Goal: Information Seeking & Learning: Check status

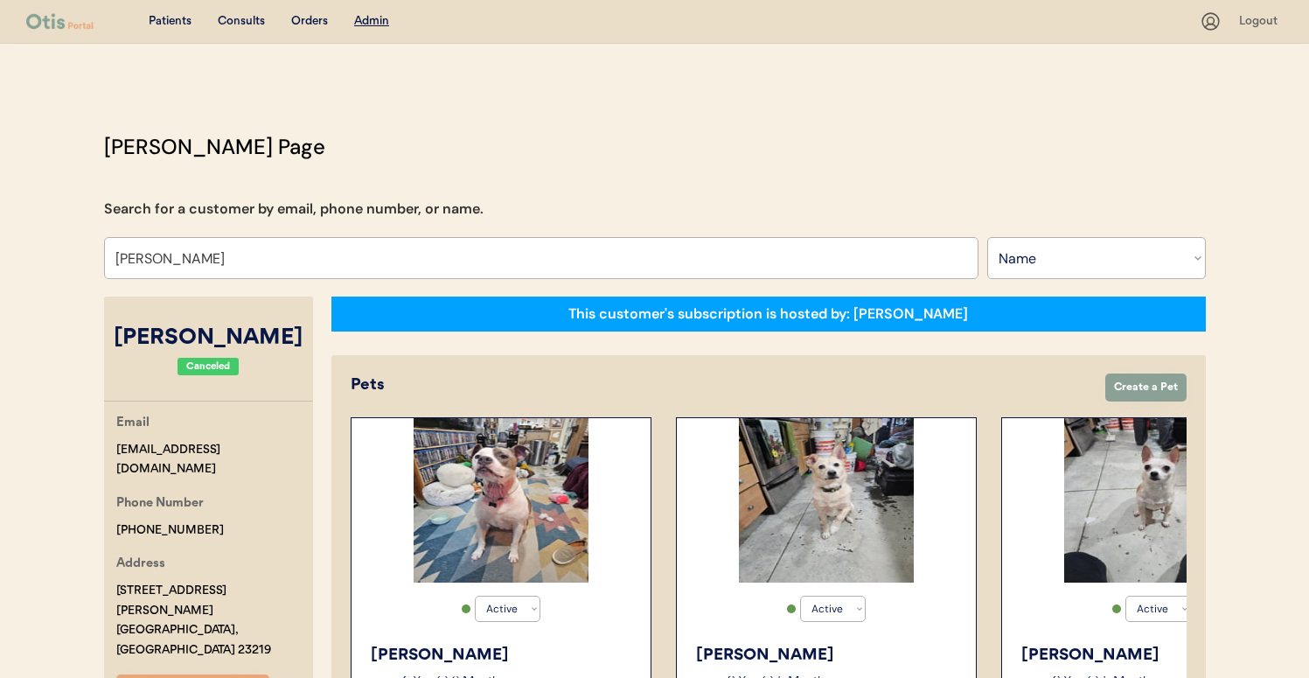
select select ""Name""
select select "true"
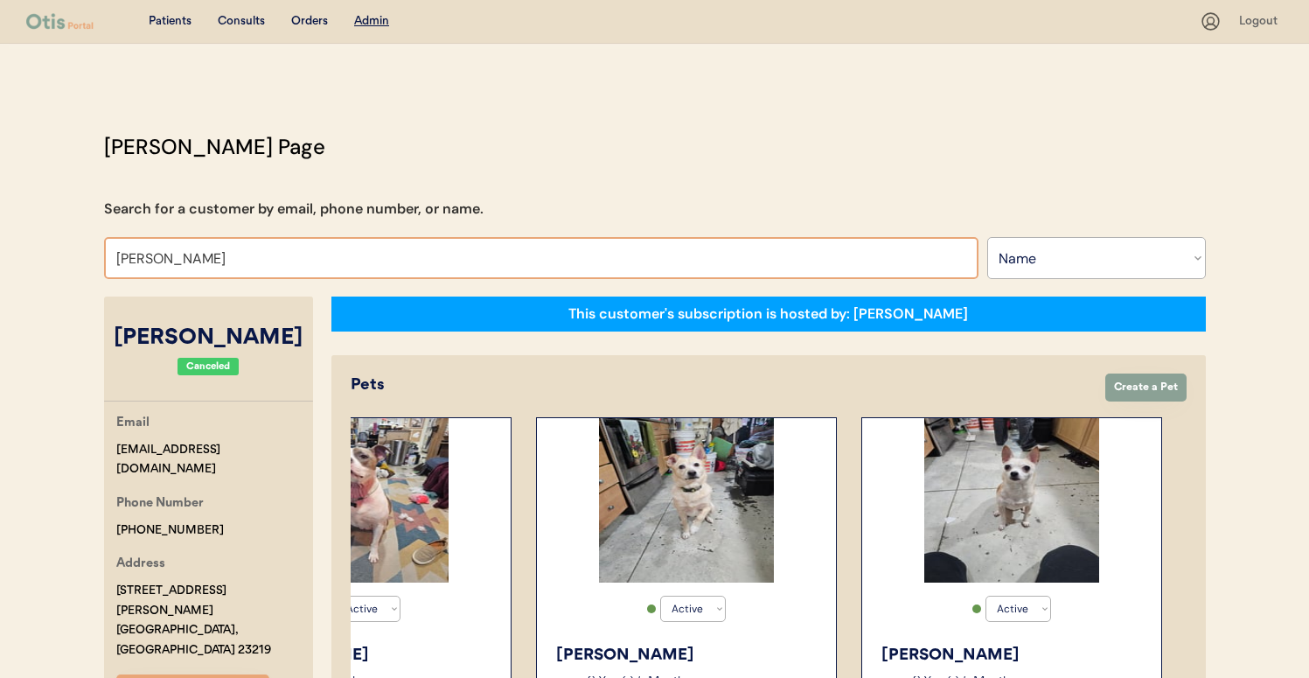
click at [443, 246] on input "Amber Morgan" at bounding box center [541, 258] width 875 height 42
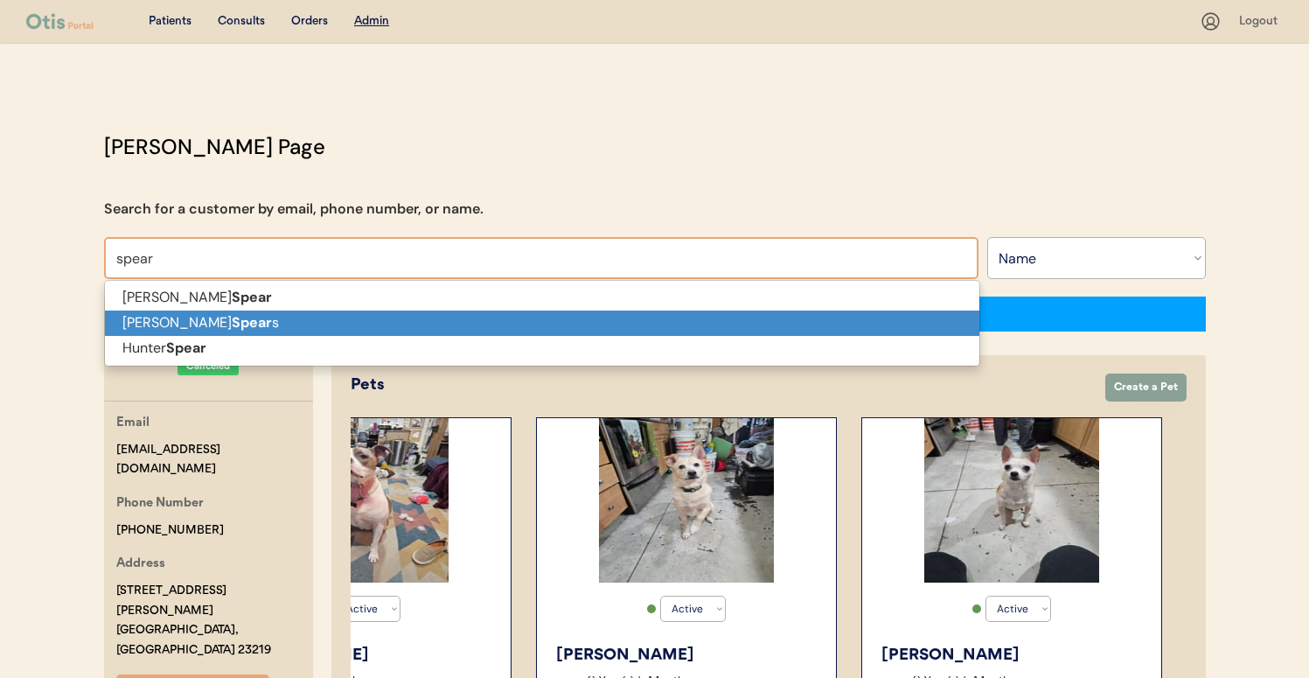
click at [417, 317] on p "Brandi Spear s" at bounding box center [542, 323] width 875 height 25
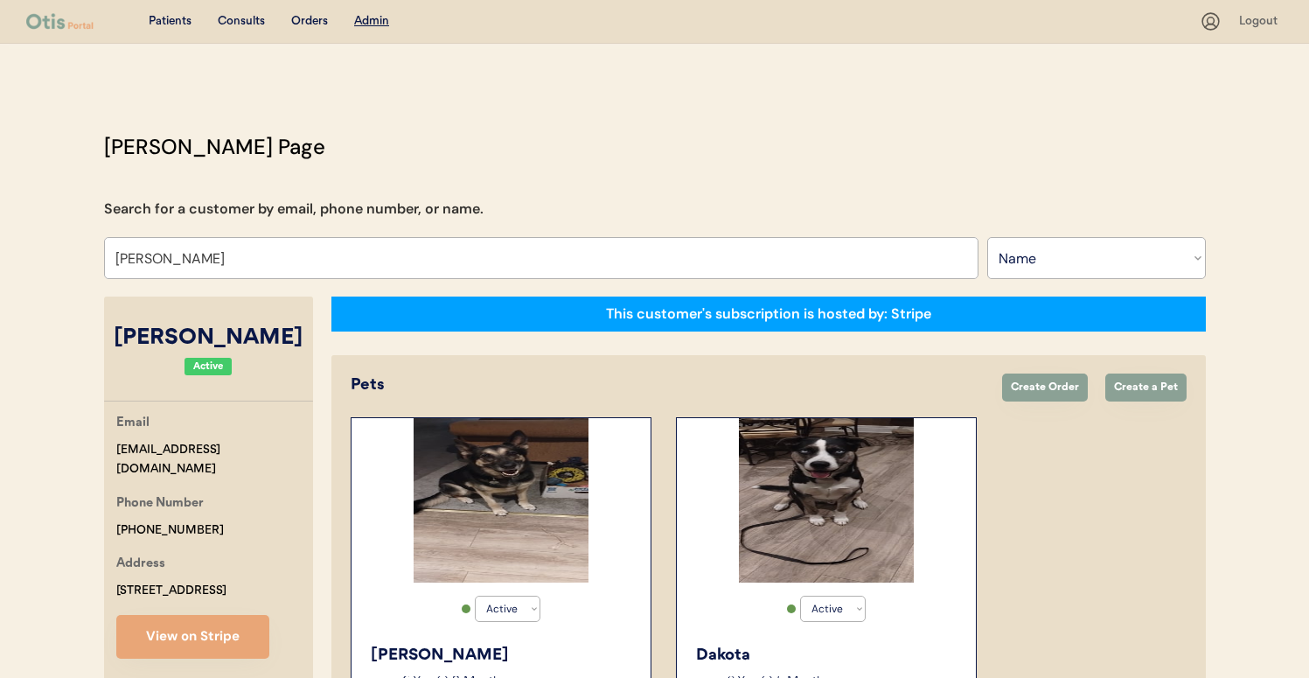
type input "Brandi Spears"
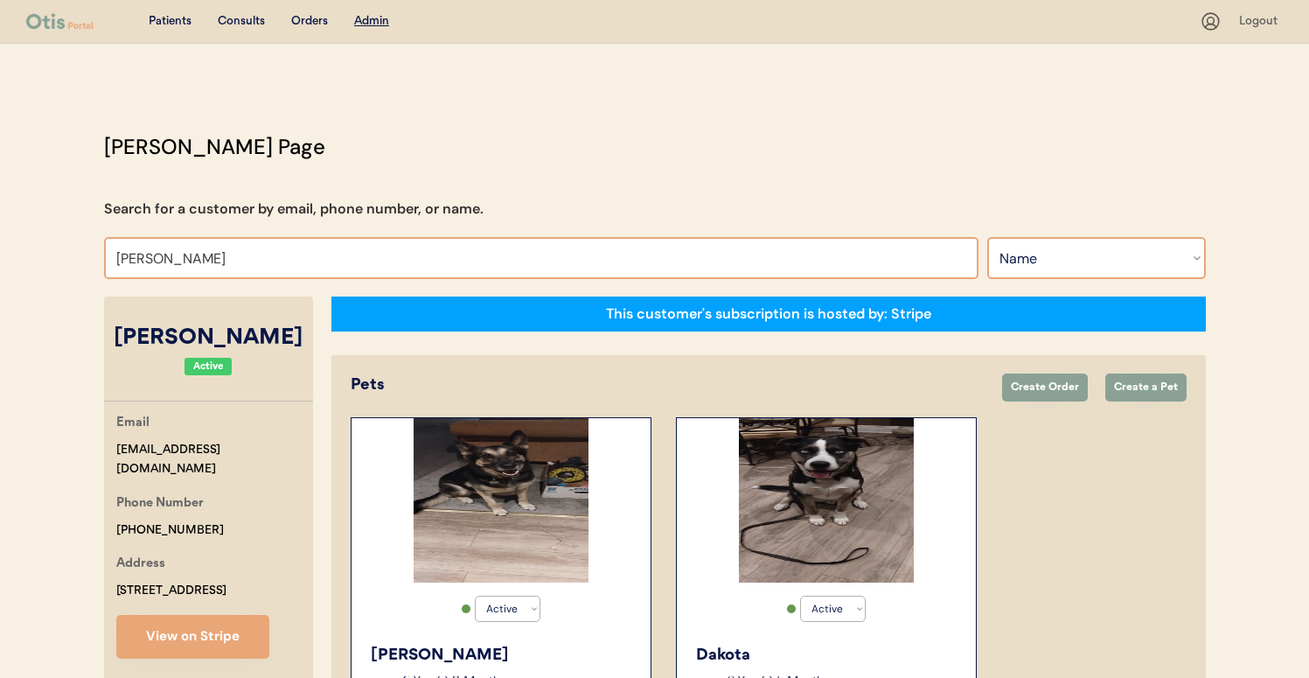
click at [1008, 251] on select "Search By Name Email Phone Number" at bounding box center [1096, 258] width 219 height 42
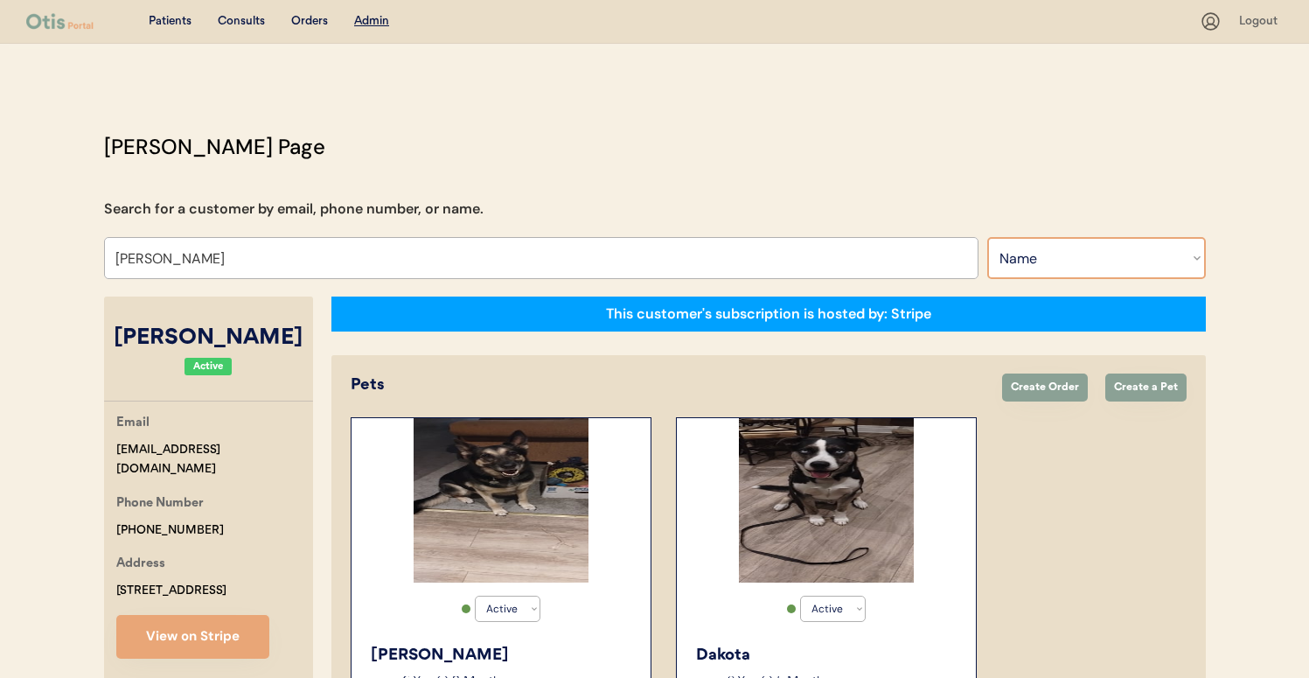
select select ""Email""
click at [987, 237] on select "Search By Name Email Phone Number" at bounding box center [1096, 258] width 219 height 42
click at [0, 0] on input "input" at bounding box center [0, 0] width 0 height 0
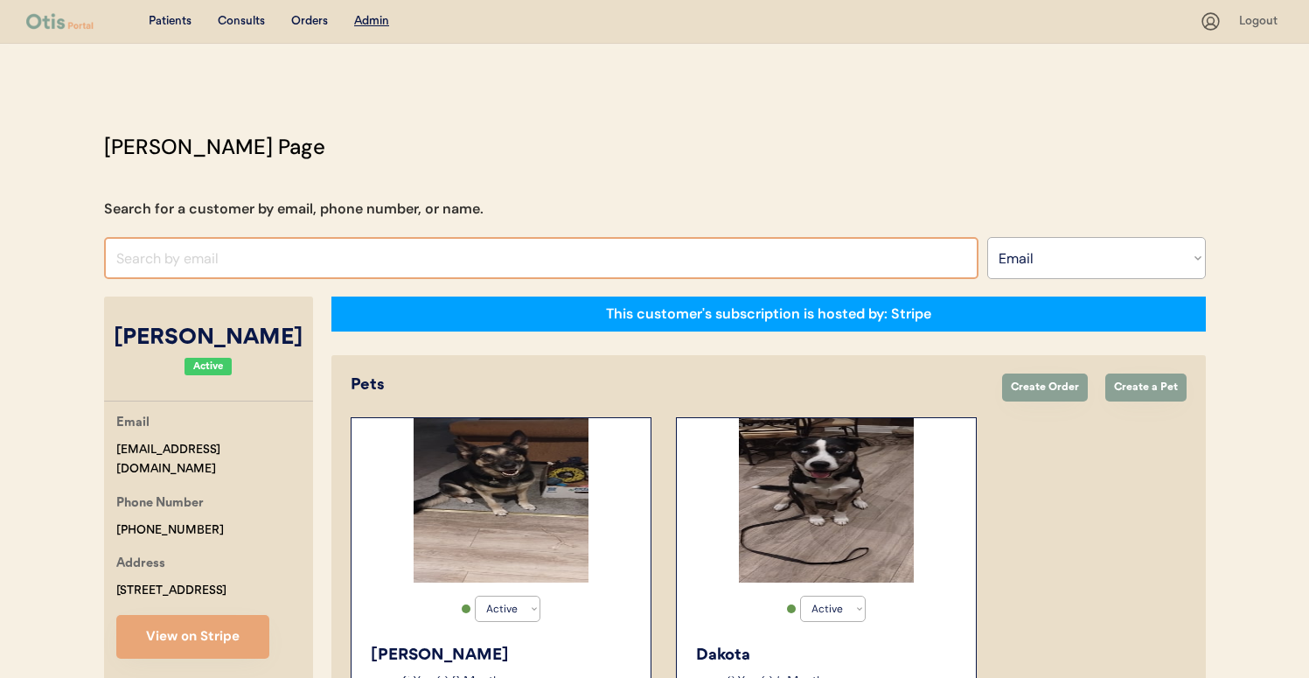
paste input "spear1970@aol.com"
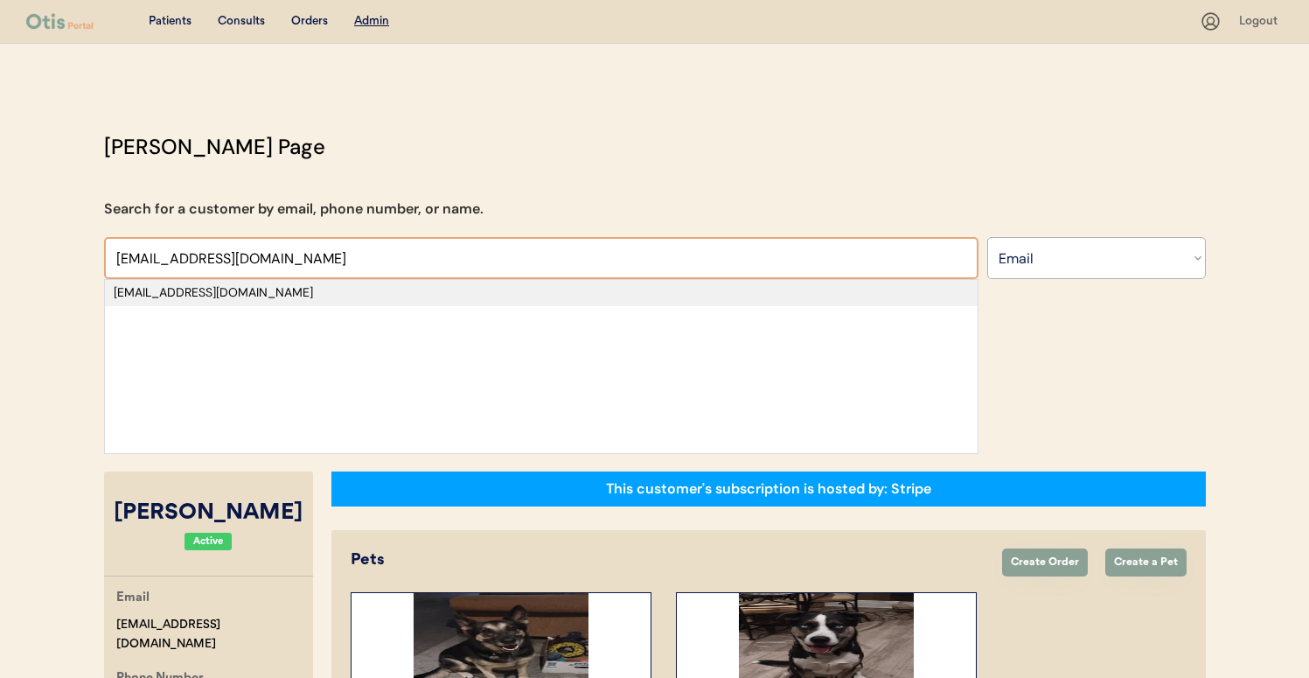
type input "spear1970@aol.com"
click at [792, 290] on div "spear1970@aol.com" at bounding box center [541, 292] width 855 height 17
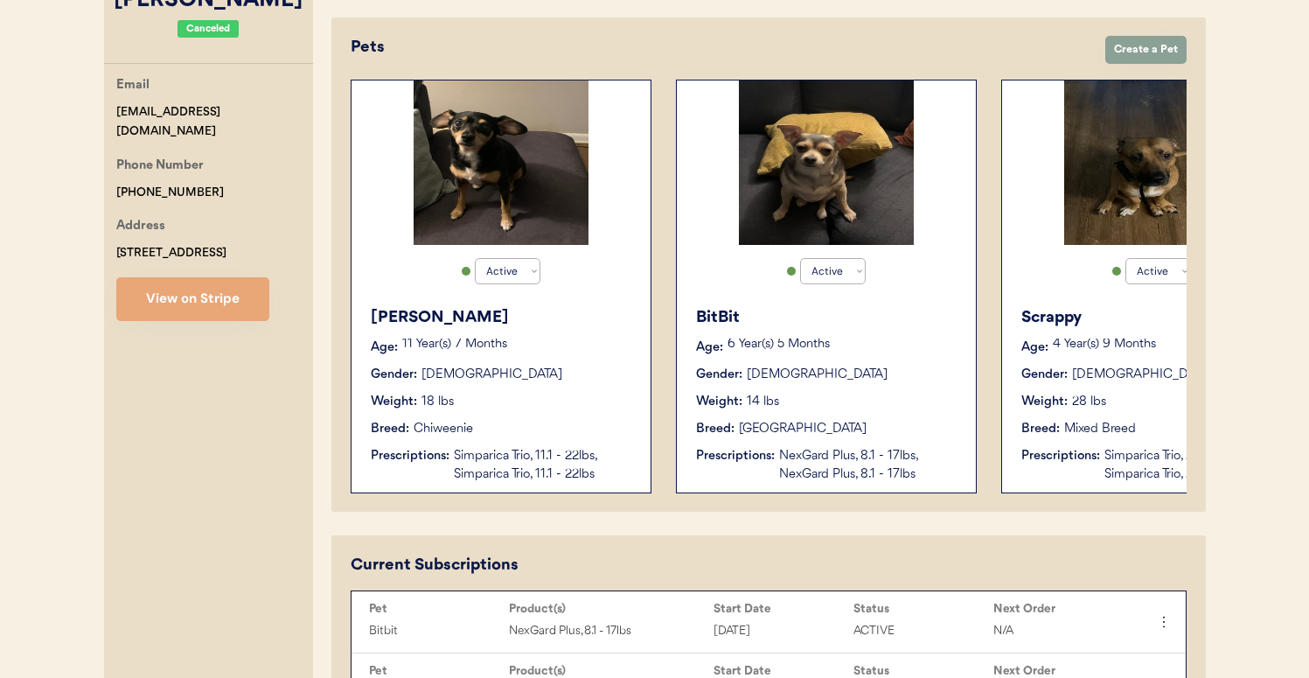
scroll to position [227, 0]
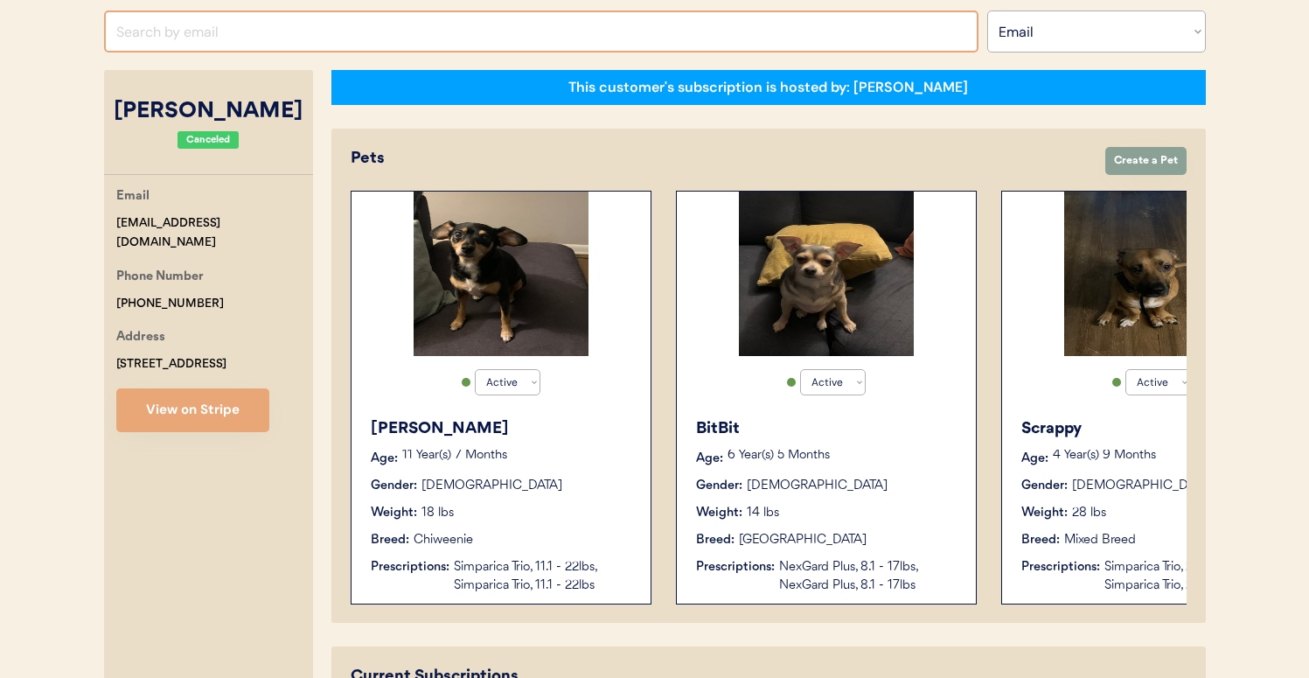
click at [541, 31] on input "input" at bounding box center [541, 31] width 875 height 42
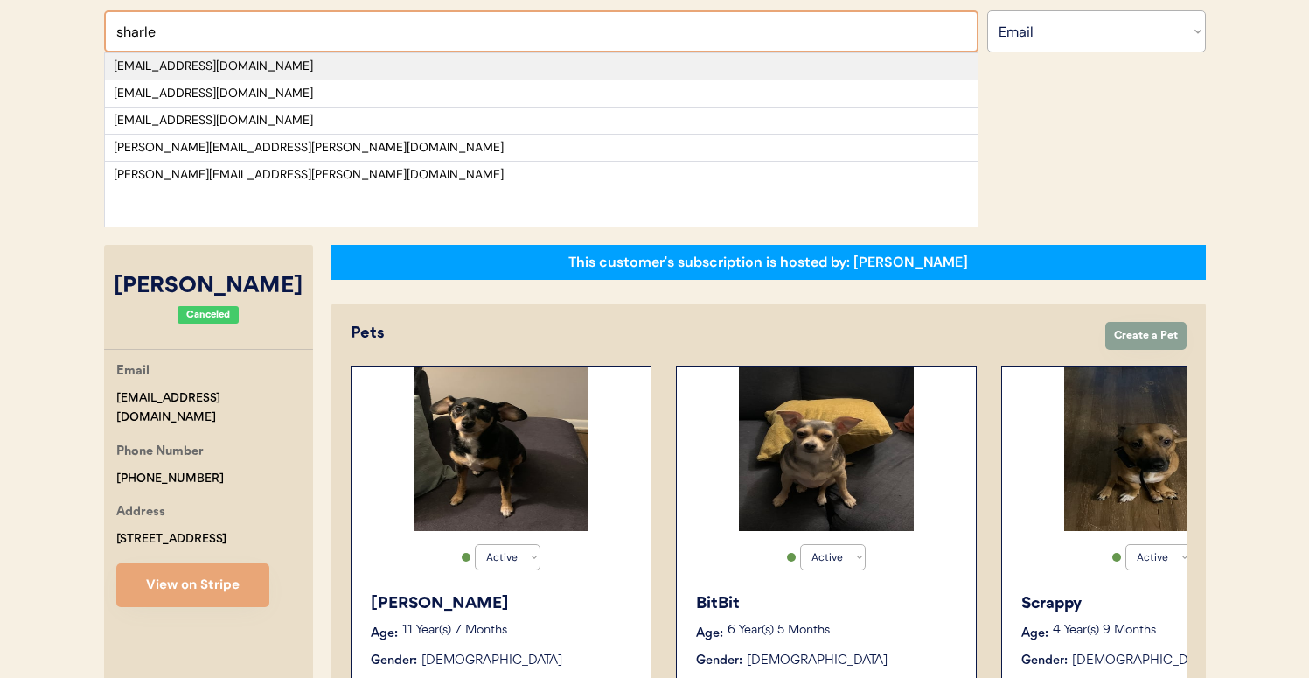
type input "sharle"
click at [537, 59] on div "grannysharlene@yahoo.com" at bounding box center [541, 66] width 855 height 17
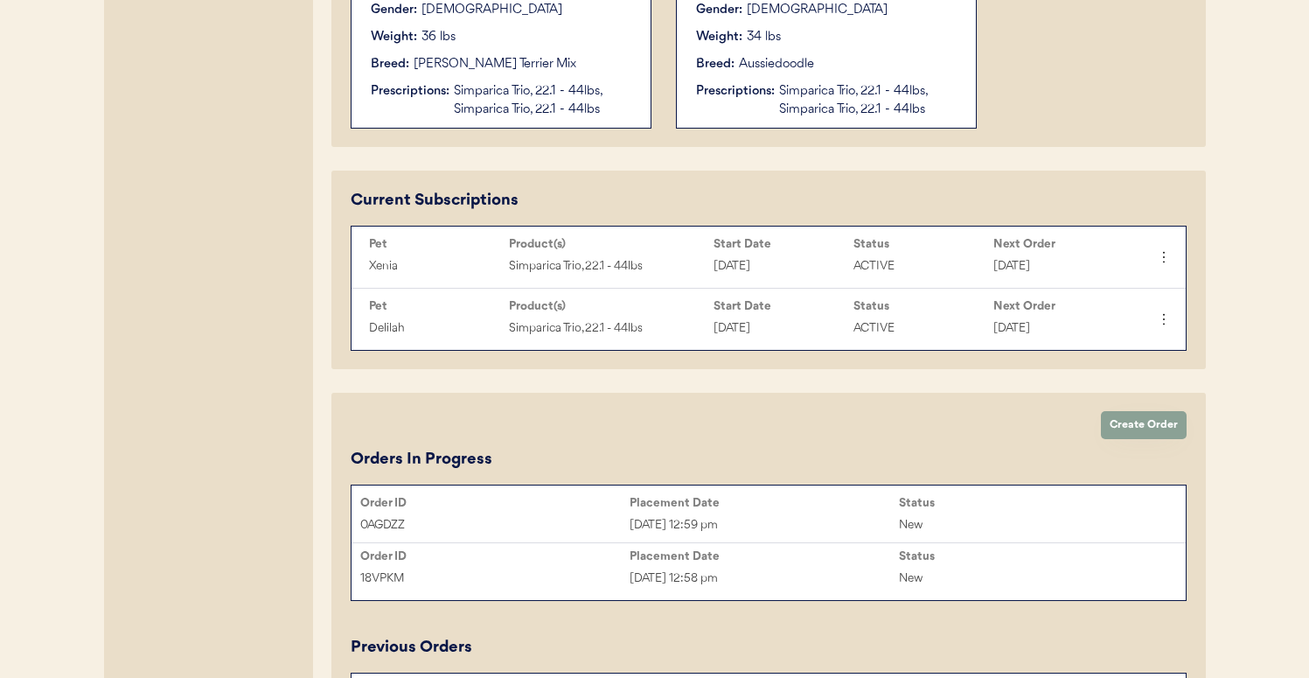
scroll to position [707, 0]
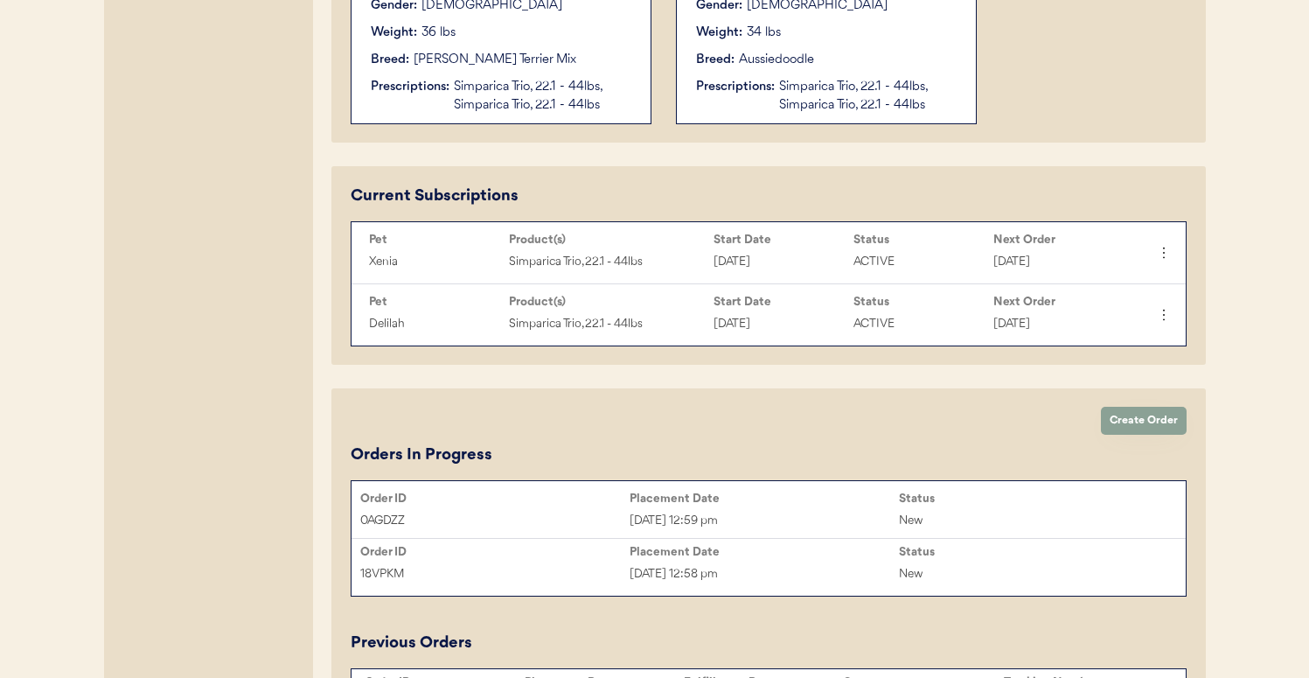
click at [771, 572] on div "Sep 17, 2025 12:58 pm" at bounding box center [764, 574] width 269 height 20
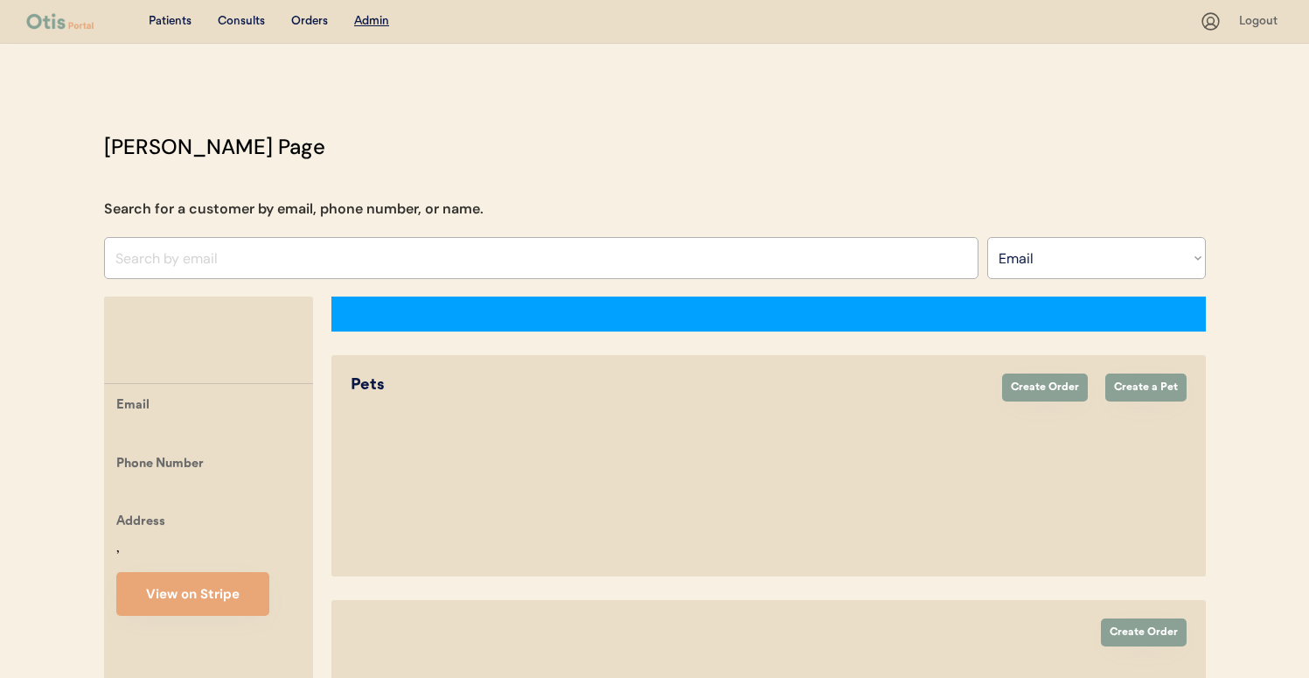
select select ""Email""
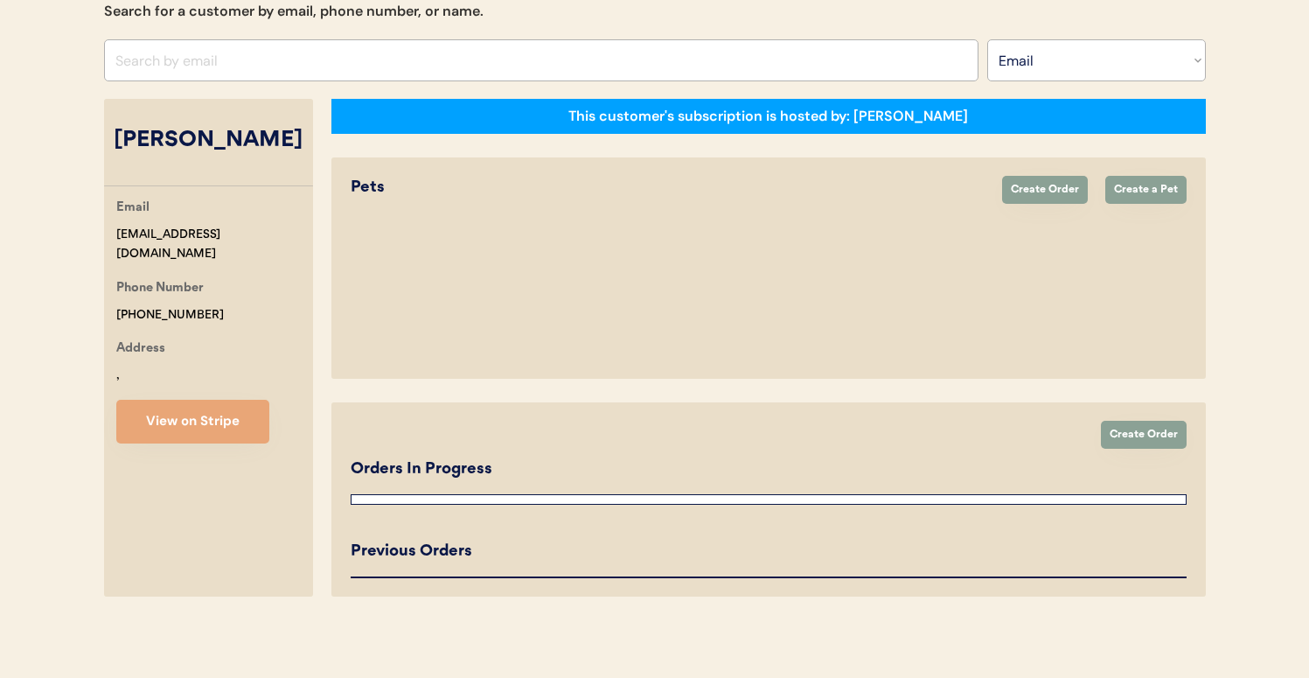
select select "true"
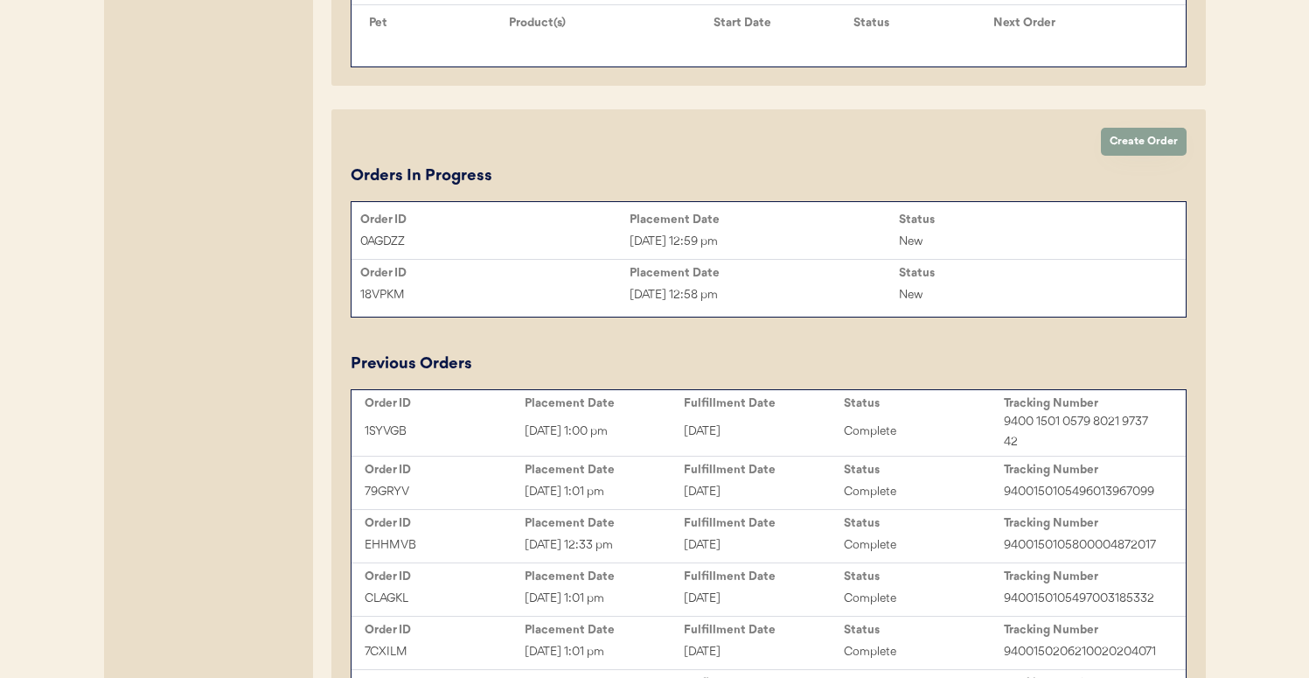
scroll to position [987, 0]
click at [779, 238] on div "[DATE] 12:59 pm" at bounding box center [764, 241] width 269 height 20
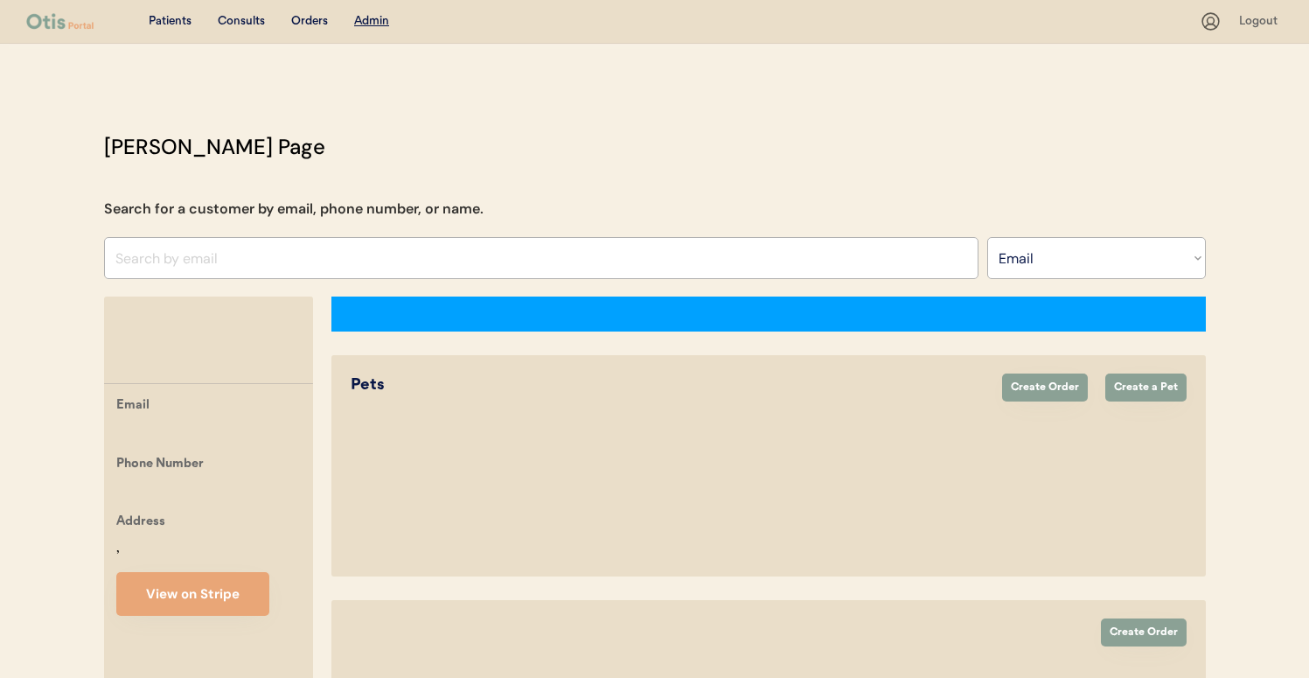
select select ""Email""
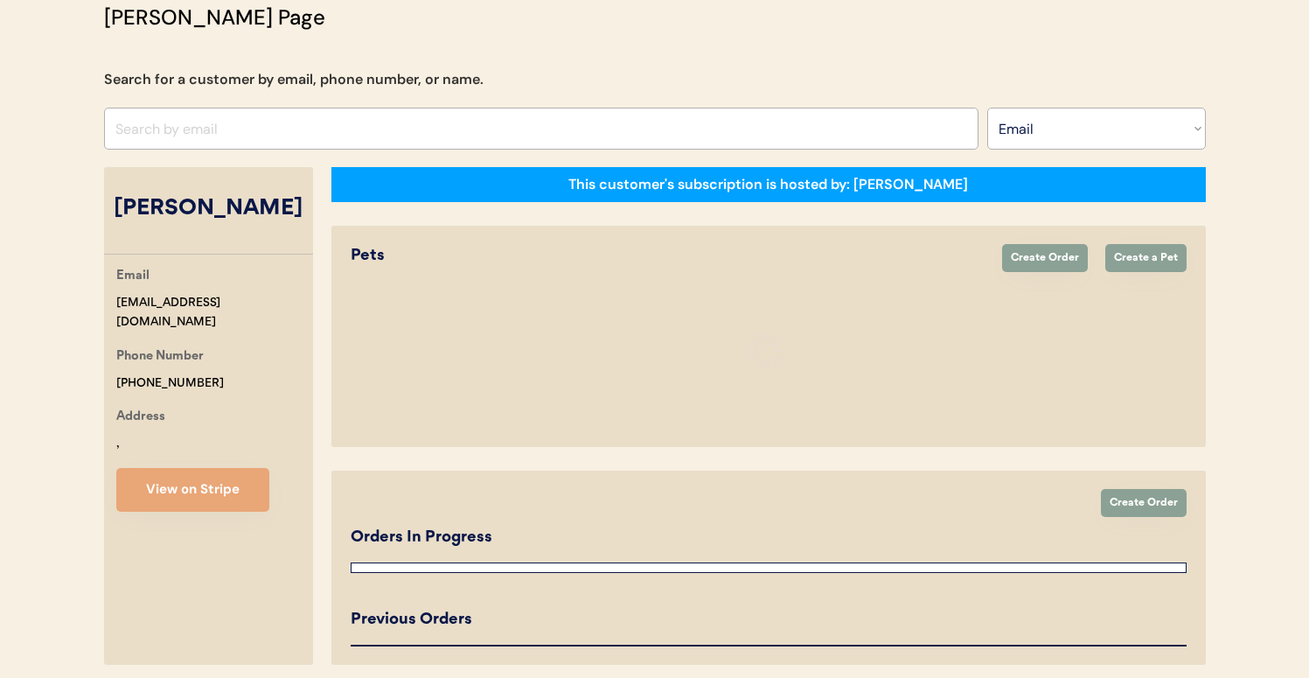
select select "true"
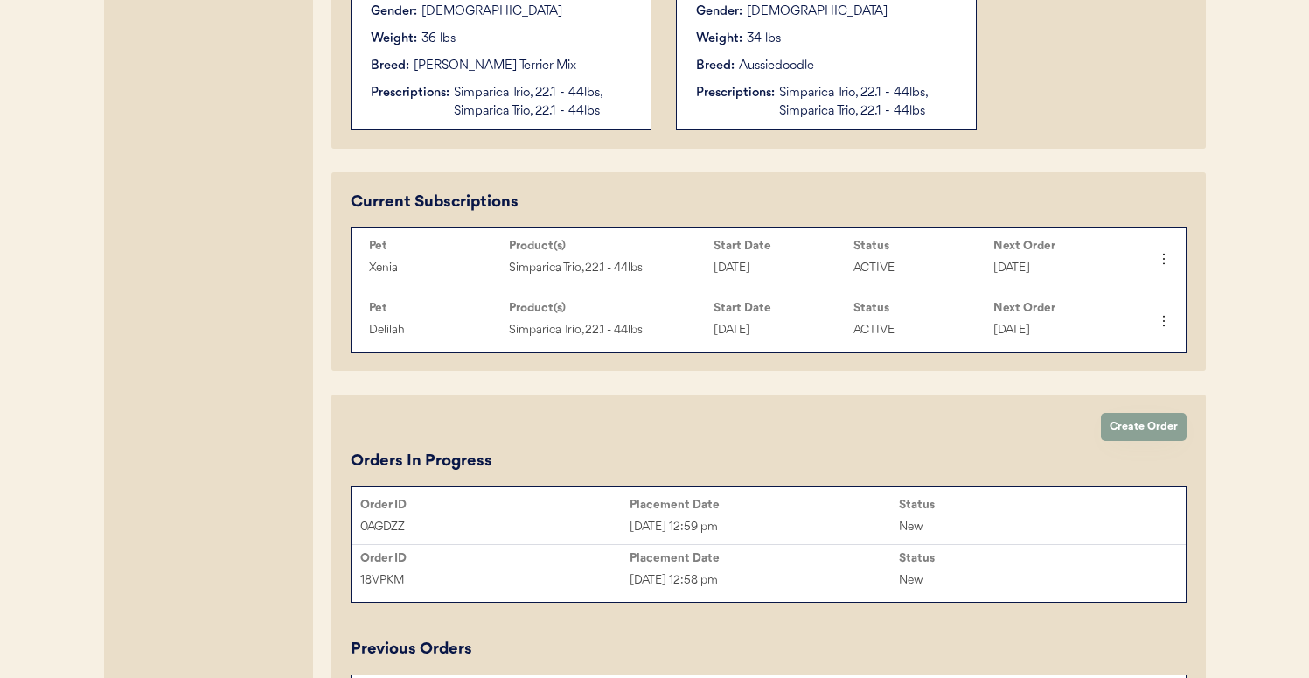
scroll to position [693, 0]
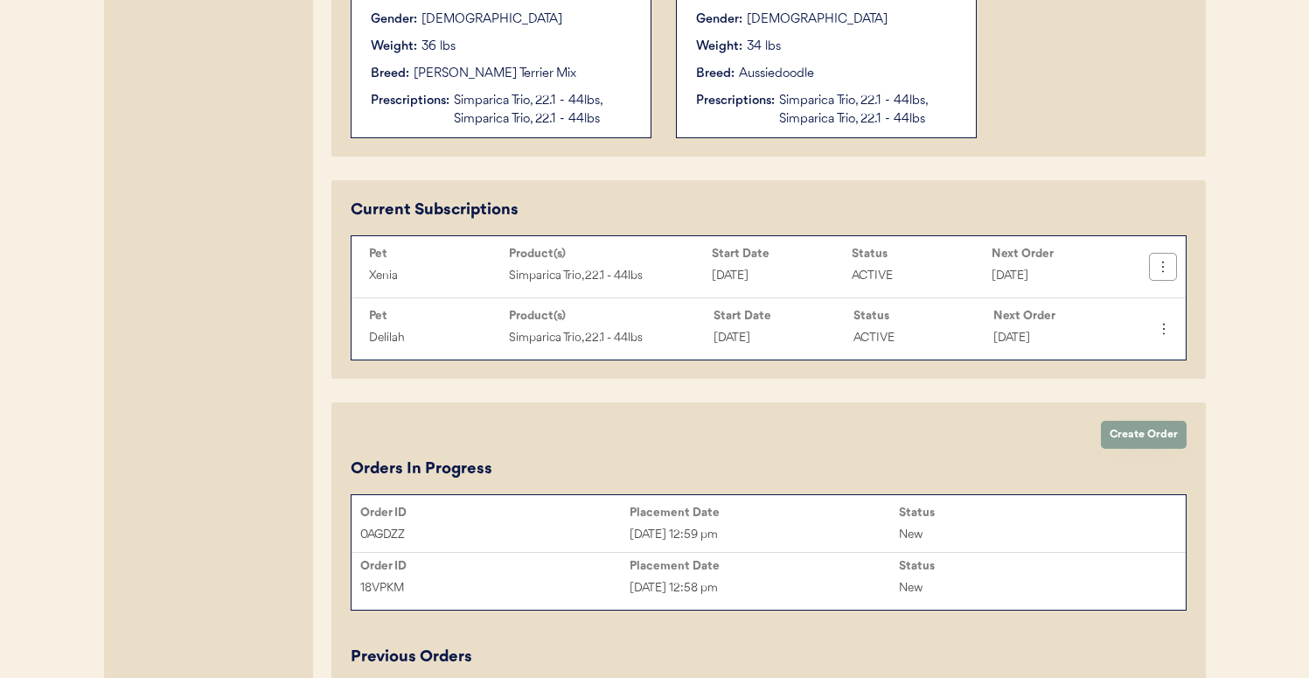
click at [1169, 267] on icon at bounding box center [1163, 266] width 17 height 17
click at [1106, 371] on div "Cancel Subscription" at bounding box center [1098, 374] width 124 height 26
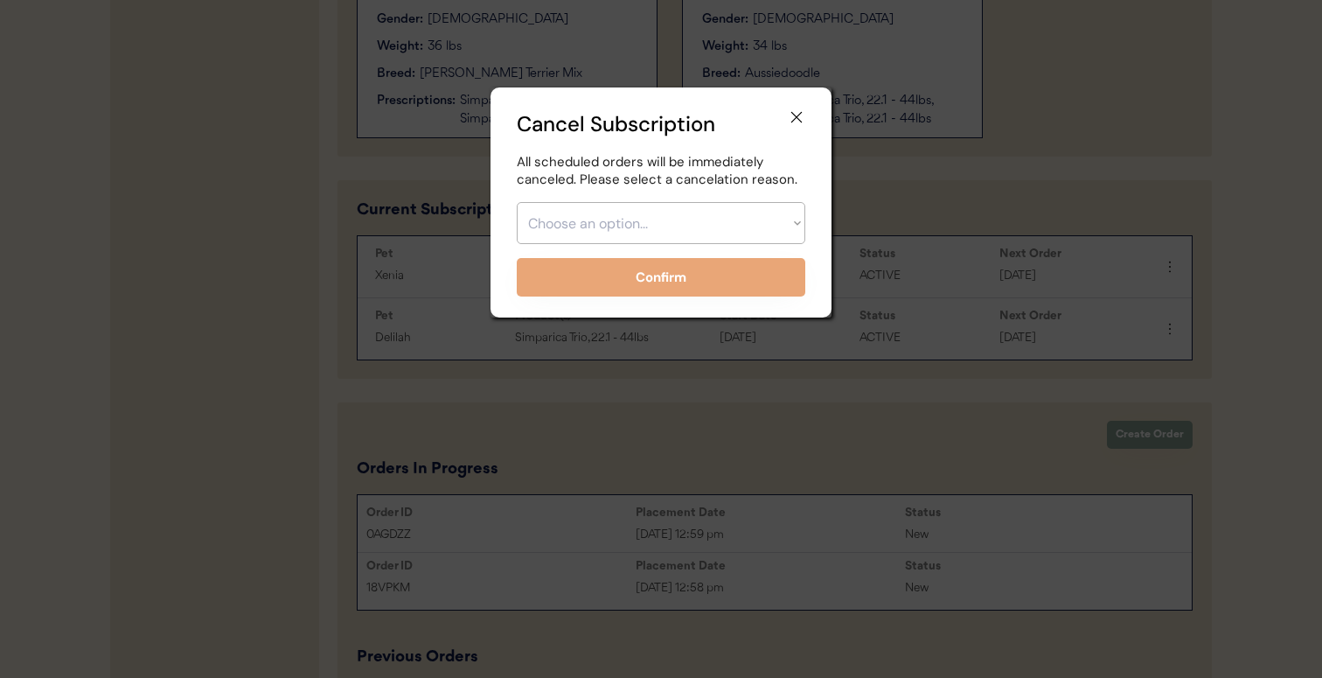
click at [785, 219] on select "Choose an option... Too expensive / can't afford Getting medication elsewhere (…" at bounding box center [661, 223] width 289 height 42
click at [796, 110] on icon at bounding box center [796, 116] width 17 height 17
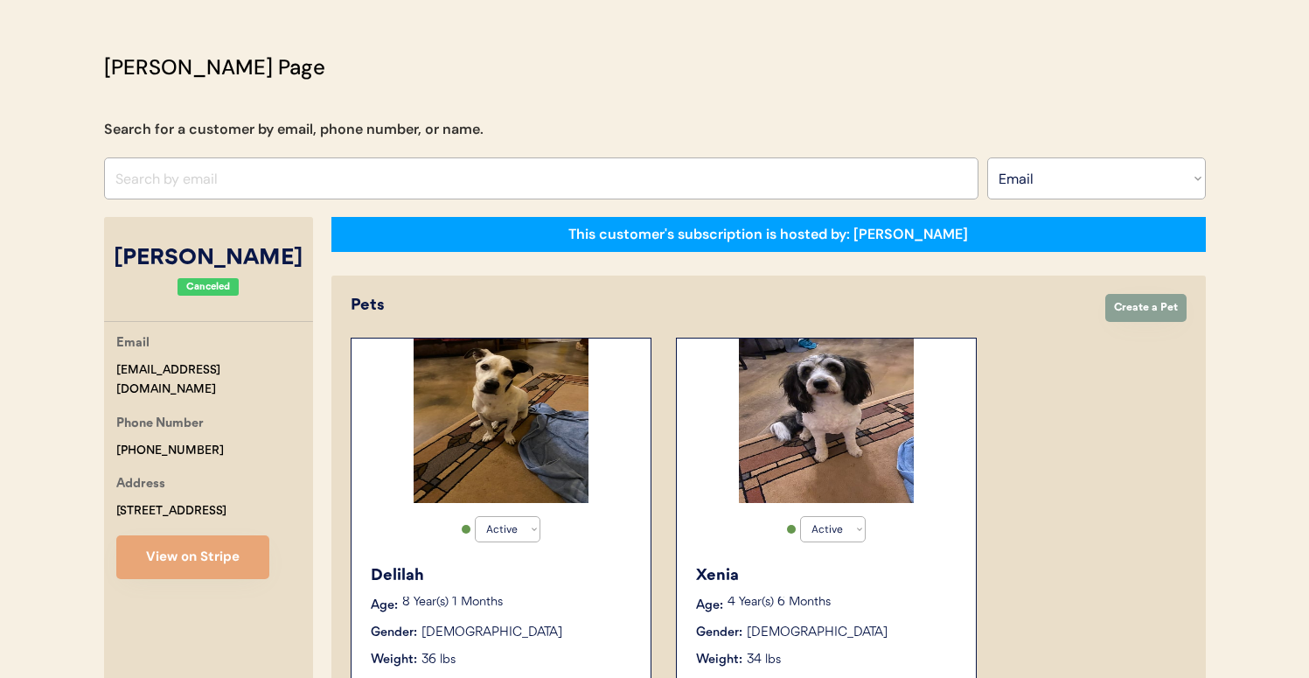
scroll to position [0, 0]
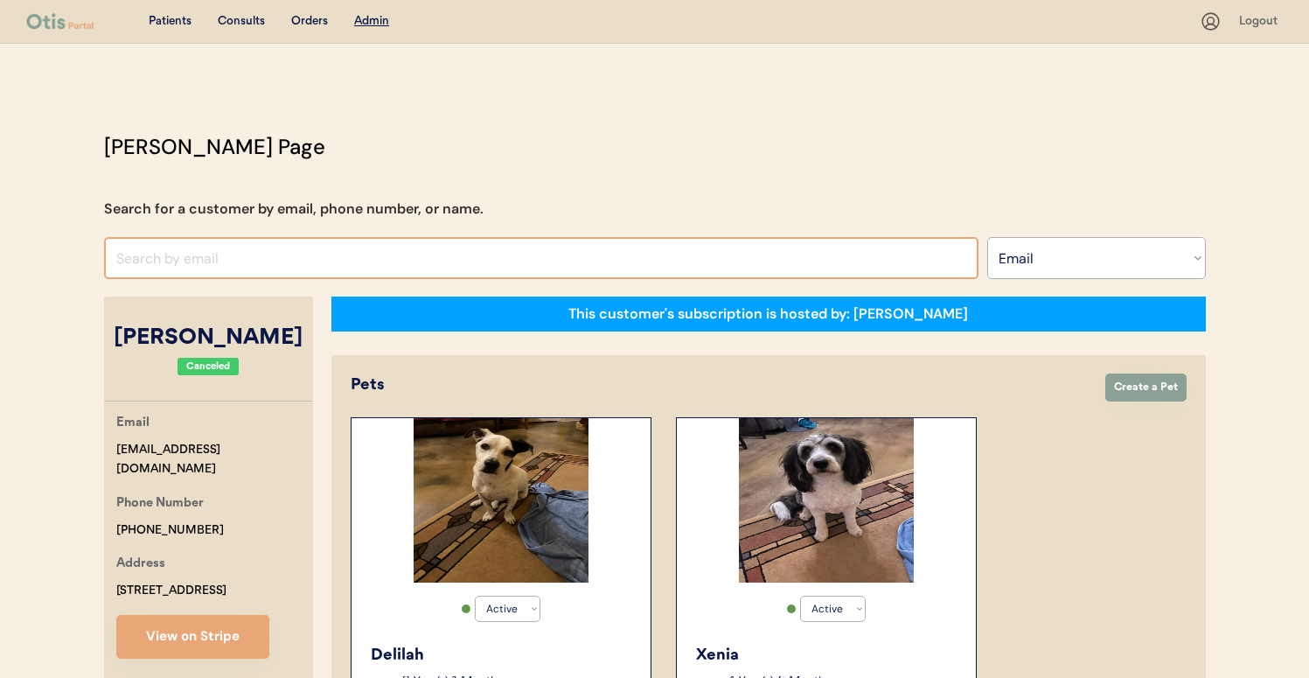
click at [543, 256] on input "input" at bounding box center [541, 258] width 875 height 42
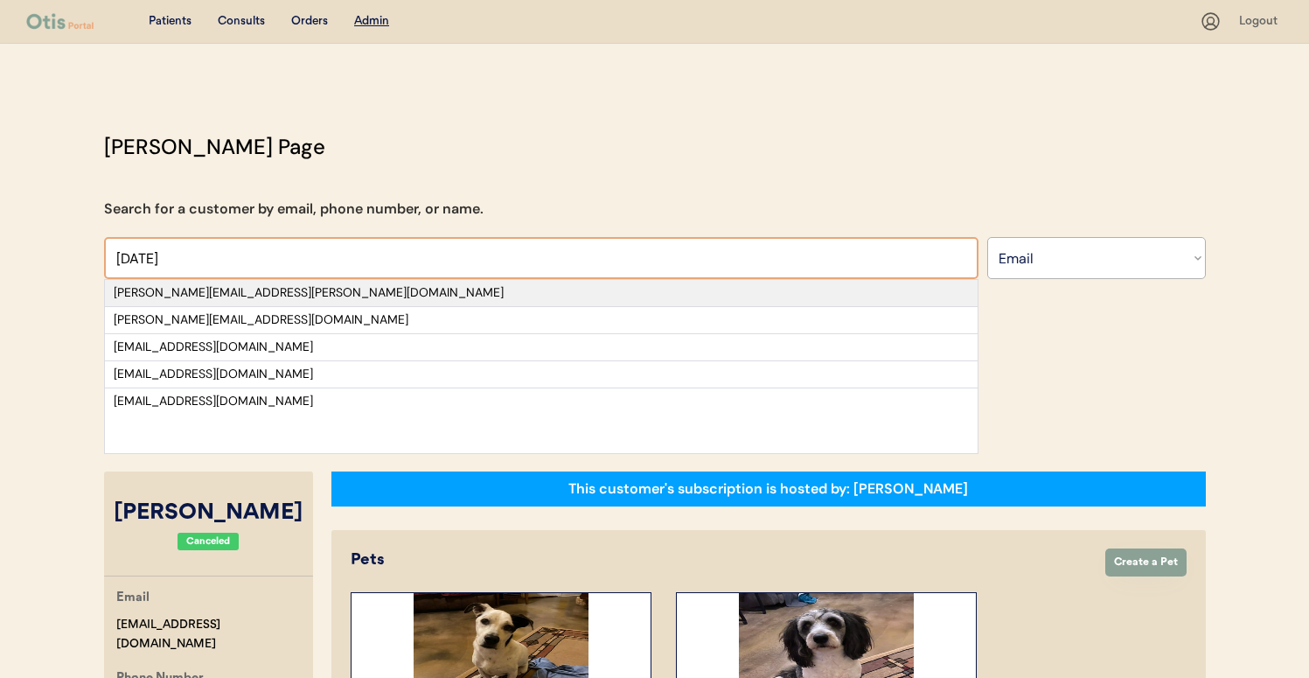
type input "jul"
click at [507, 285] on div "[PERSON_NAME][EMAIL_ADDRESS][PERSON_NAME][DOMAIN_NAME]" at bounding box center [541, 292] width 855 height 17
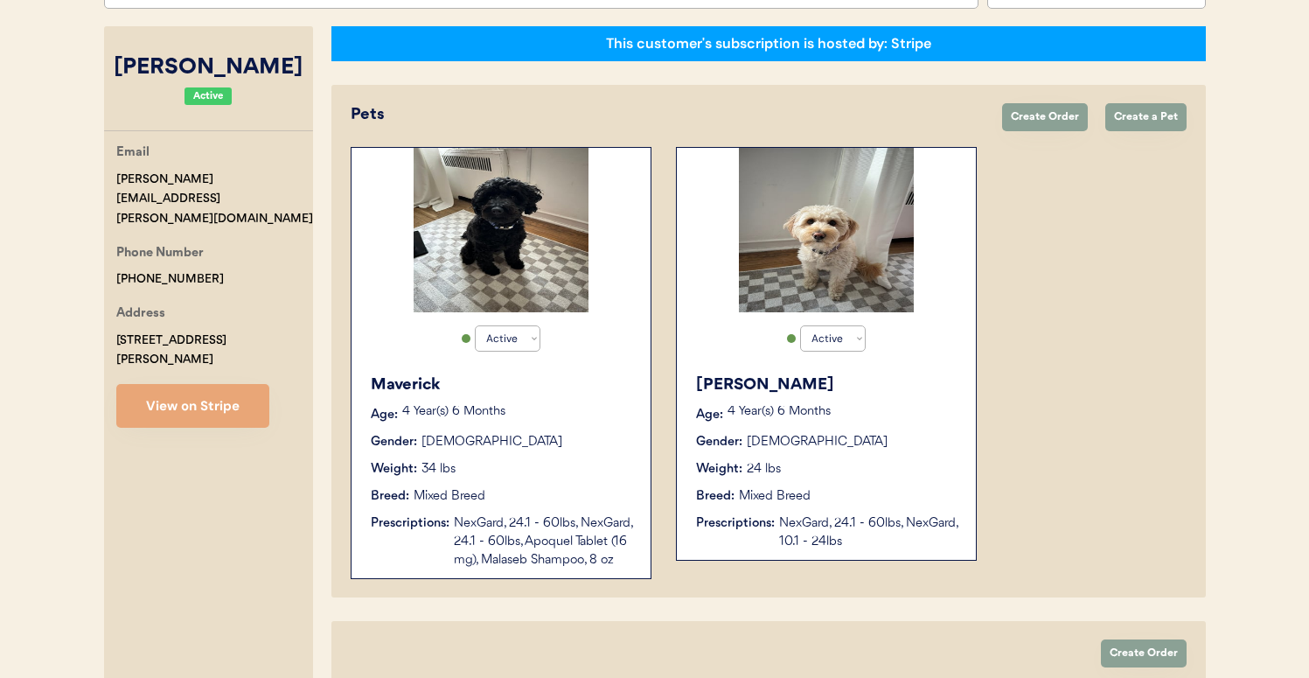
scroll to position [336, 0]
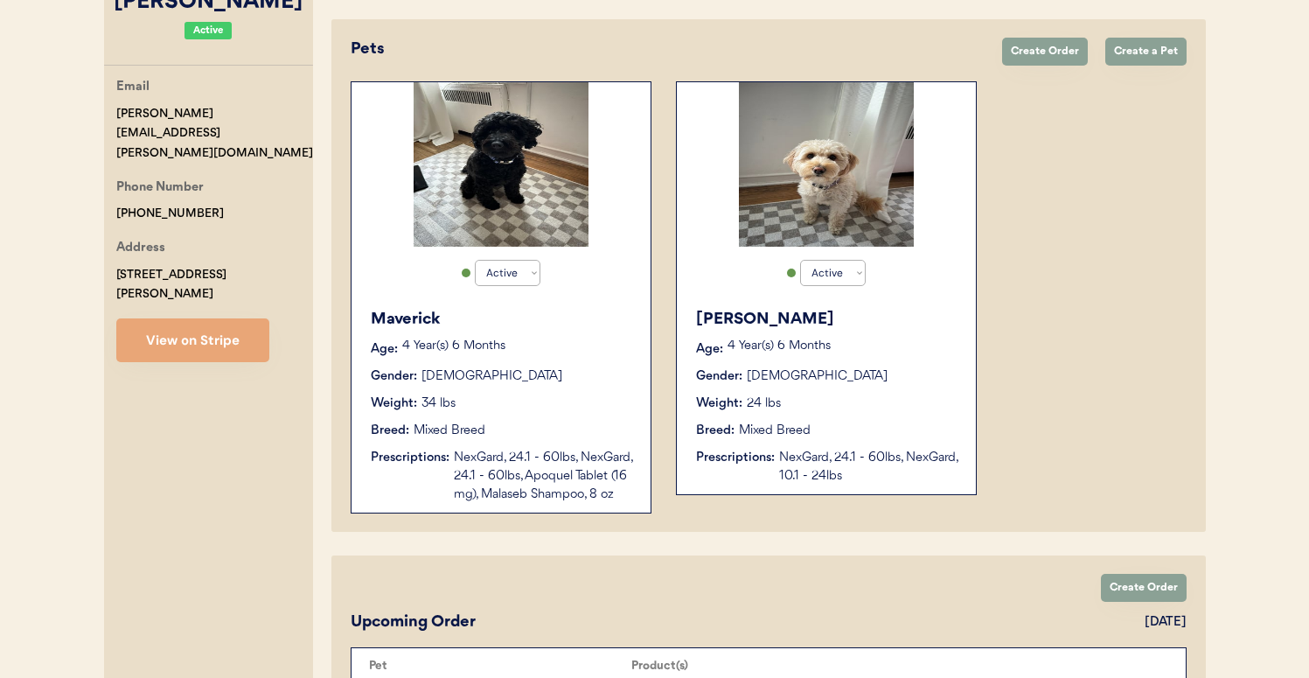
click at [534, 394] on div "Weight: 34 lbs" at bounding box center [502, 403] width 262 height 18
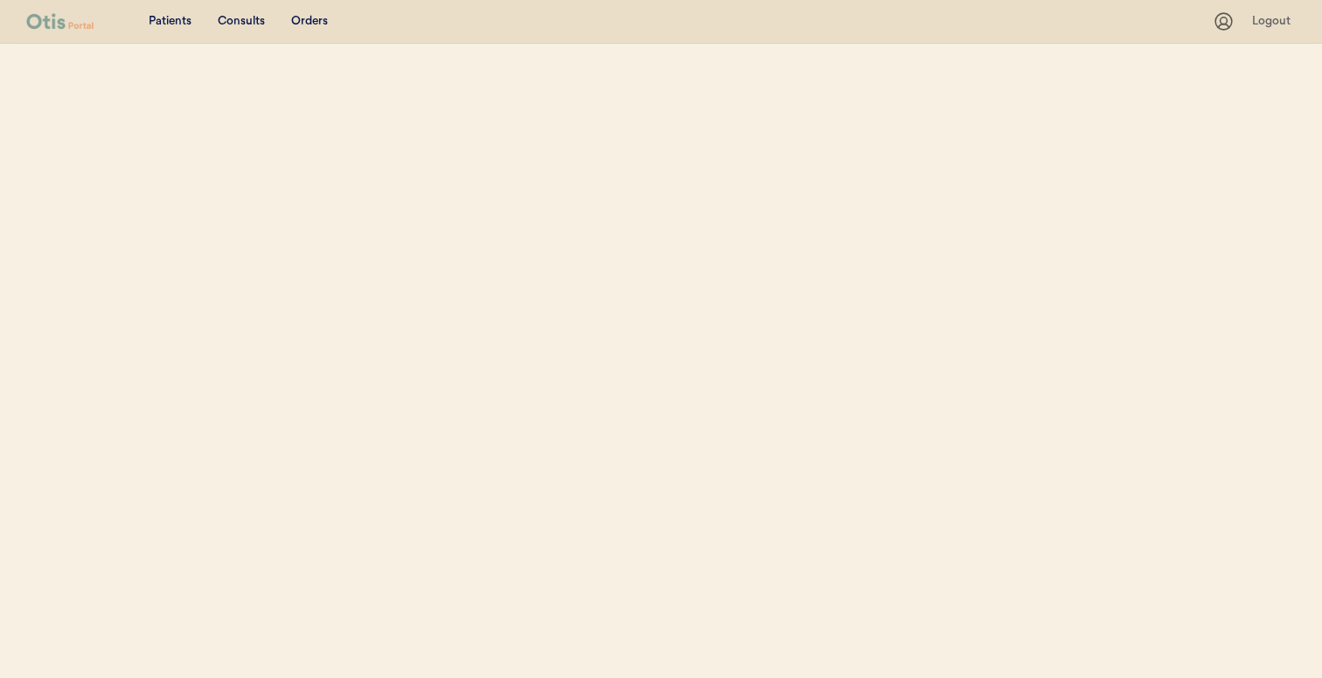
select select ""Email""
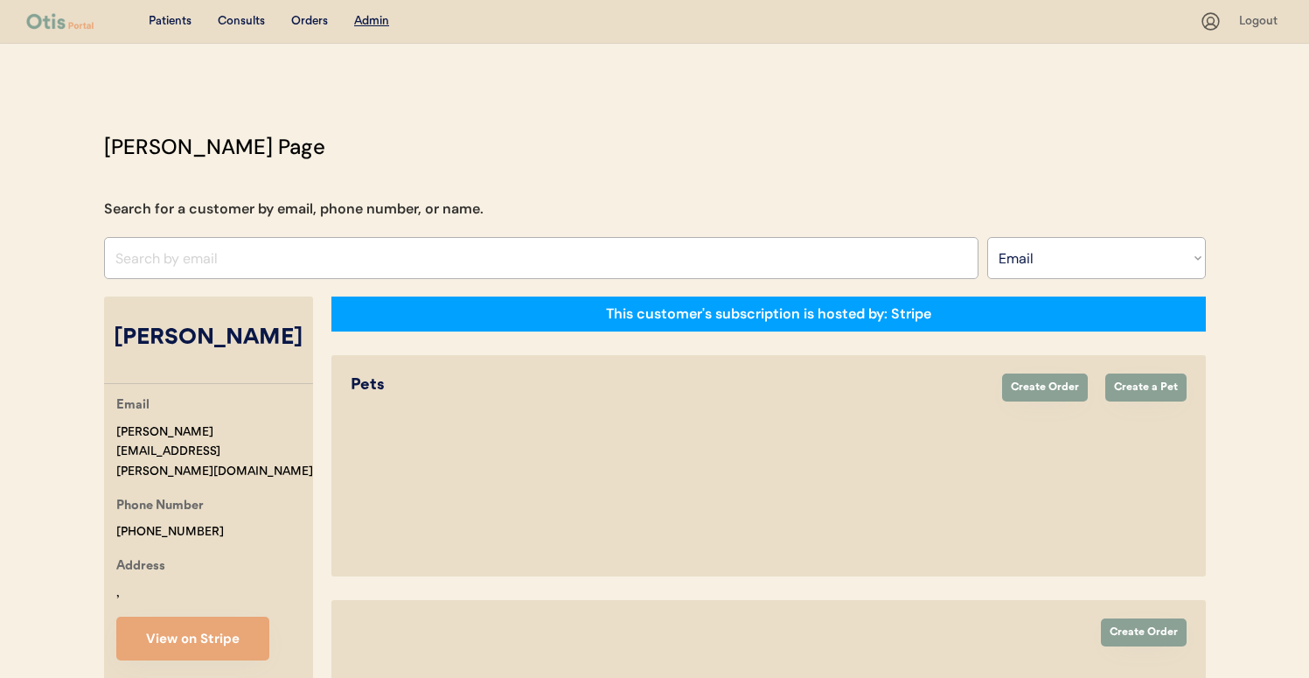
select select "true"
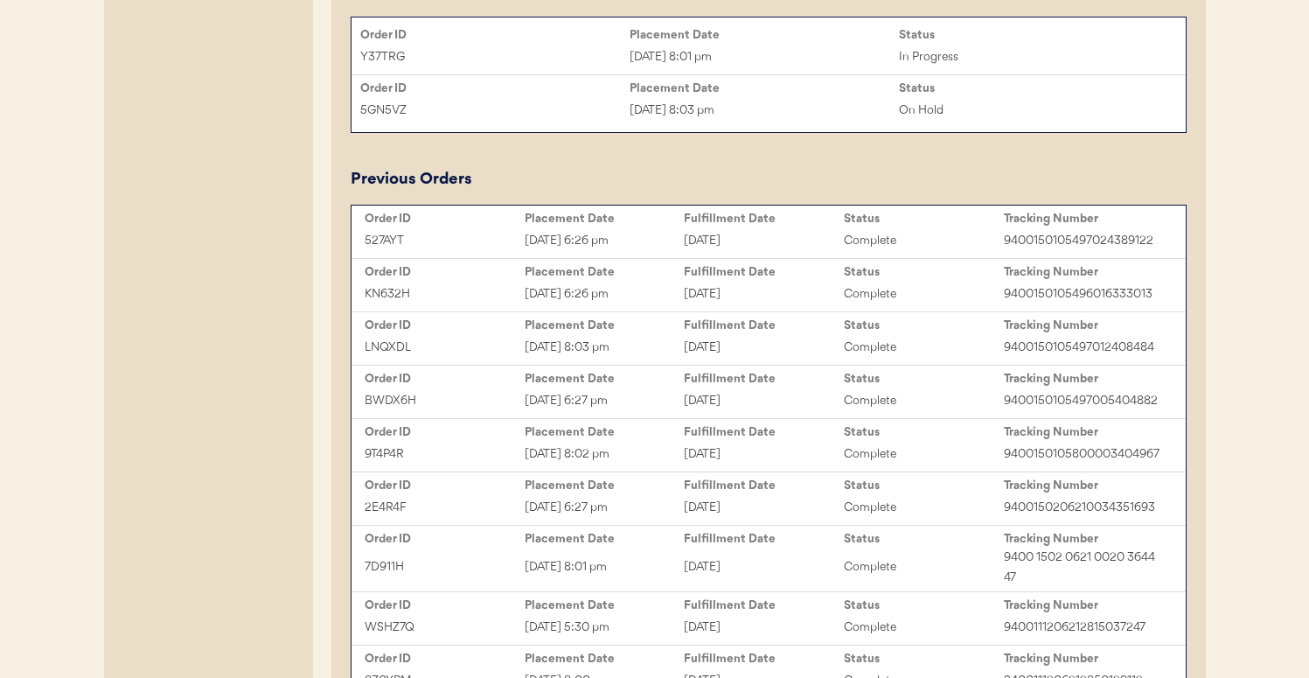
scroll to position [1288, 0]
click at [698, 51] on div "[DATE] 8:01 pm" at bounding box center [764, 56] width 269 height 20
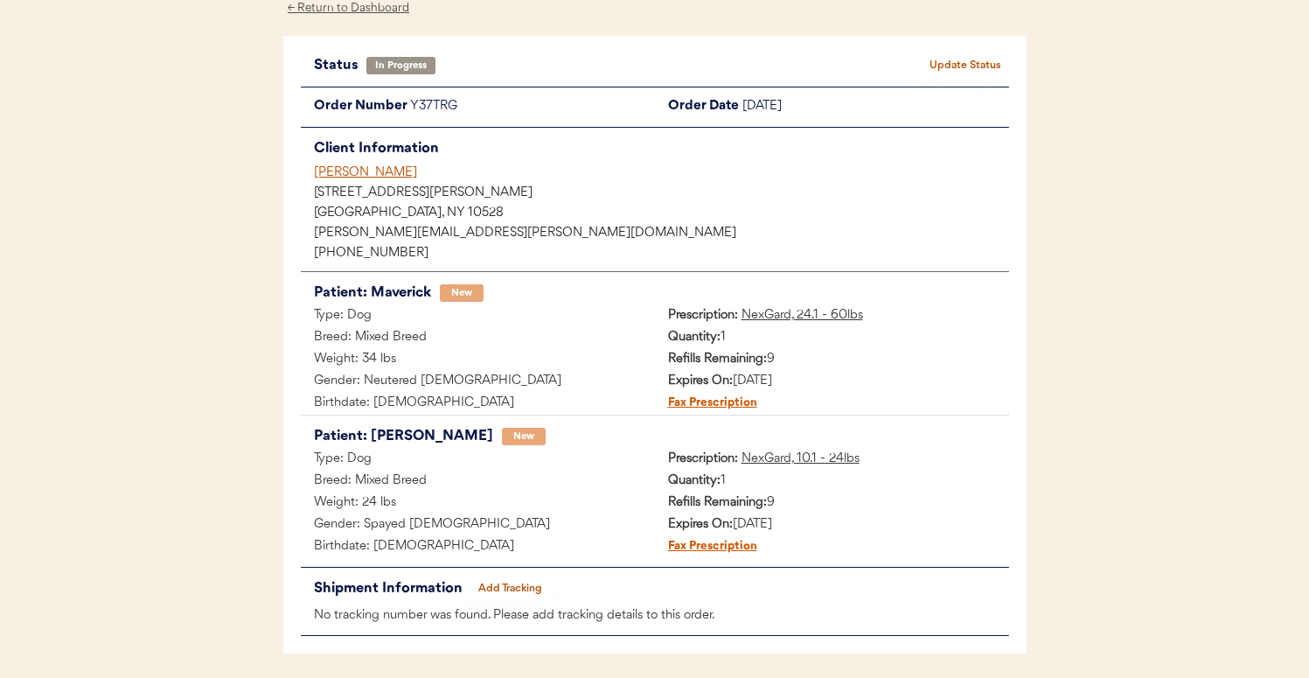
scroll to position [94, 0]
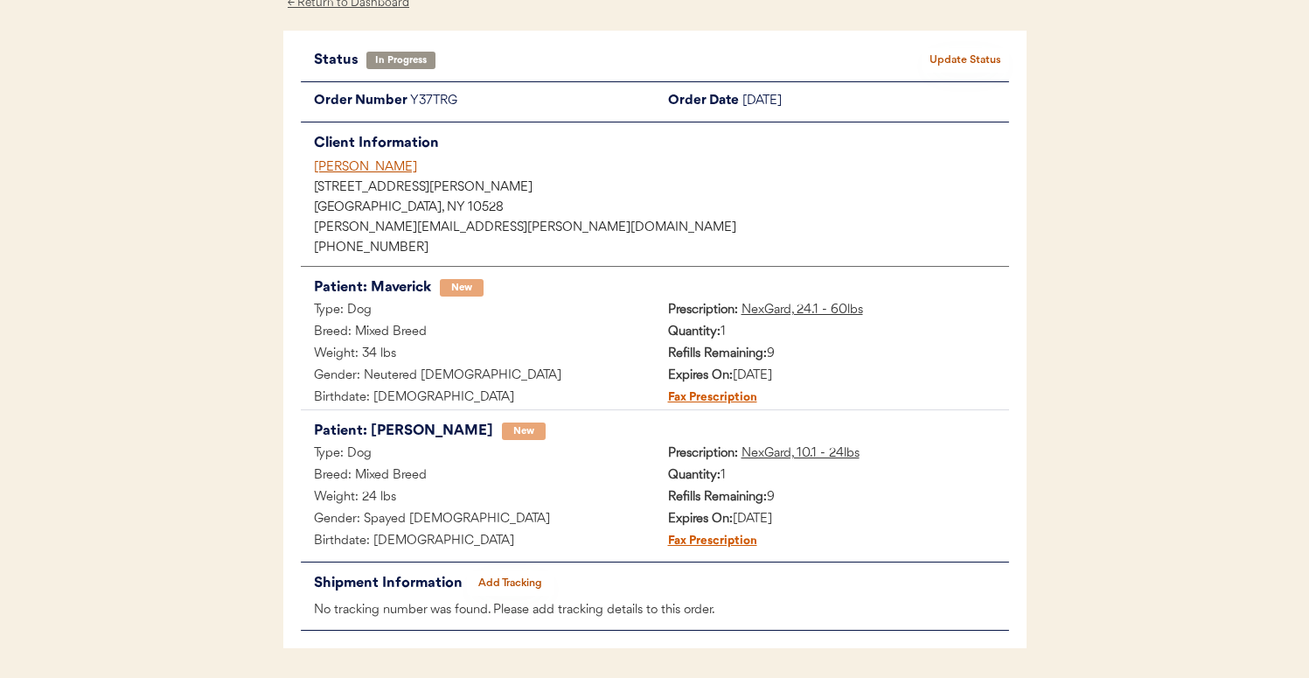
click at [431, 97] on div "Y37TRG" at bounding box center [532, 102] width 245 height 22
copy div "Y37TRG"
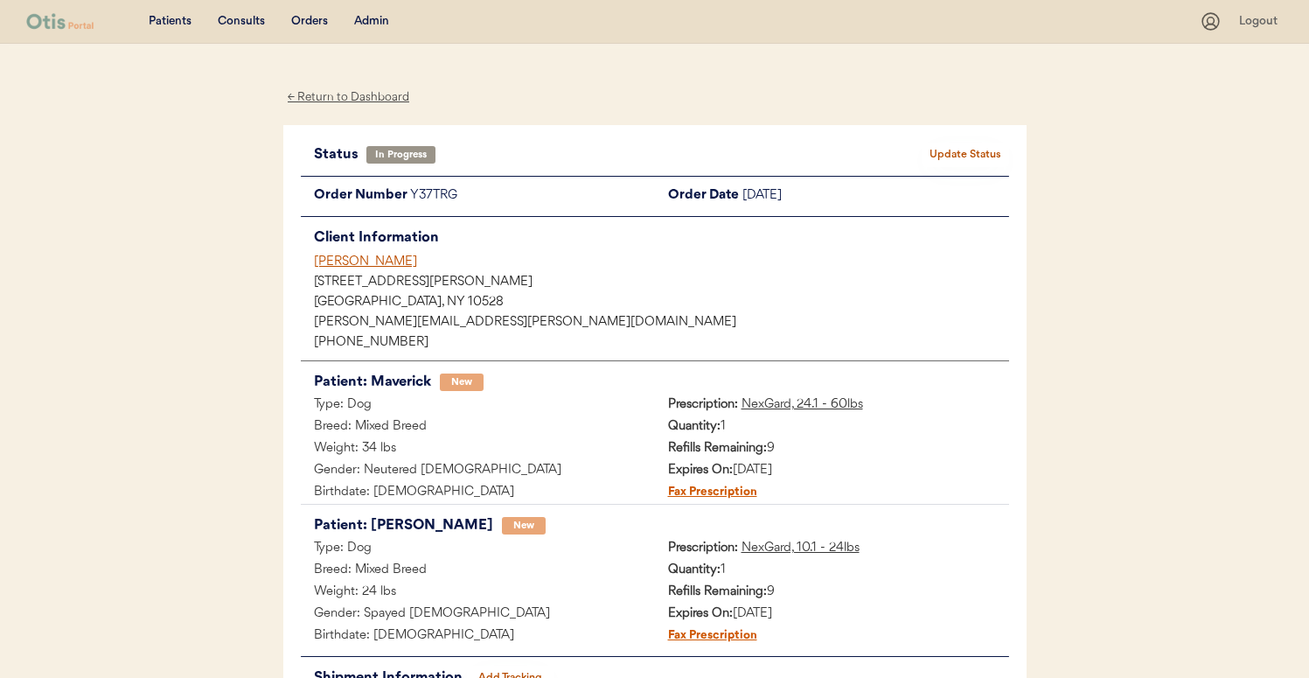
click at [374, 253] on div "[PERSON_NAME]" at bounding box center [661, 262] width 695 height 18
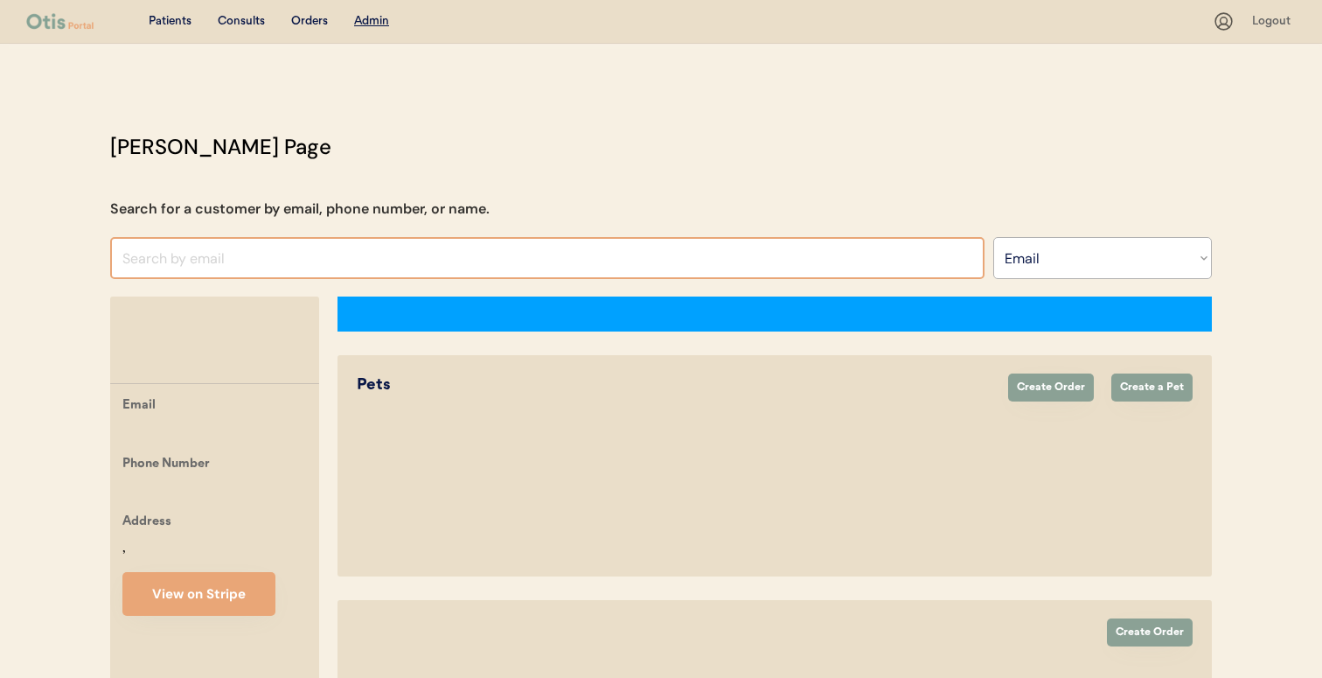
select select ""Email""
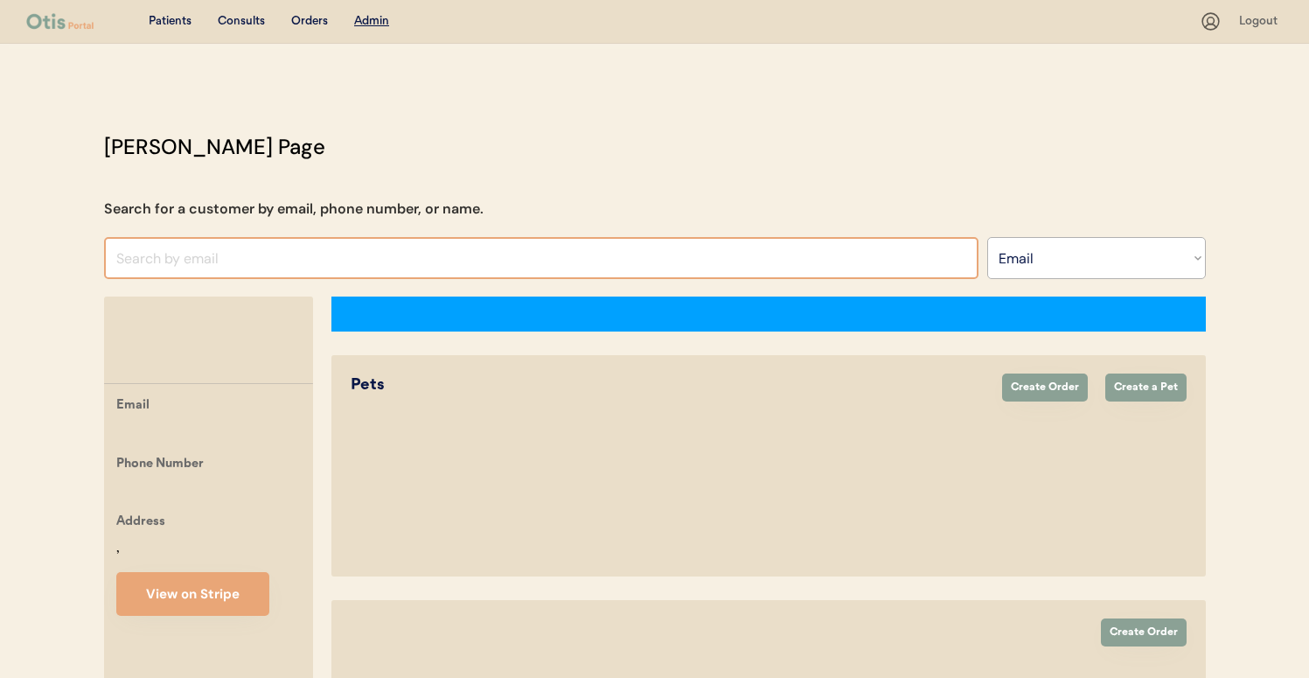
select select "true"
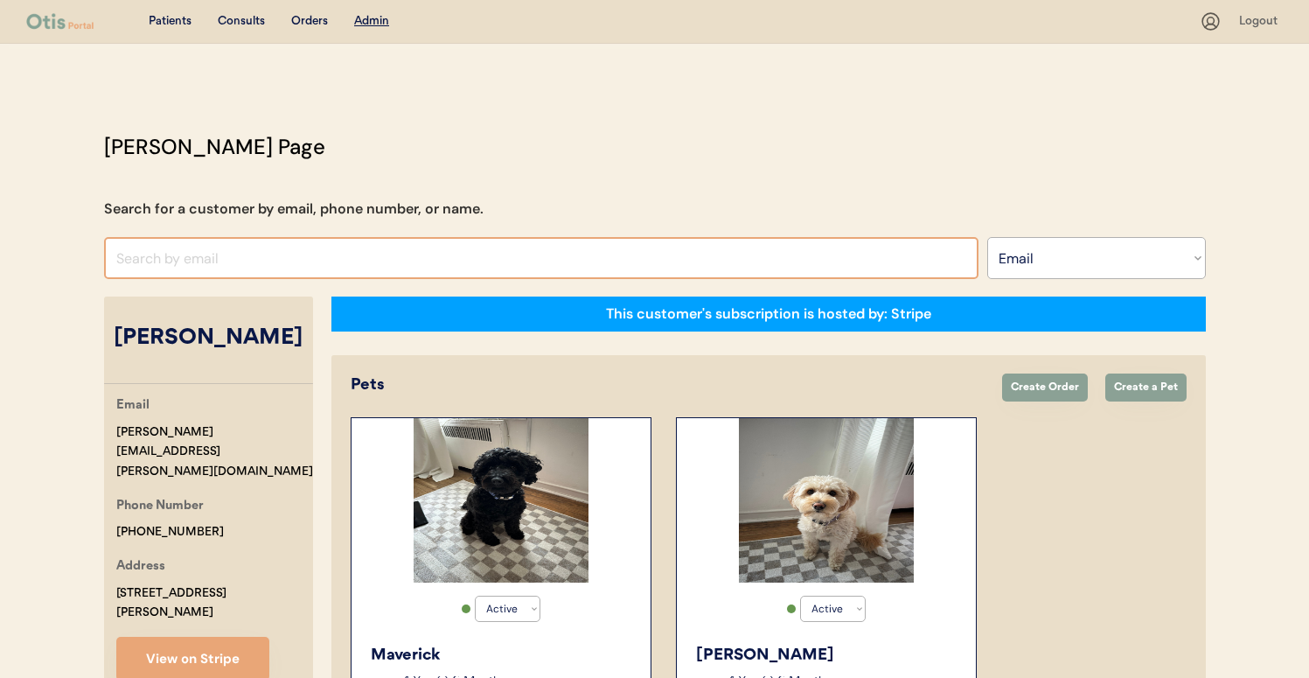
click at [456, 251] on input "input" at bounding box center [541, 258] width 875 height 42
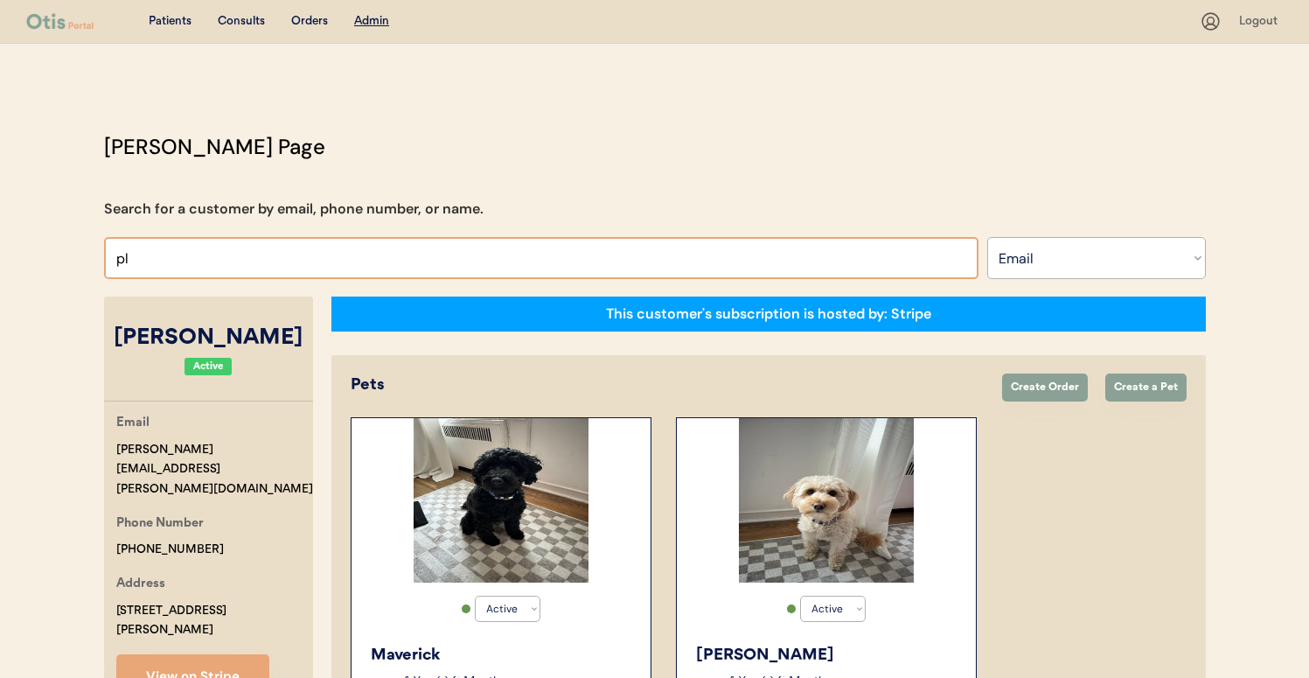
type input "p"
type input "m"
click at [1075, 268] on select "Search By Name Email Phone Number" at bounding box center [1096, 258] width 219 height 42
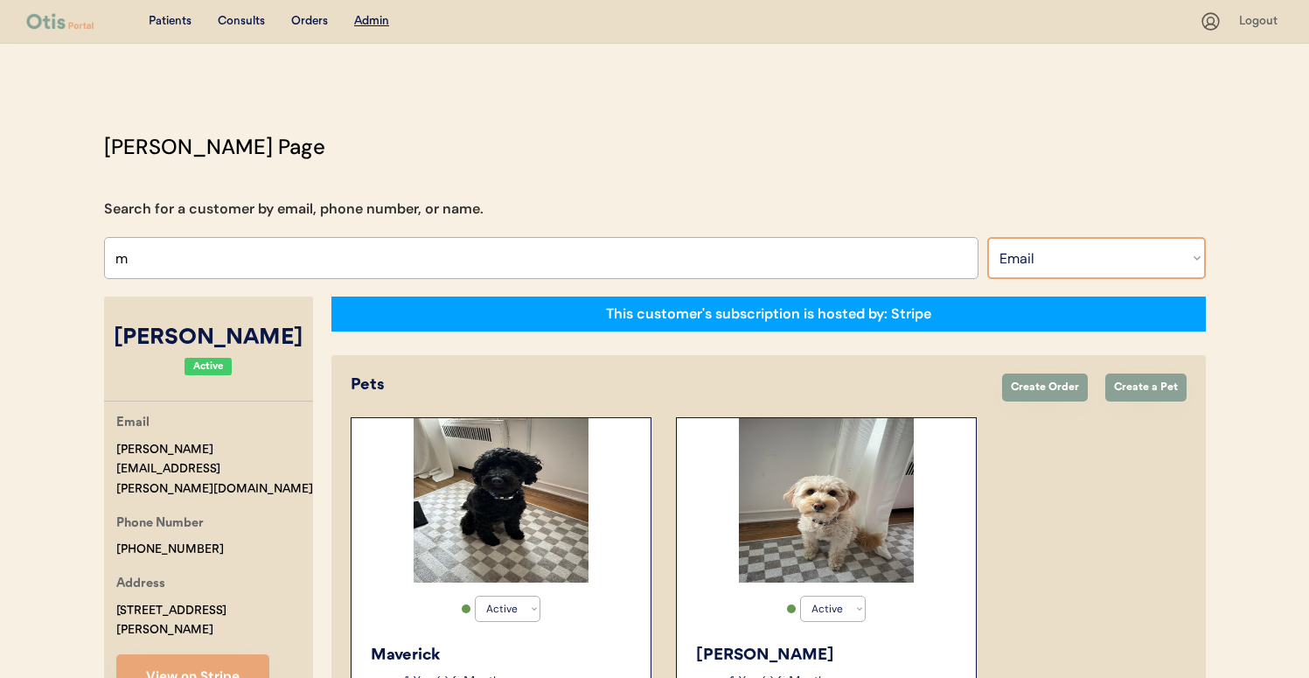
select select ""Name""
click at [987, 237] on select "Search By Name Email Phone Number" at bounding box center [1096, 258] width 219 height 42
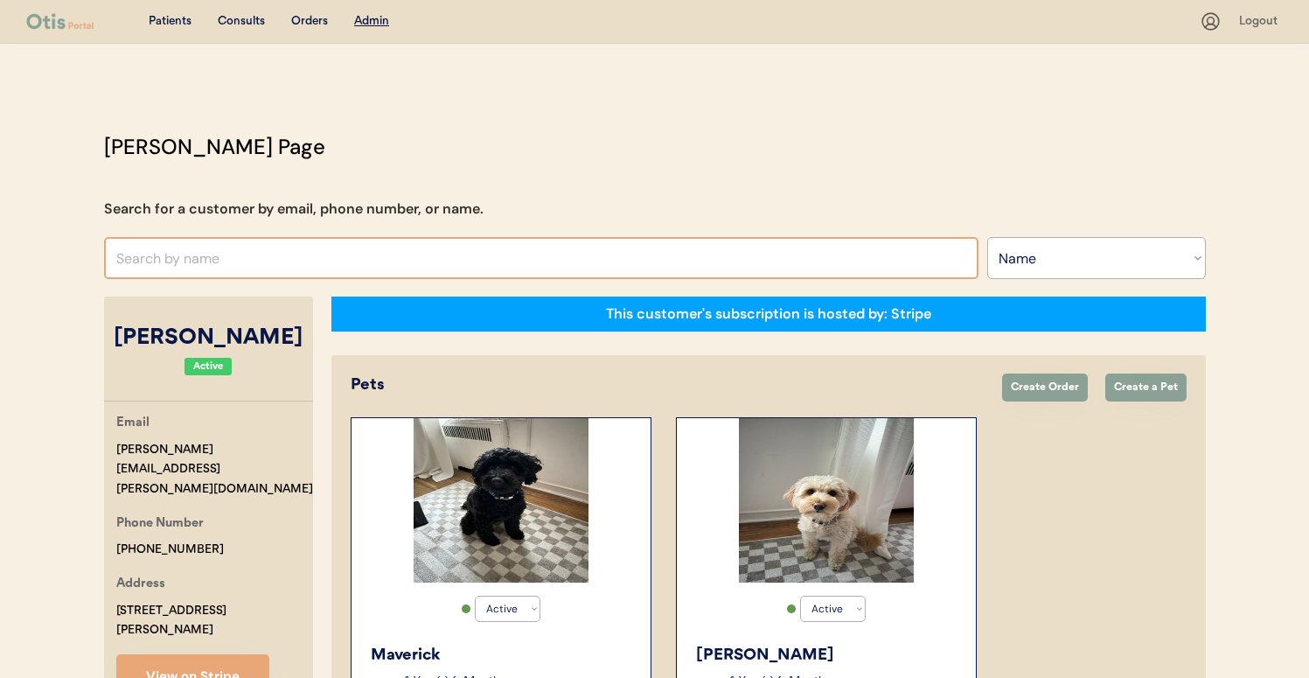
click at [909, 251] on input "text" at bounding box center [541, 258] width 875 height 42
type input "im"
type input "imon Brown"
type input "i"
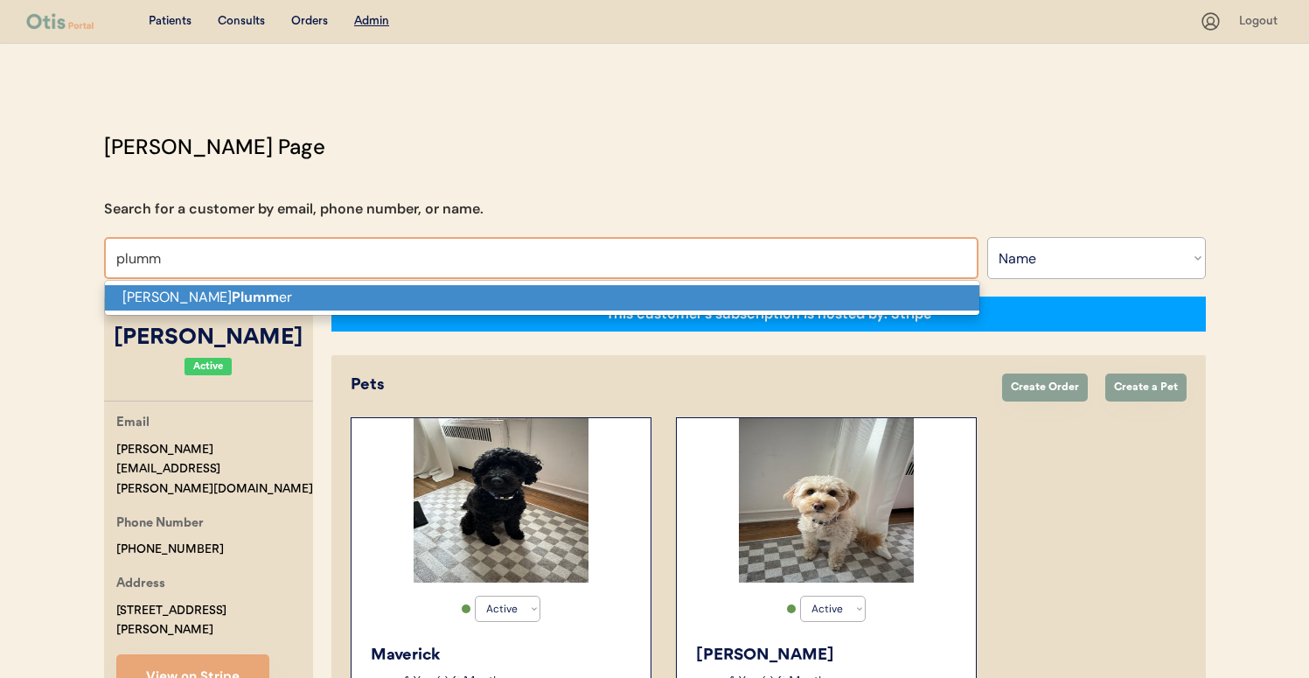
click at [841, 294] on p "Michael Plumm er" at bounding box center [542, 297] width 875 height 25
type input "Michael Plummer"
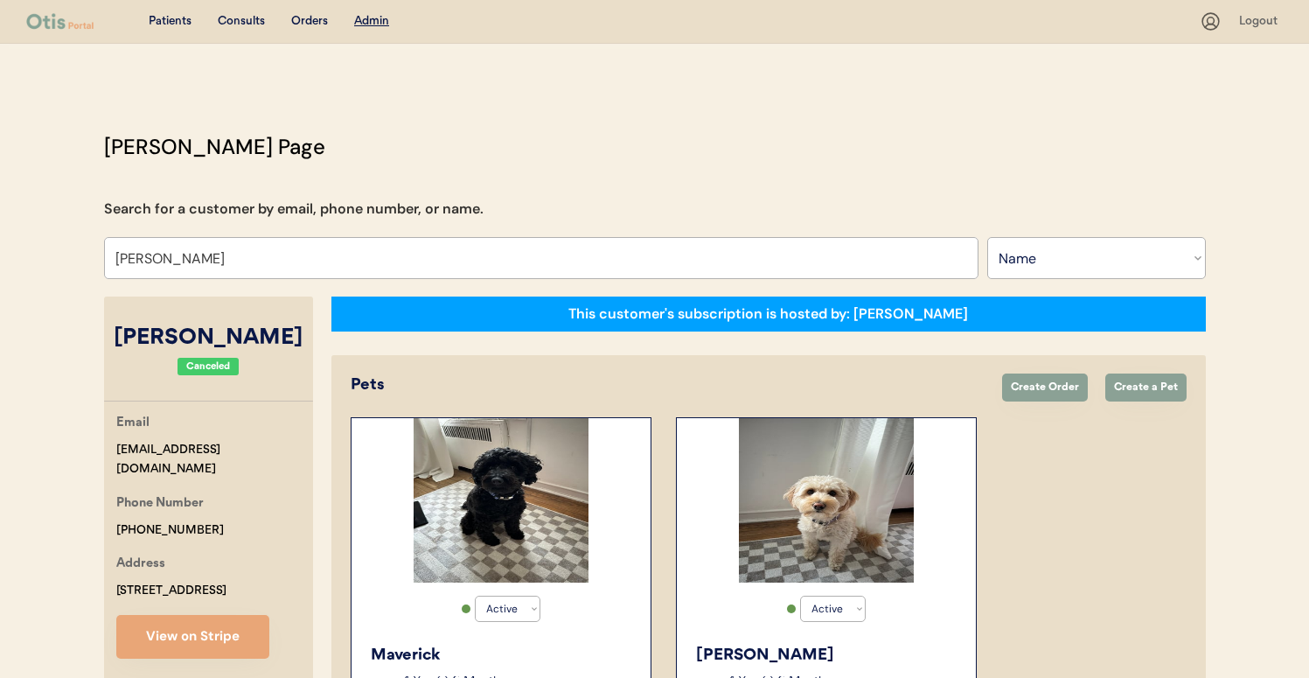
select select "true"
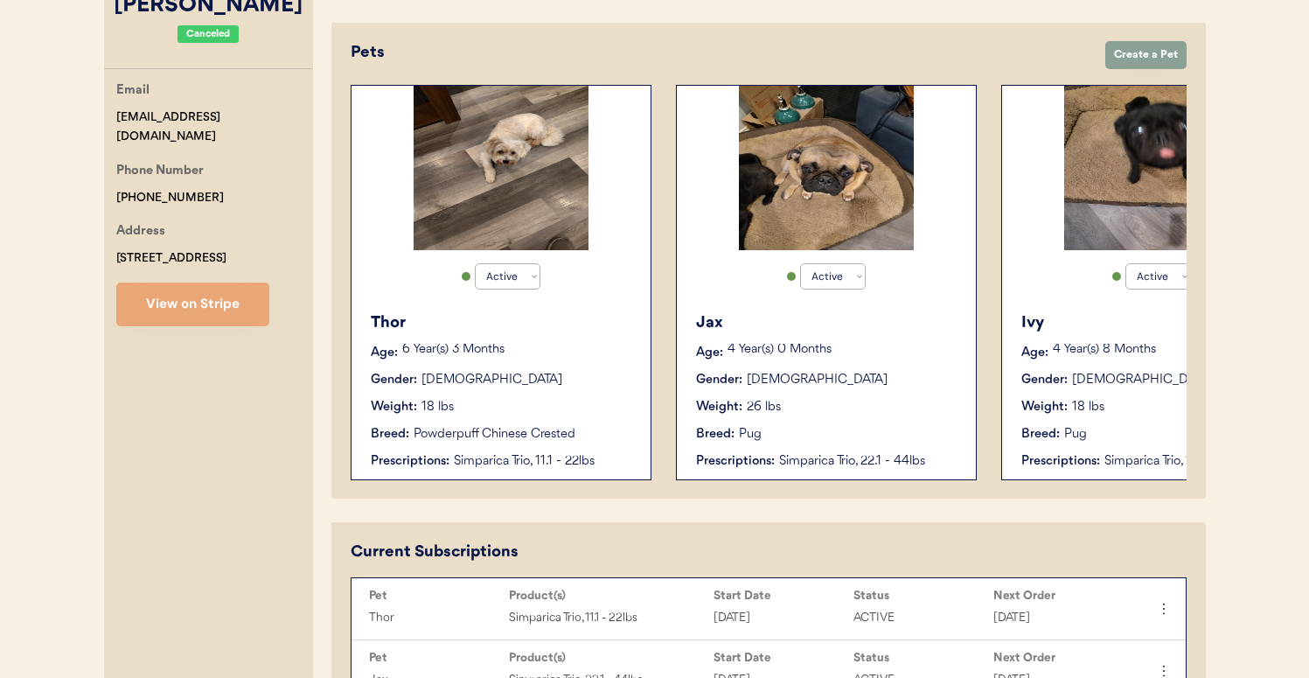
scroll to position [330, 0]
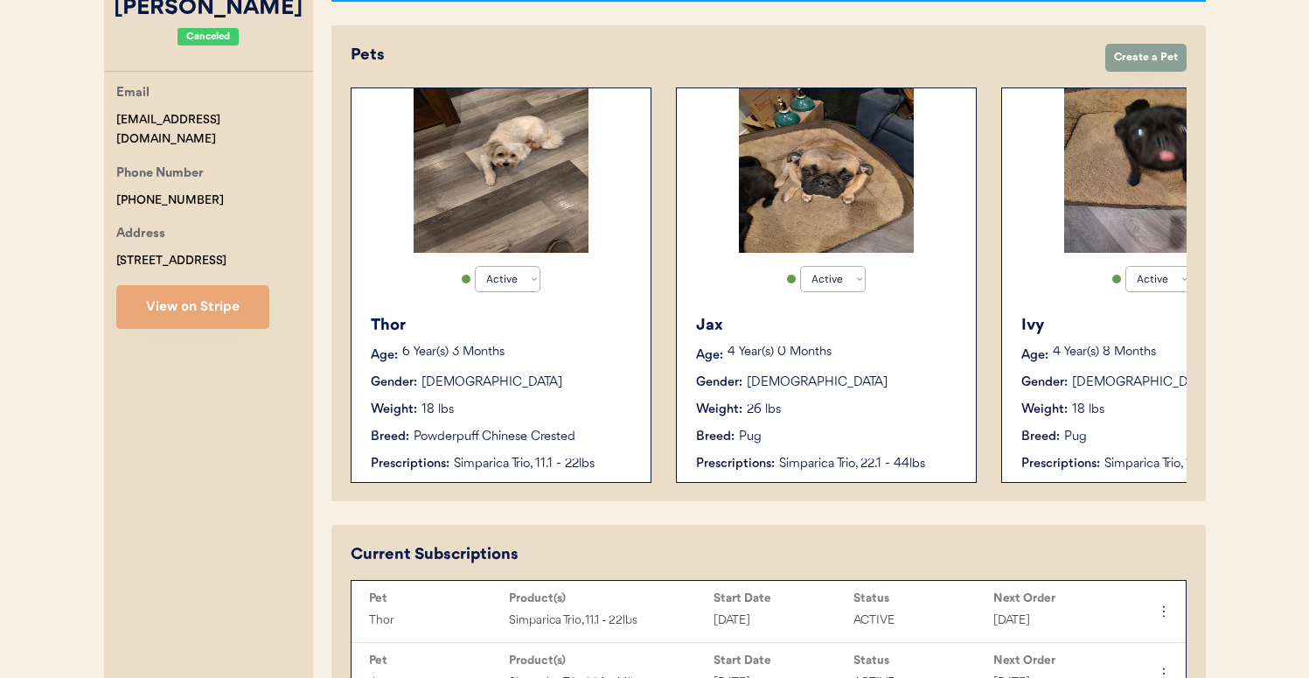
type input "Michael Plummer"
click at [528, 373] on div "Gender: Male" at bounding box center [502, 382] width 262 height 18
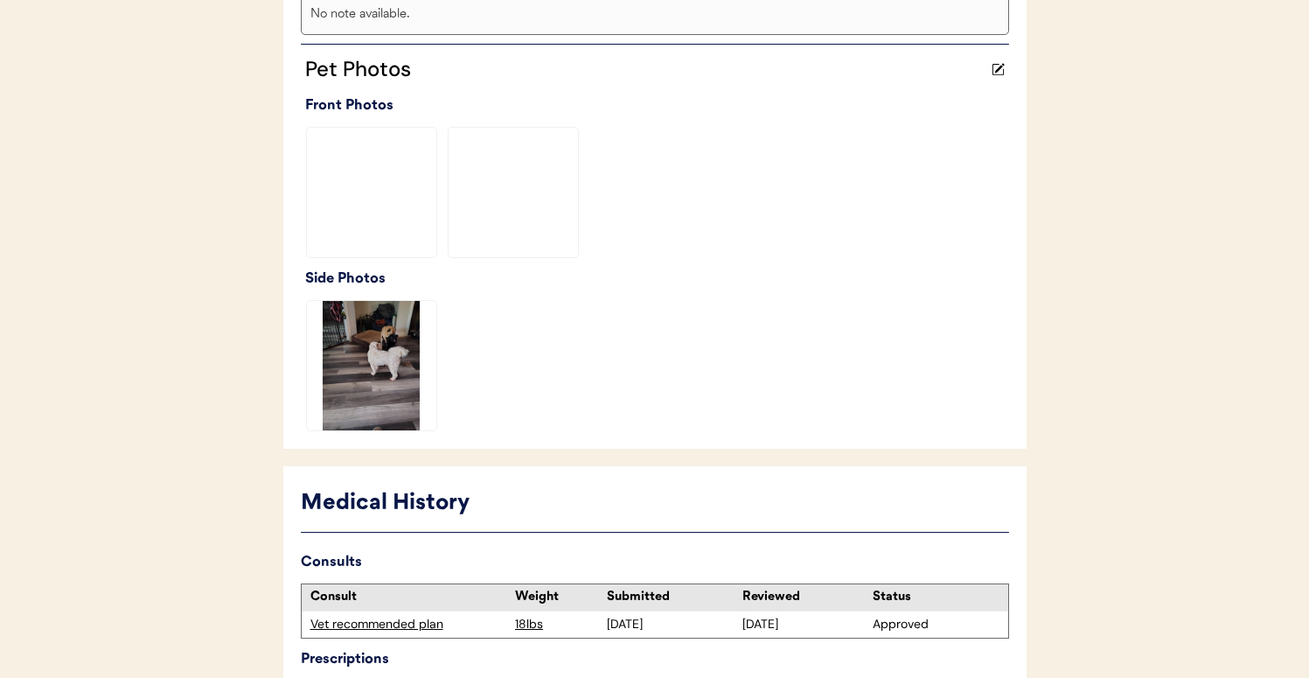
scroll to position [625, 0]
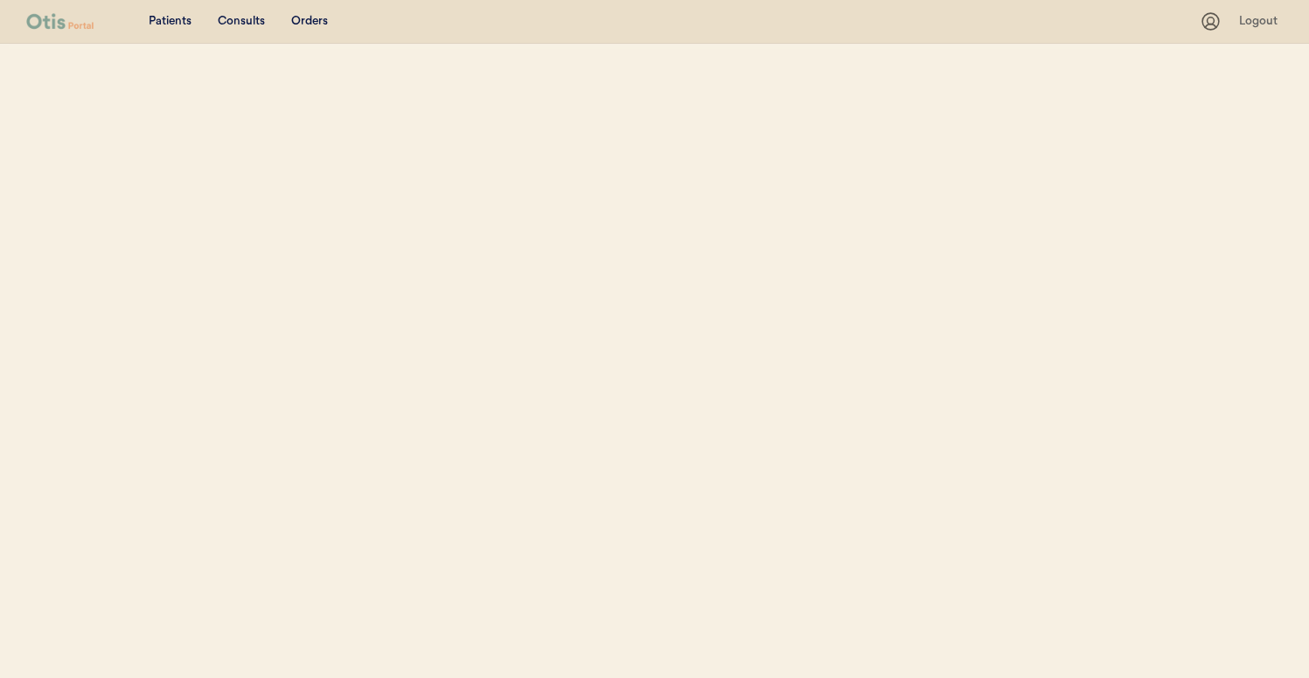
select select ""Name""
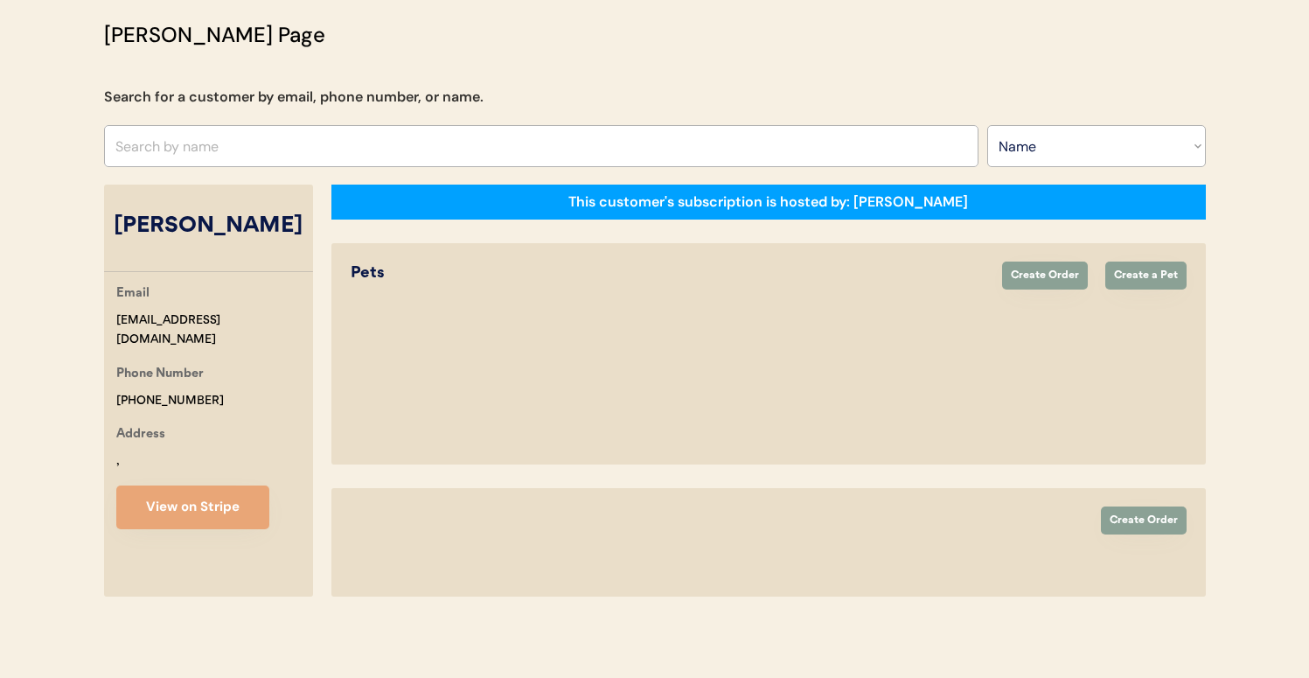
select select "true"
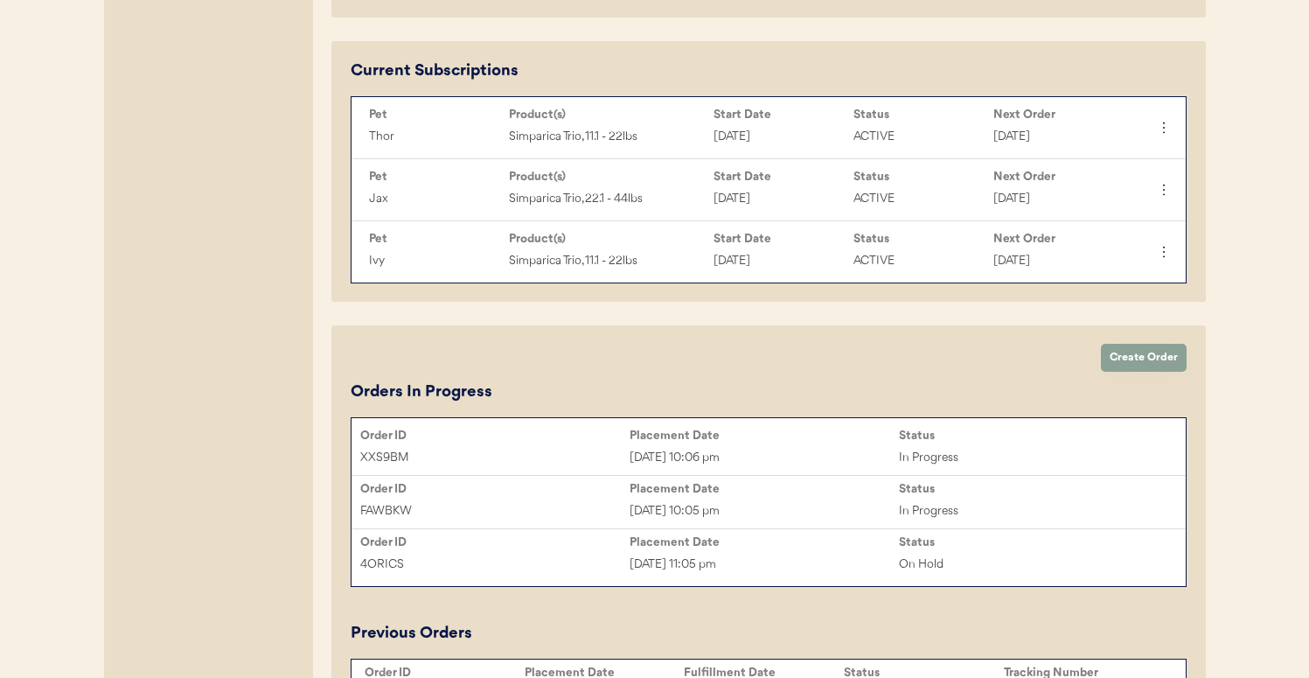
scroll to position [809, 0]
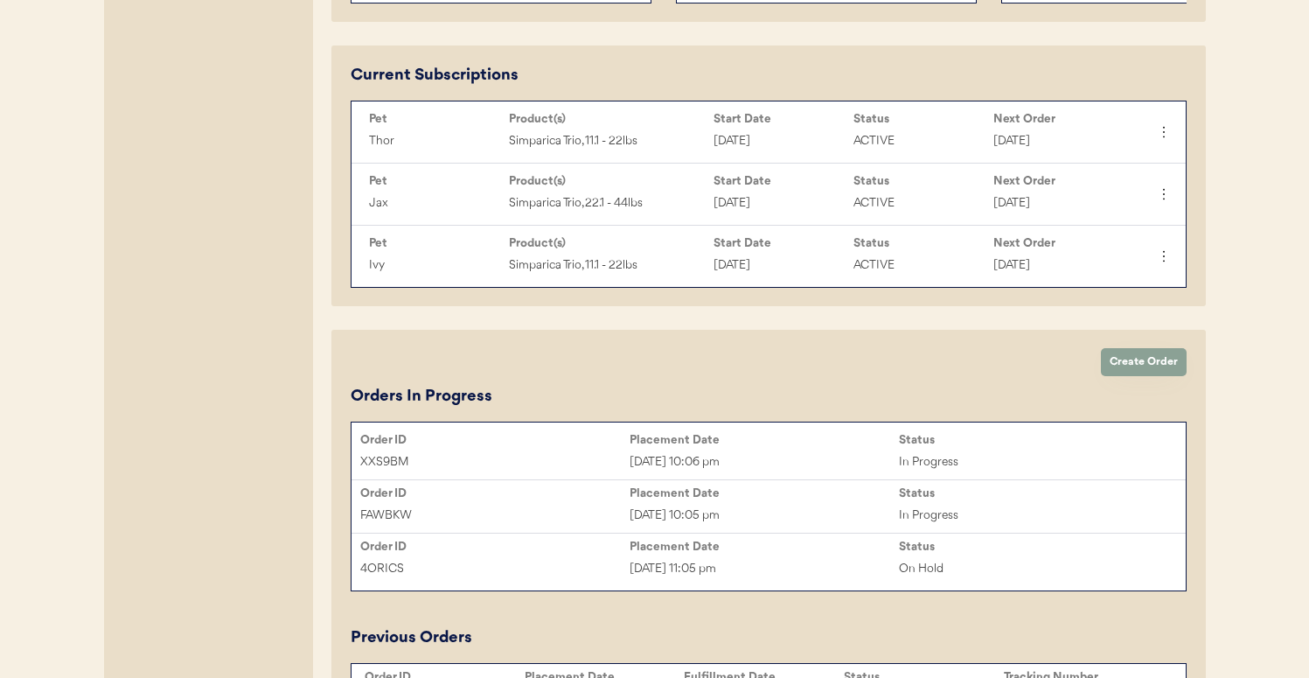
click at [513, 575] on div "4ORICS" at bounding box center [494, 569] width 269 height 20
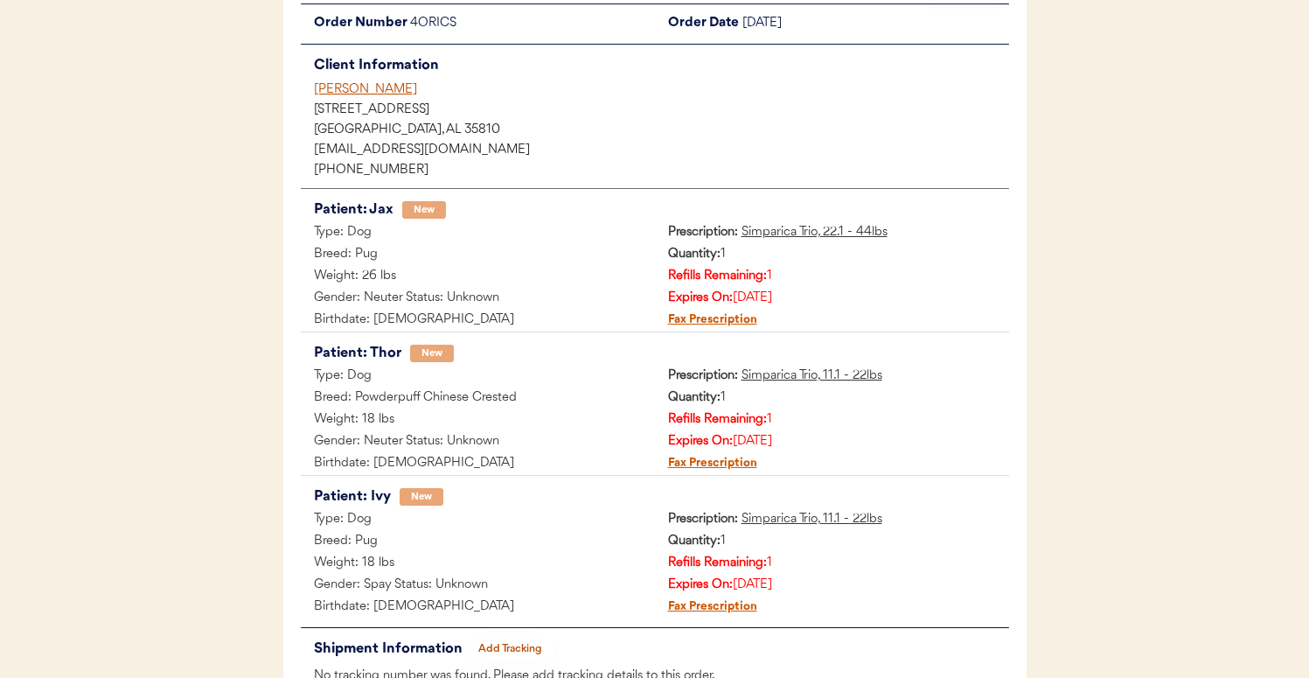
scroll to position [174, 0]
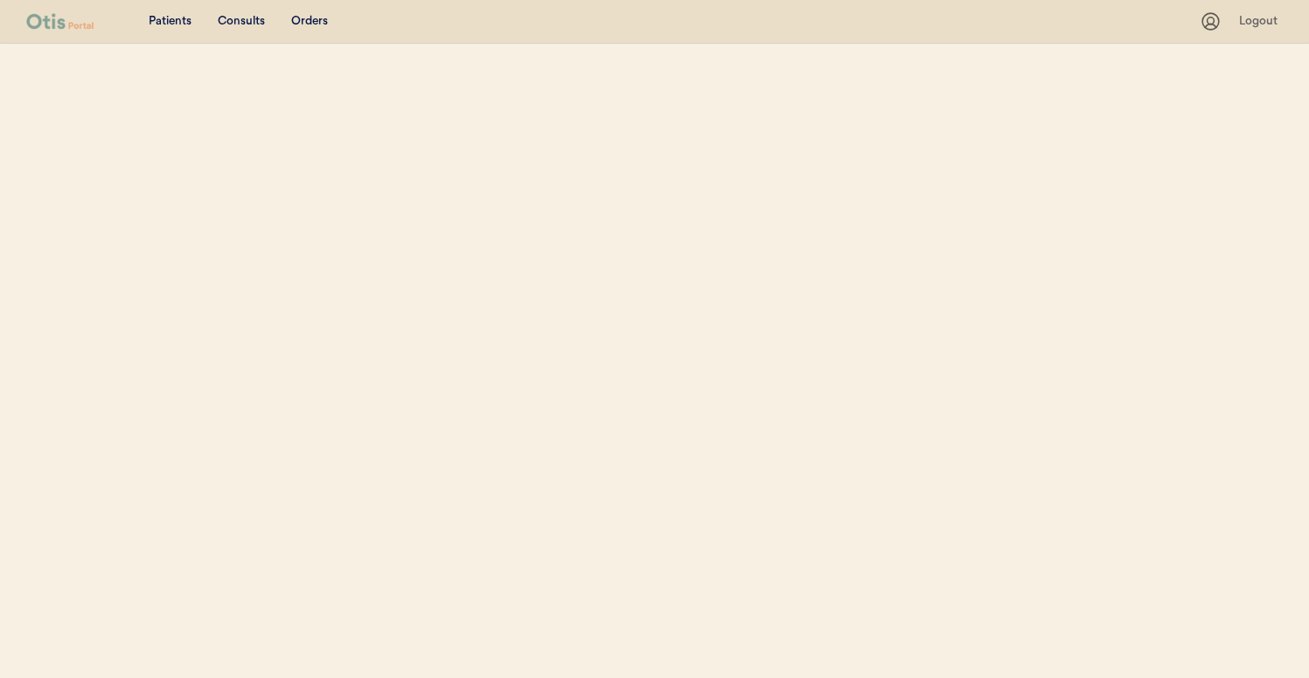
select select ""Name""
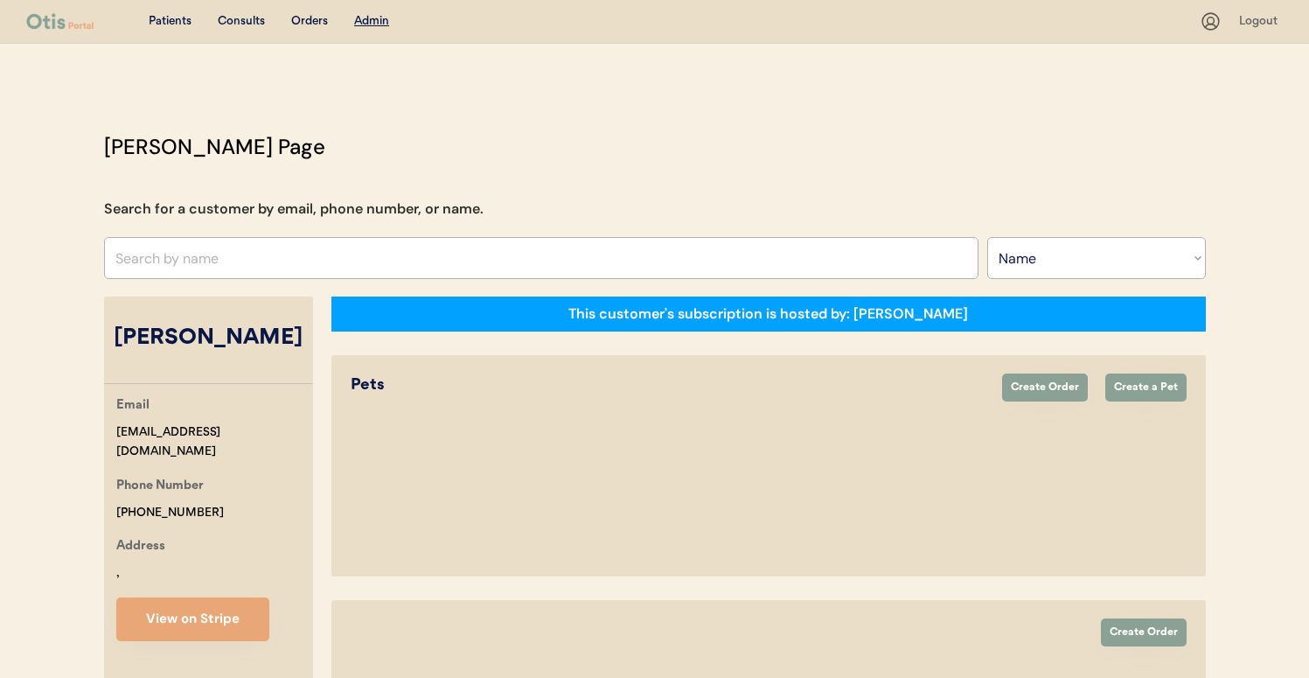
select select "true"
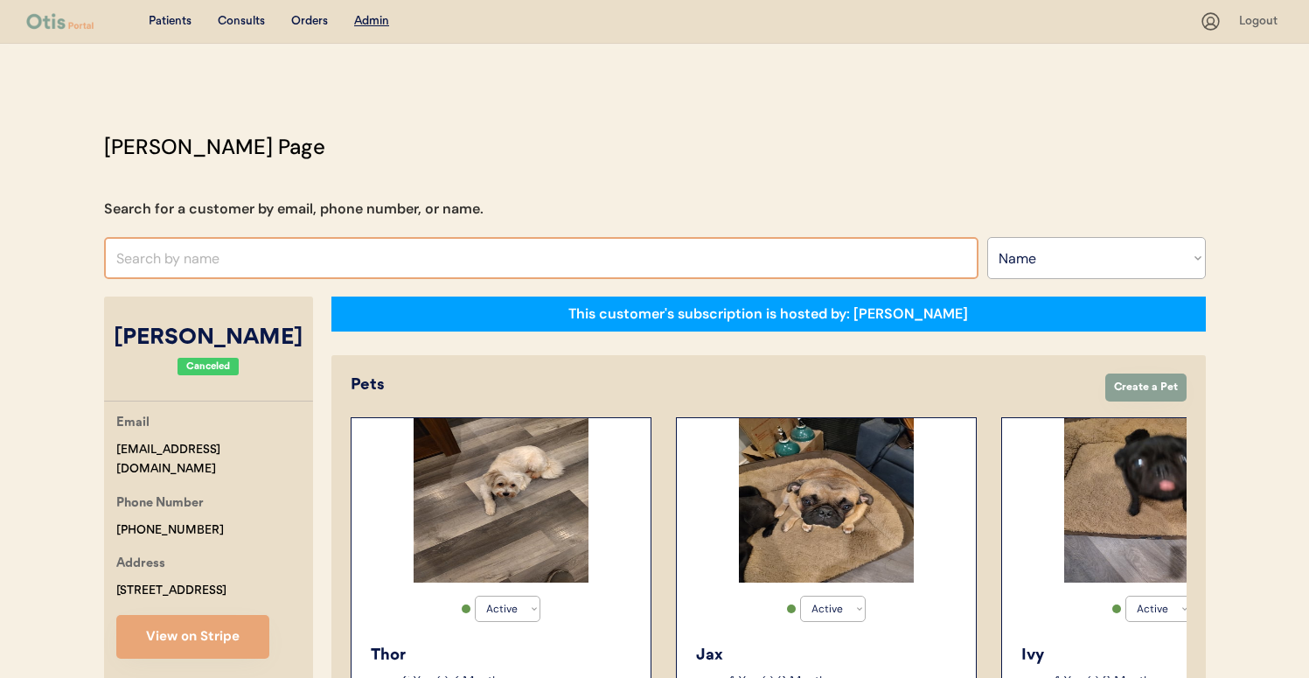
click at [504, 246] on input "text" at bounding box center [541, 258] width 875 height 42
type input "[PERSON_NAME]"
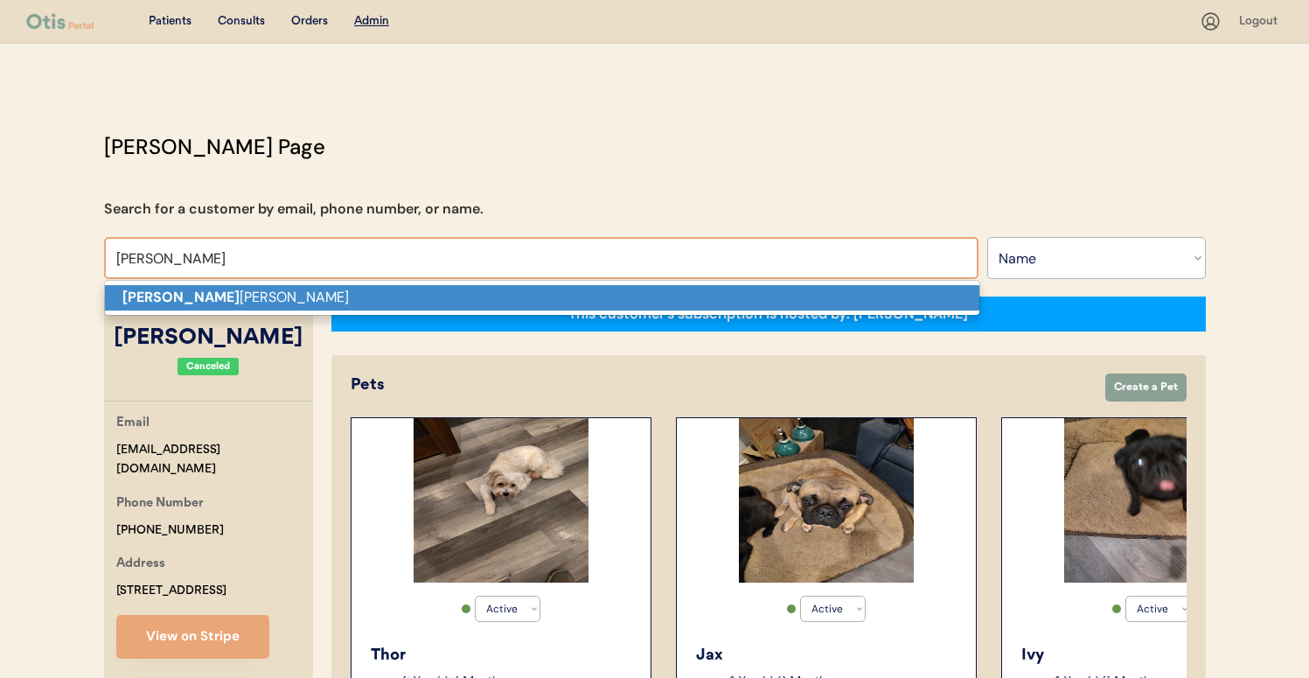
click at [470, 294] on p "[PERSON_NAME] [PERSON_NAME]" at bounding box center [542, 297] width 875 height 25
type input "[PERSON_NAME]"
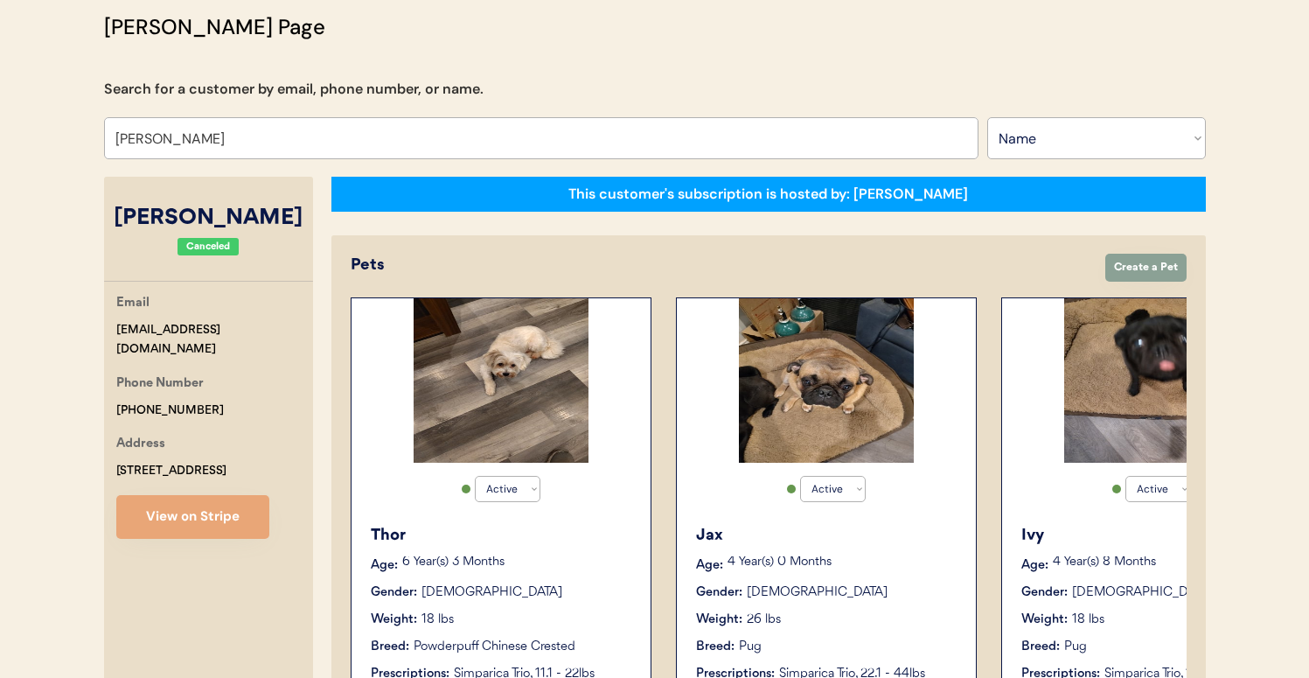
select select "false"
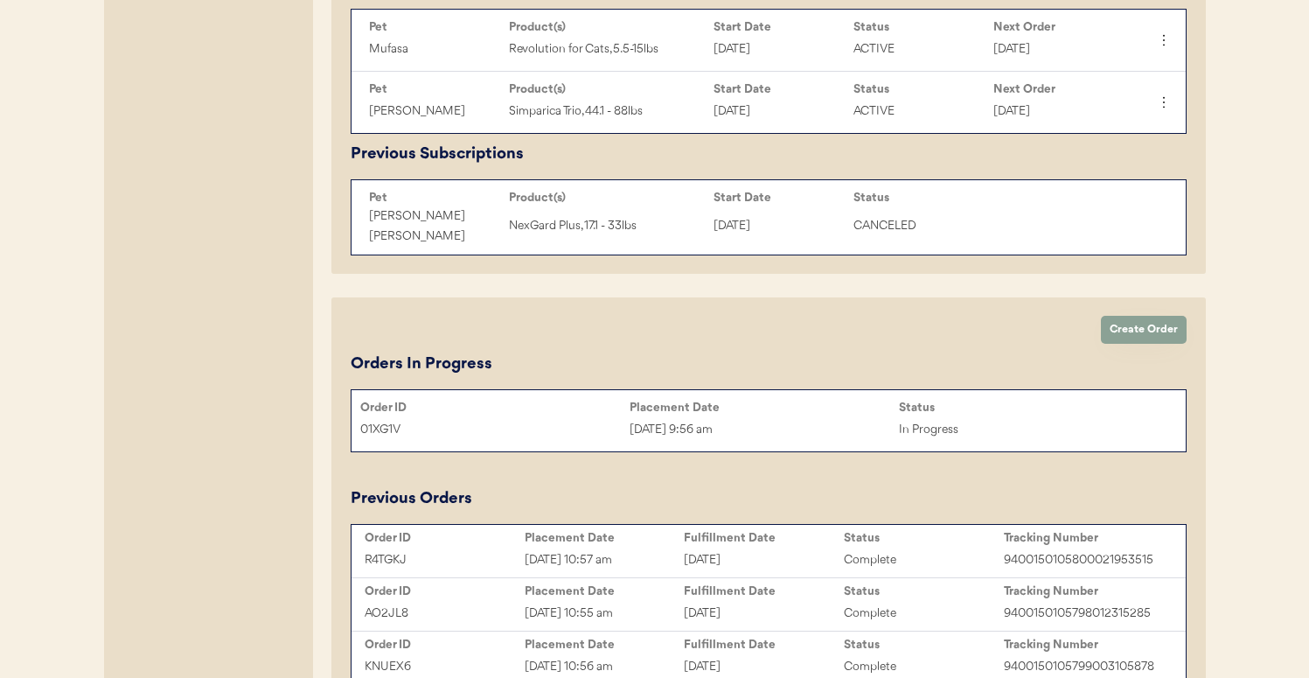
scroll to position [905, 0]
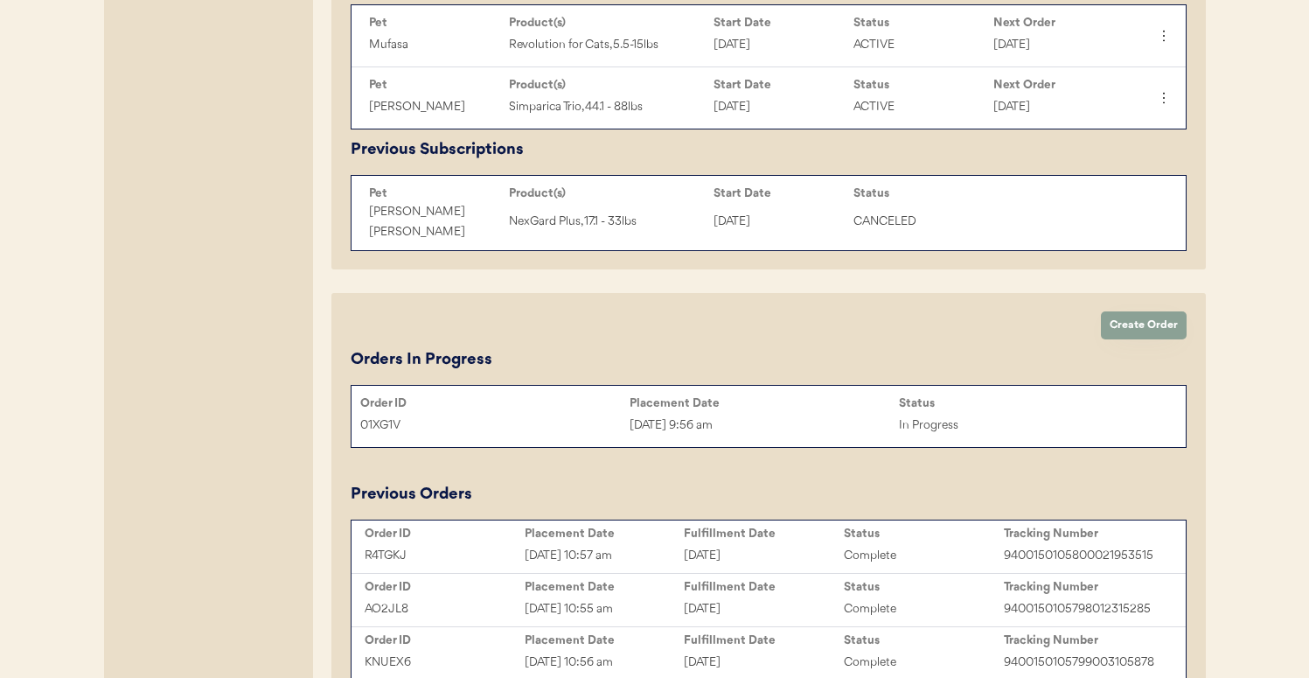
type input "[PERSON_NAME]"
click at [508, 393] on div "Order ID Placement Date Status 01XG1V Sep 17, 2025 9:56 am In Progress" at bounding box center [769, 416] width 834 height 52
click at [506, 406] on div "Order ID" at bounding box center [494, 403] width 269 height 14
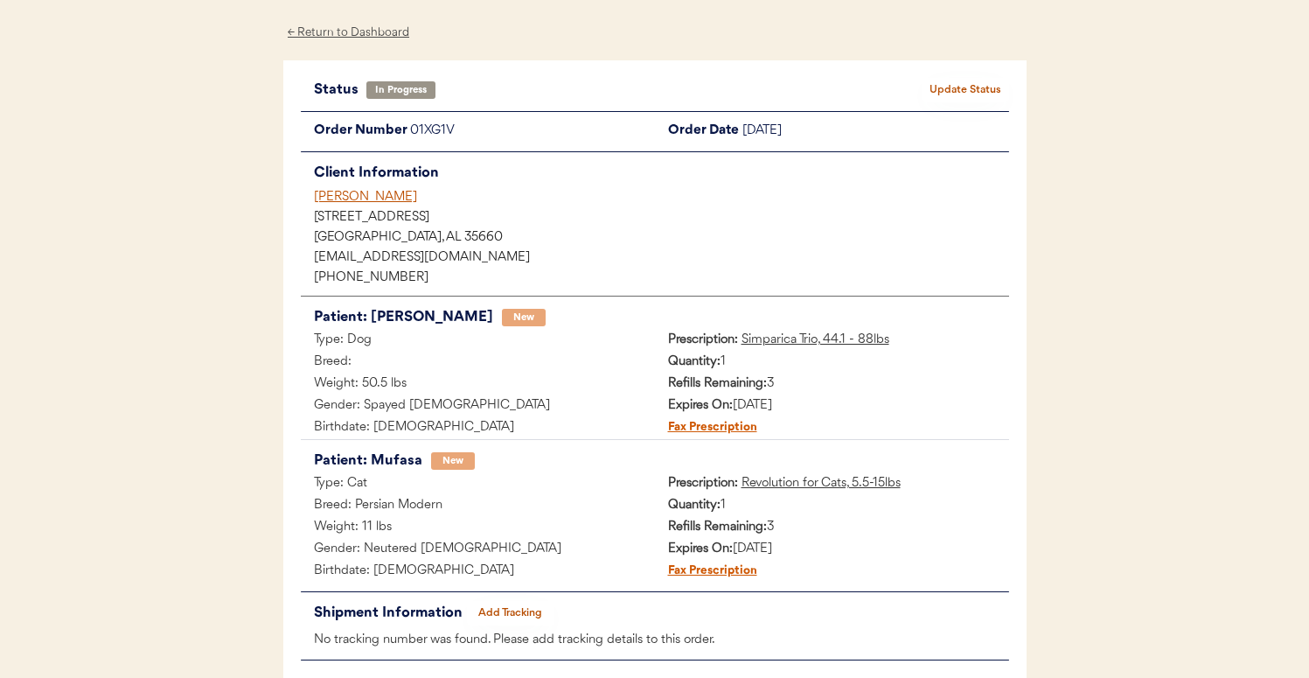
scroll to position [72, 0]
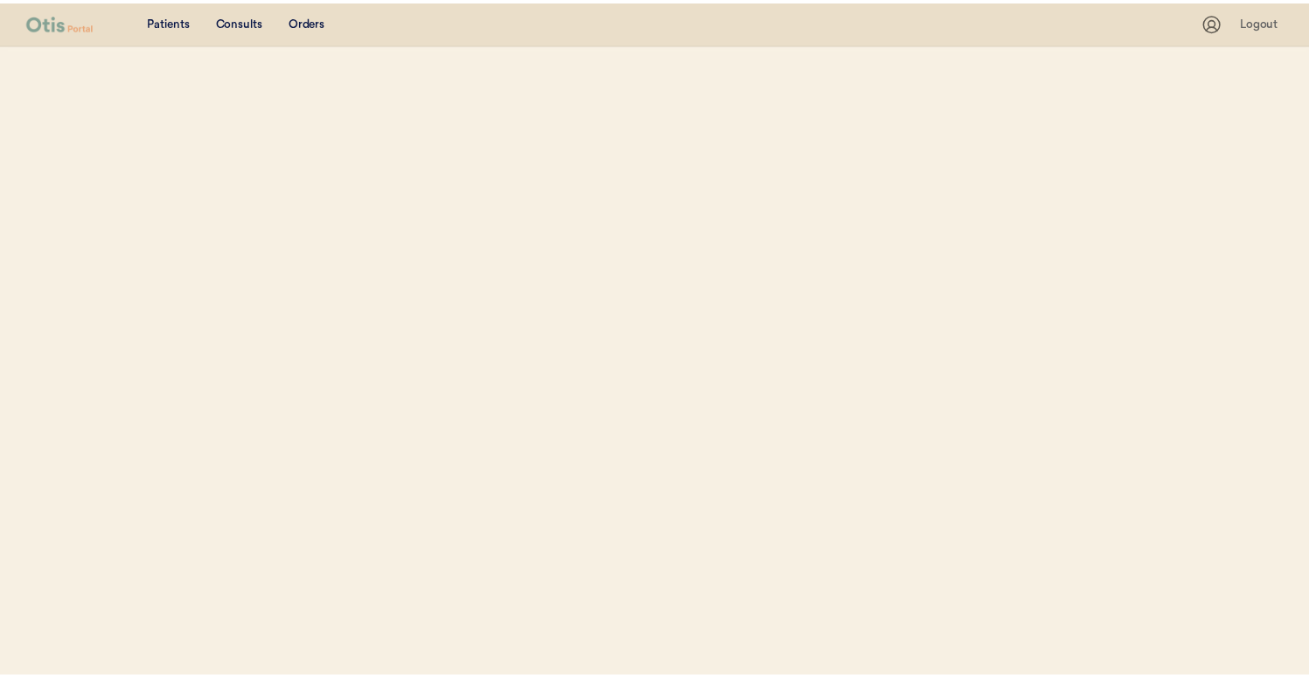
scroll to position [112, 0]
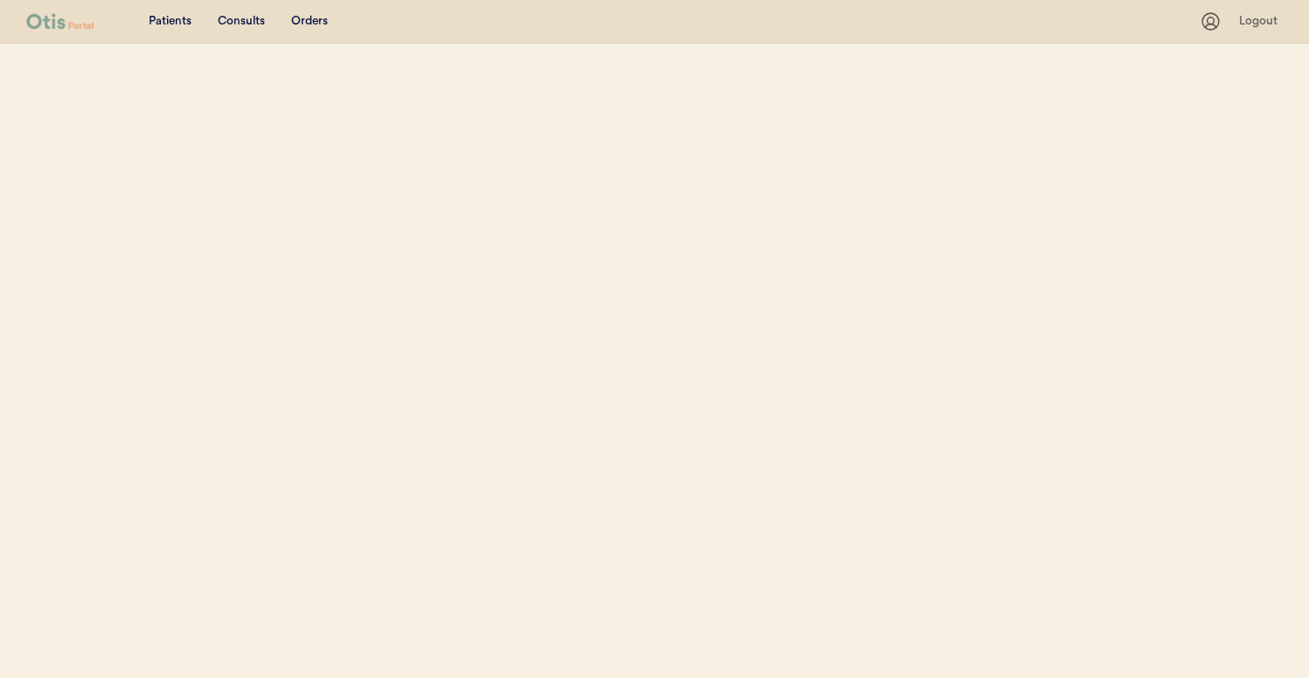
select select ""Name""
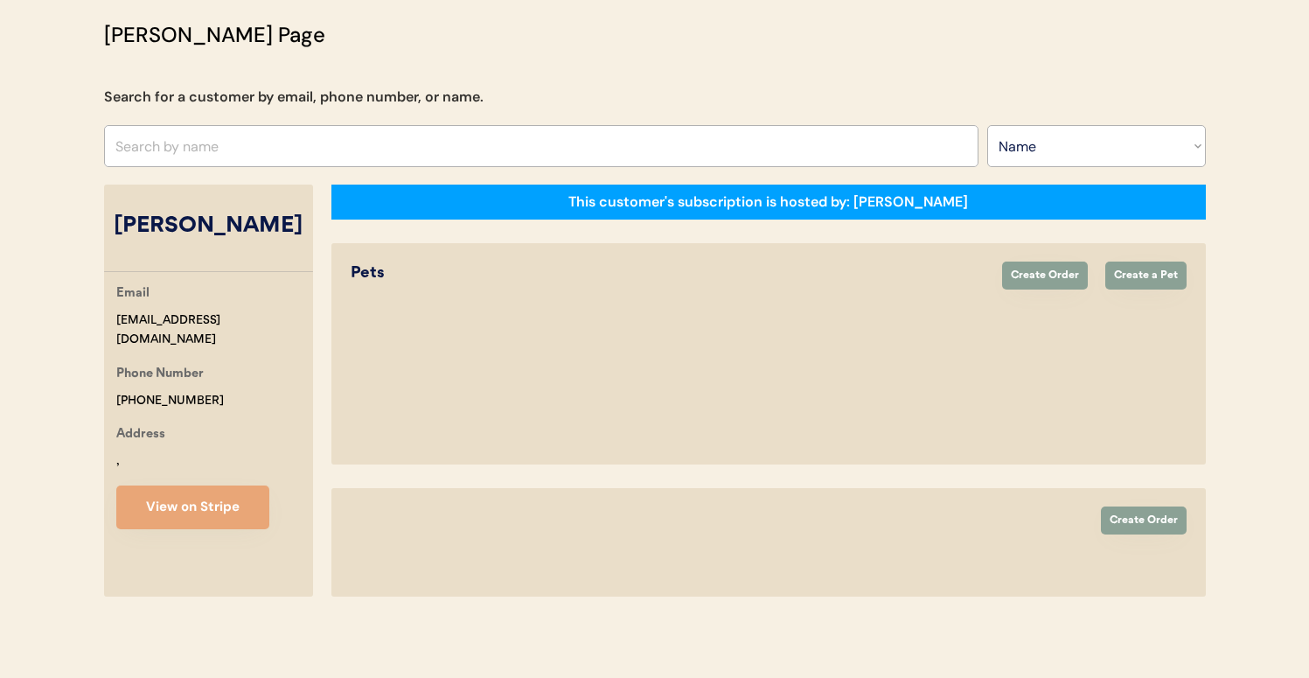
select select "true"
select select "false"
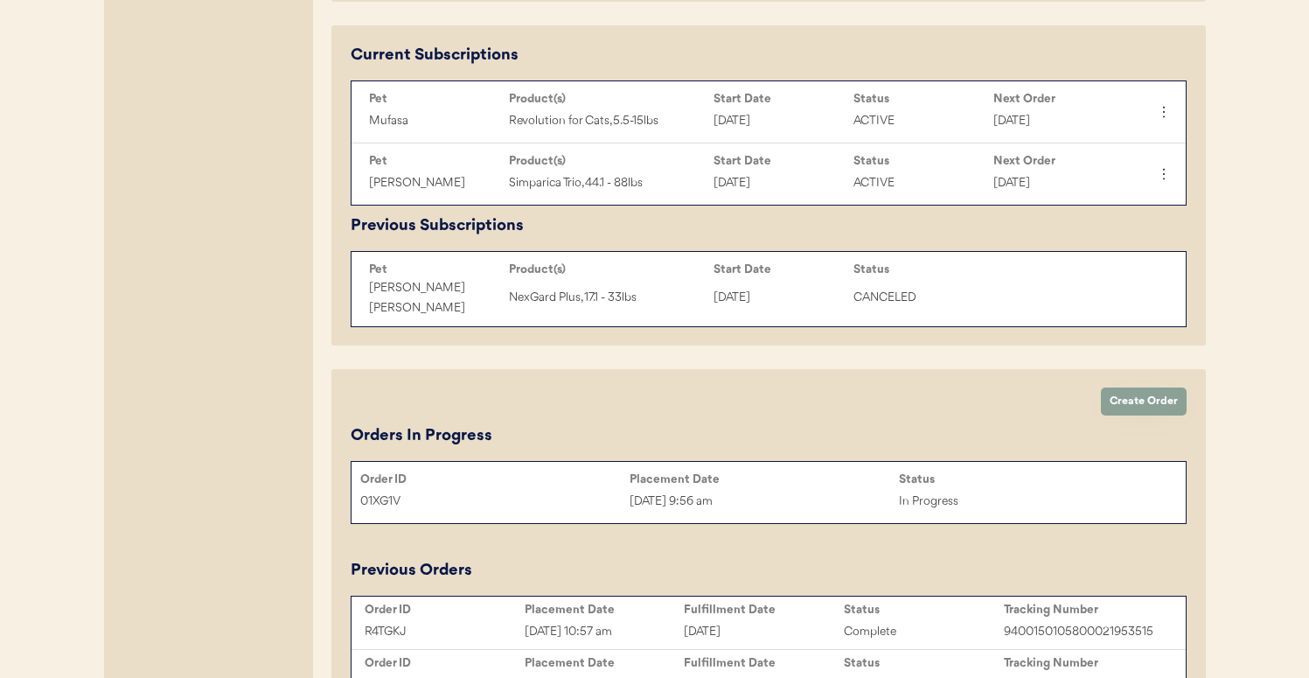
scroll to position [0, 0]
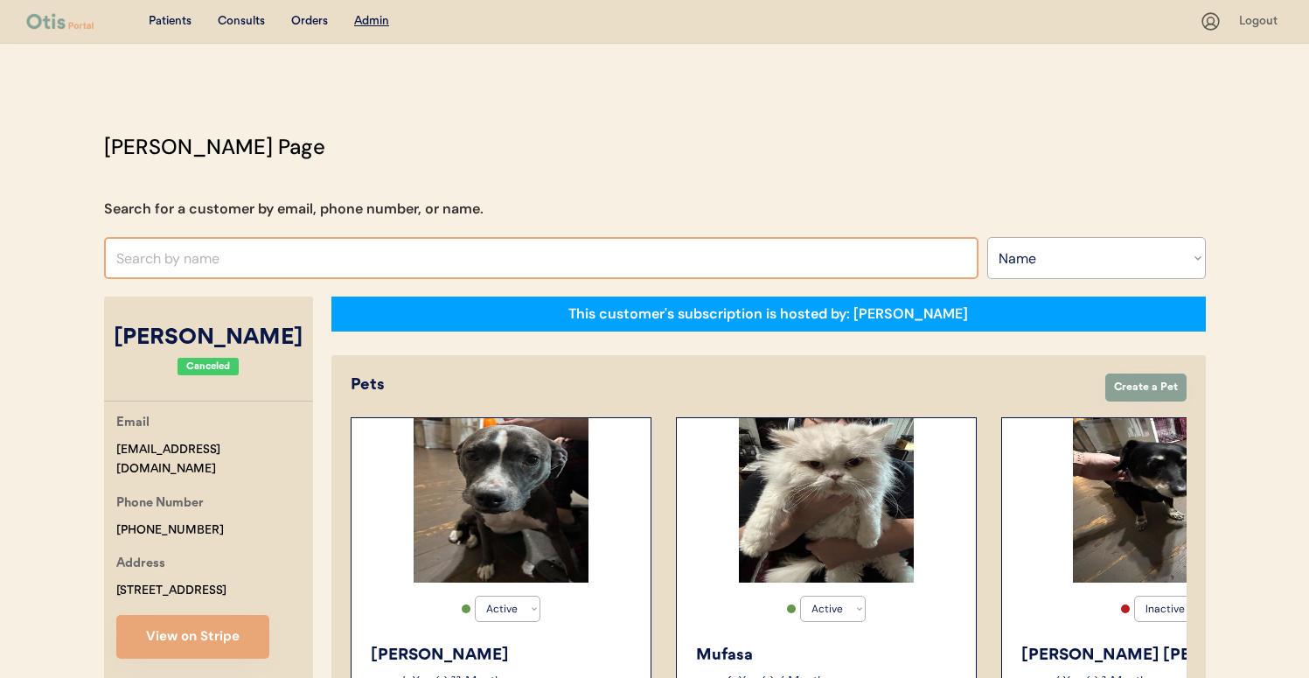
click at [350, 275] on input "text" at bounding box center [541, 258] width 875 height 42
type input "[PERSON_NAME]"
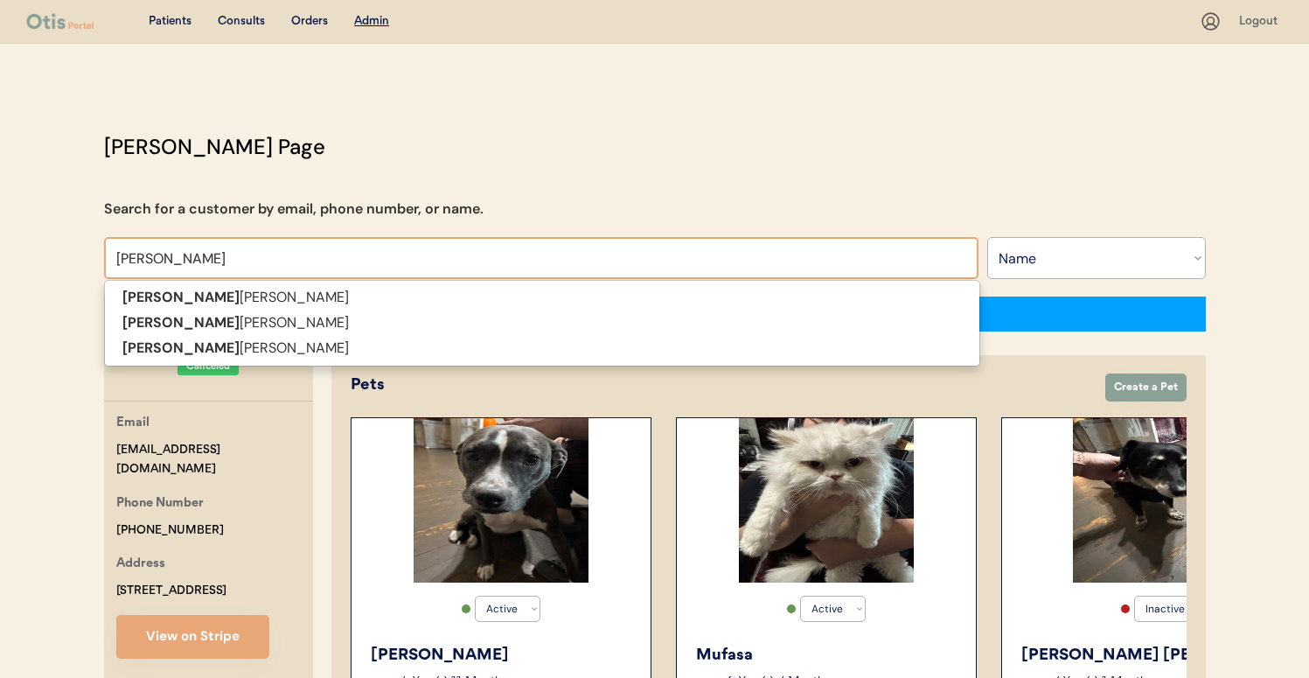
type input "[PERSON_NAME]"
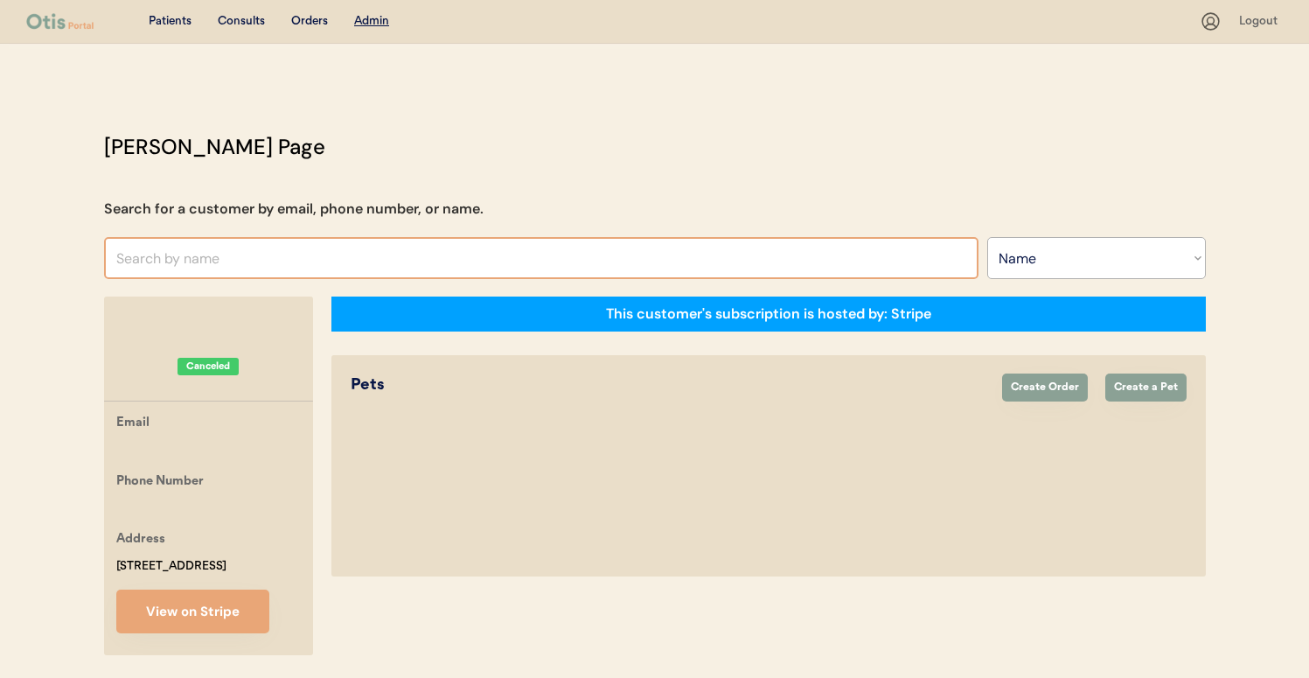
type input "o"
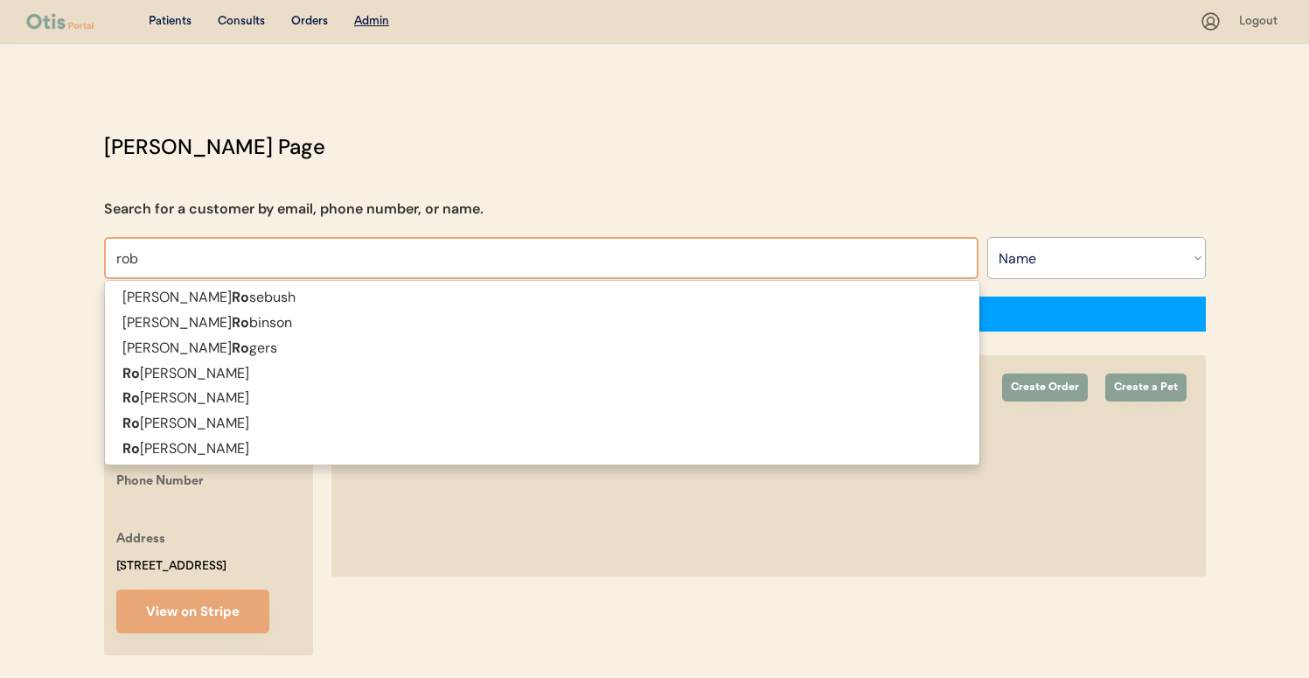
type input "[PERSON_NAME]"
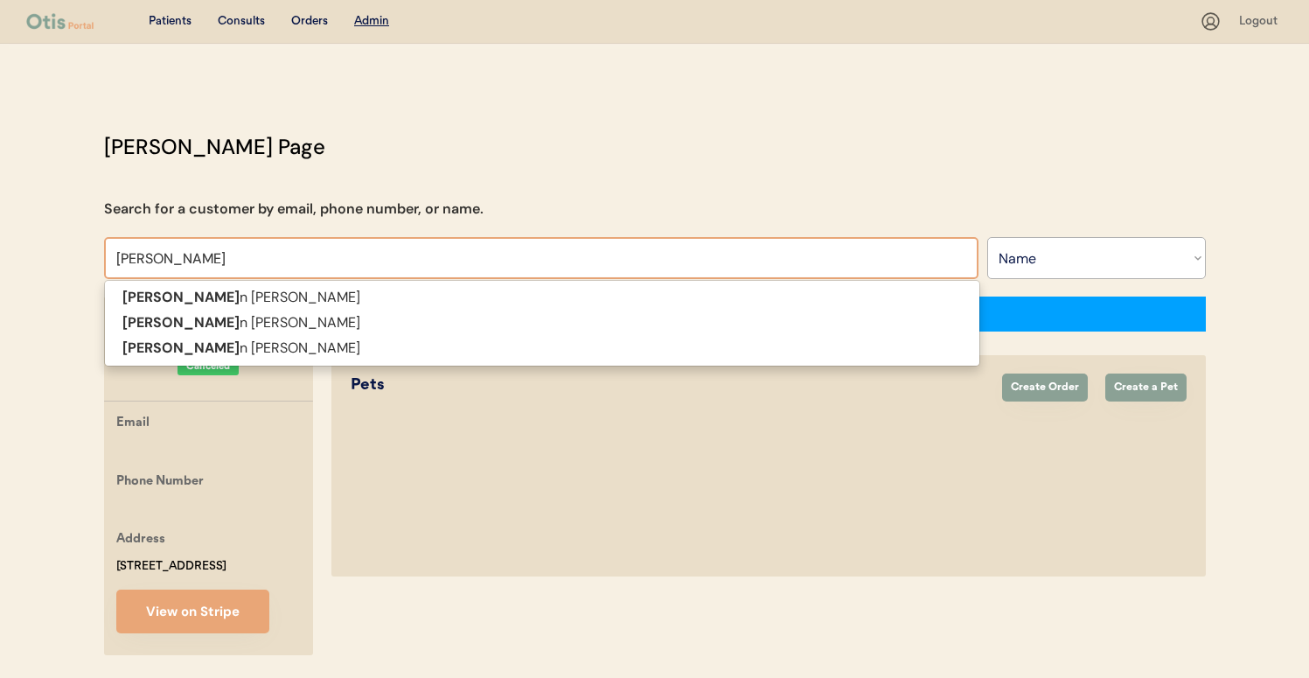
type input "[PERSON_NAME]"
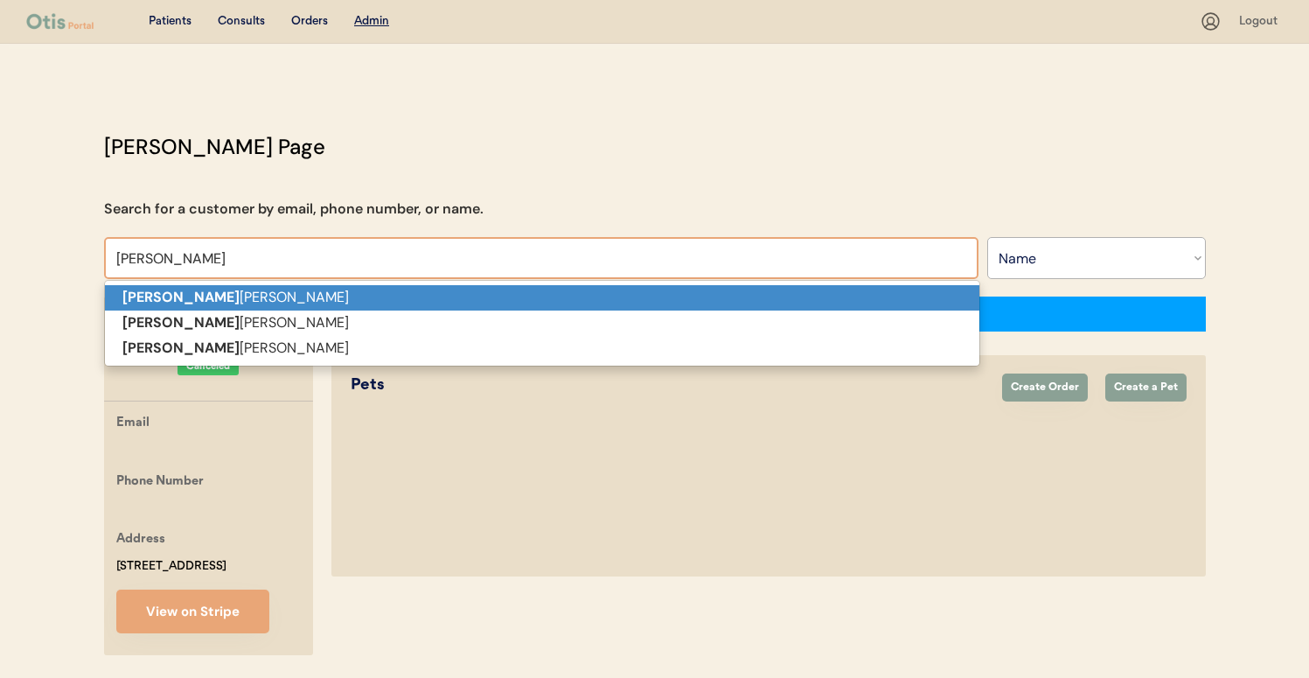
click at [348, 298] on p "[PERSON_NAME]" at bounding box center [542, 297] width 875 height 25
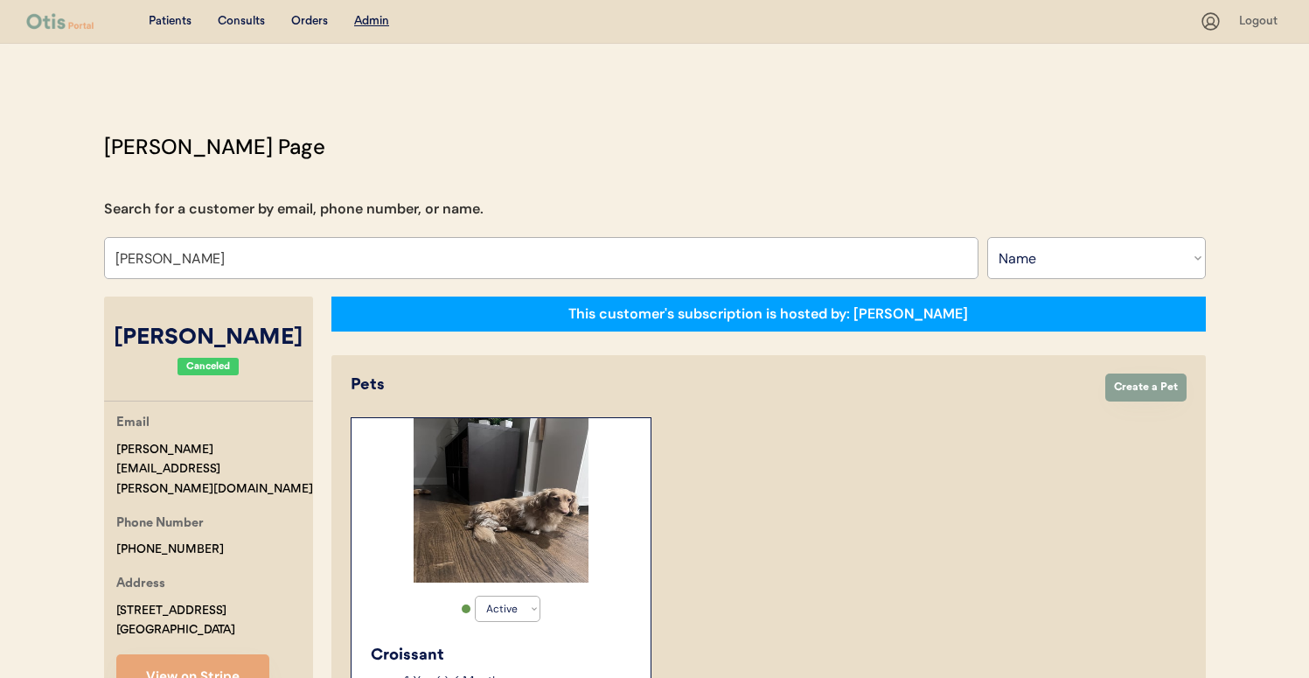
type input "Robyn Minarik"
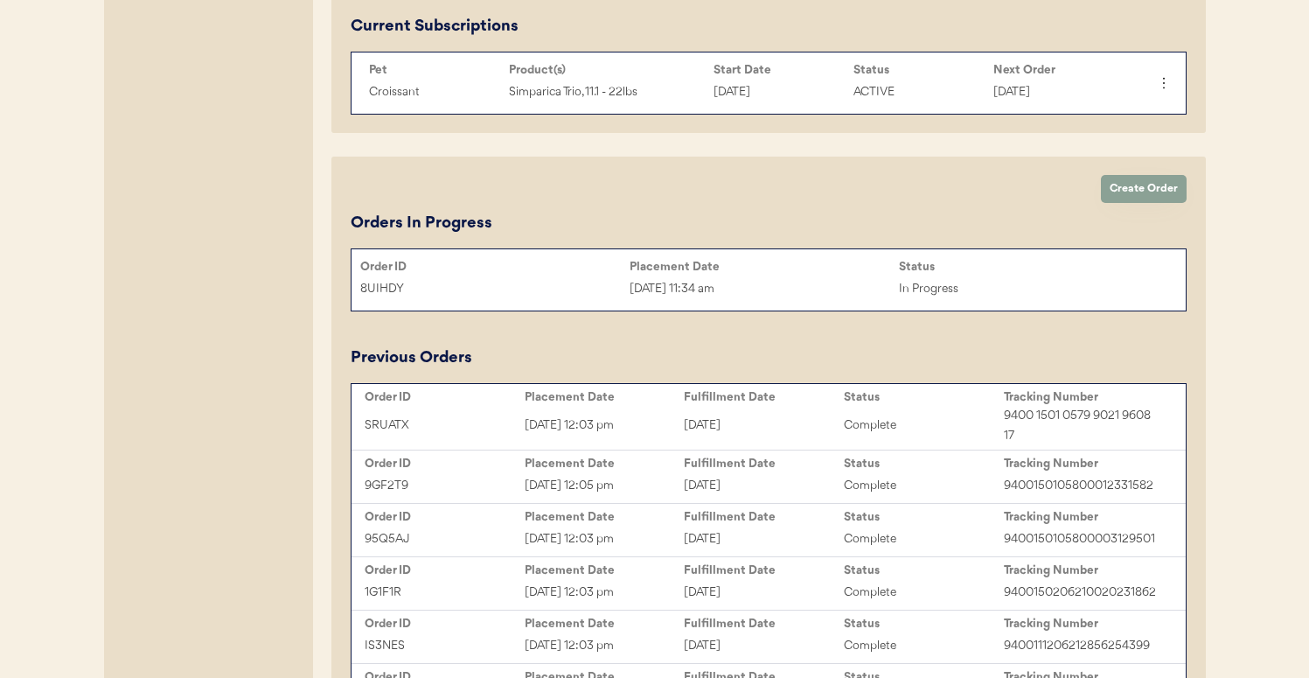
scroll to position [877, 0]
click at [617, 303] on div "Order ID Placement Date Status 8UIHDY Sep 17, 2025 11:34 am In Progress" at bounding box center [769, 279] width 834 height 52
click at [621, 276] on div "8UIHDY Sep 17, 2025 11:34 am In Progress" at bounding box center [769, 288] width 834 height 26
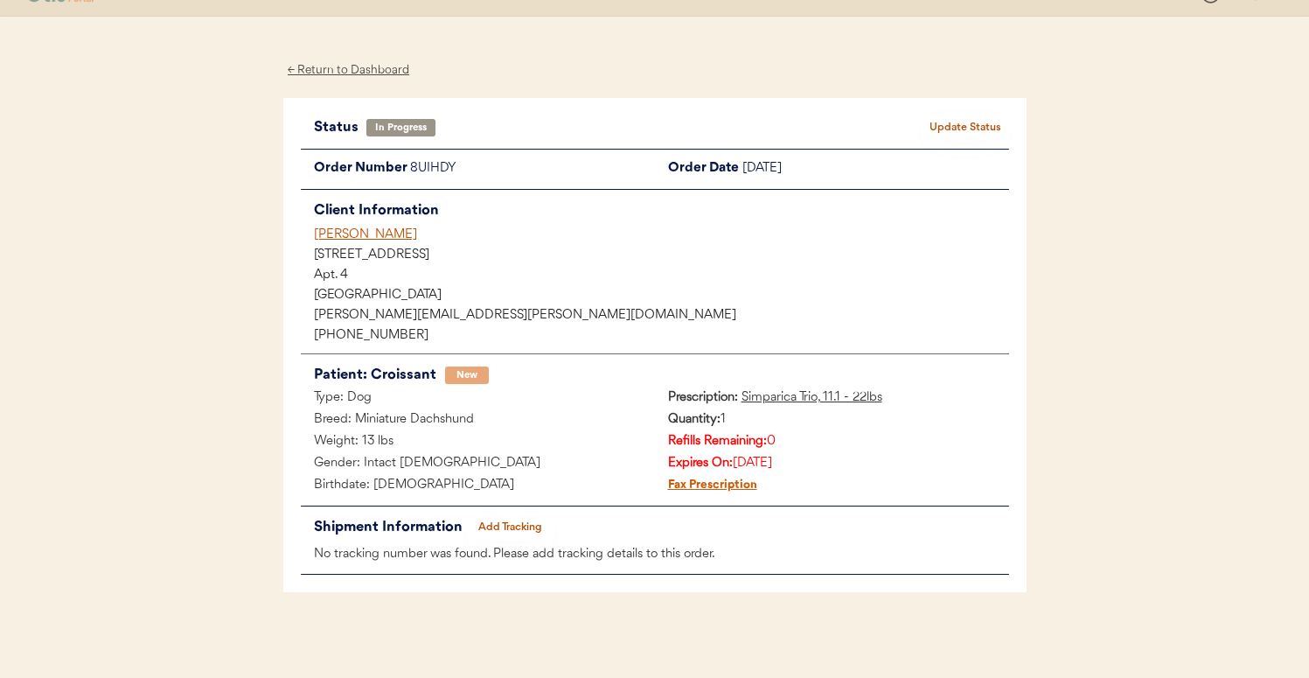
scroll to position [29, 0]
click at [771, 397] on u "Simparica Trio, 11.1 - 22lbs" at bounding box center [812, 395] width 141 height 13
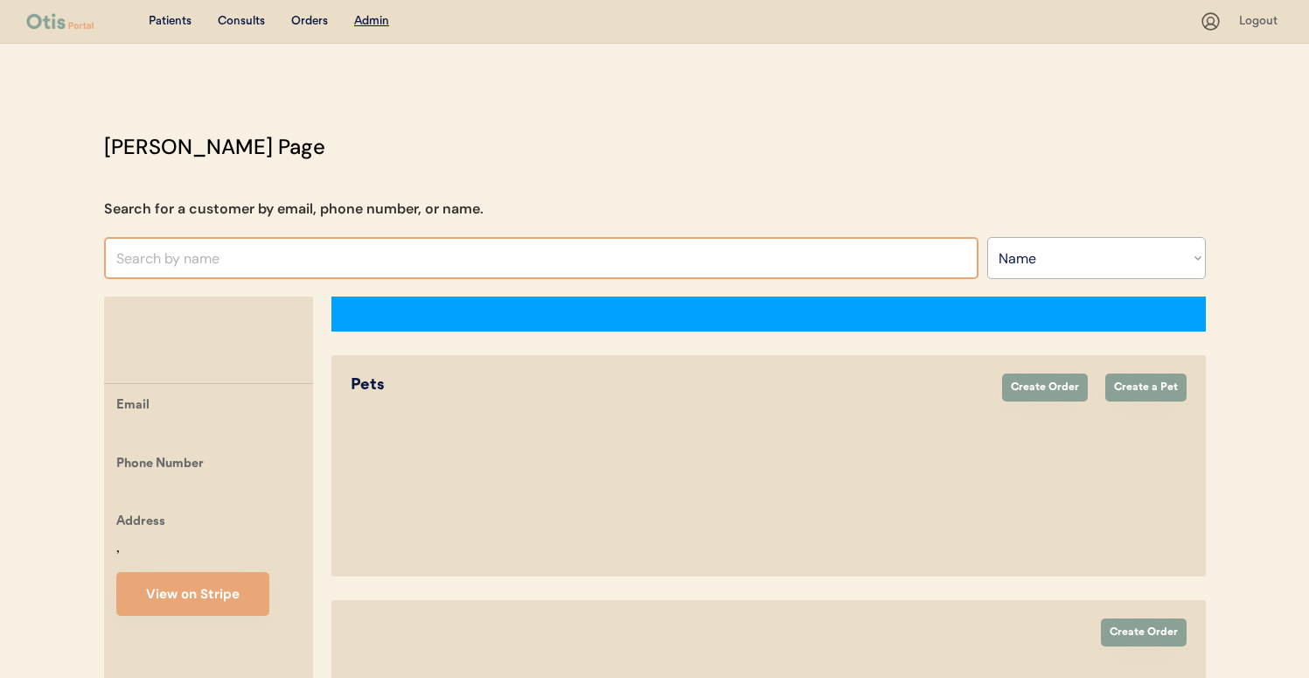
select select ""Name""
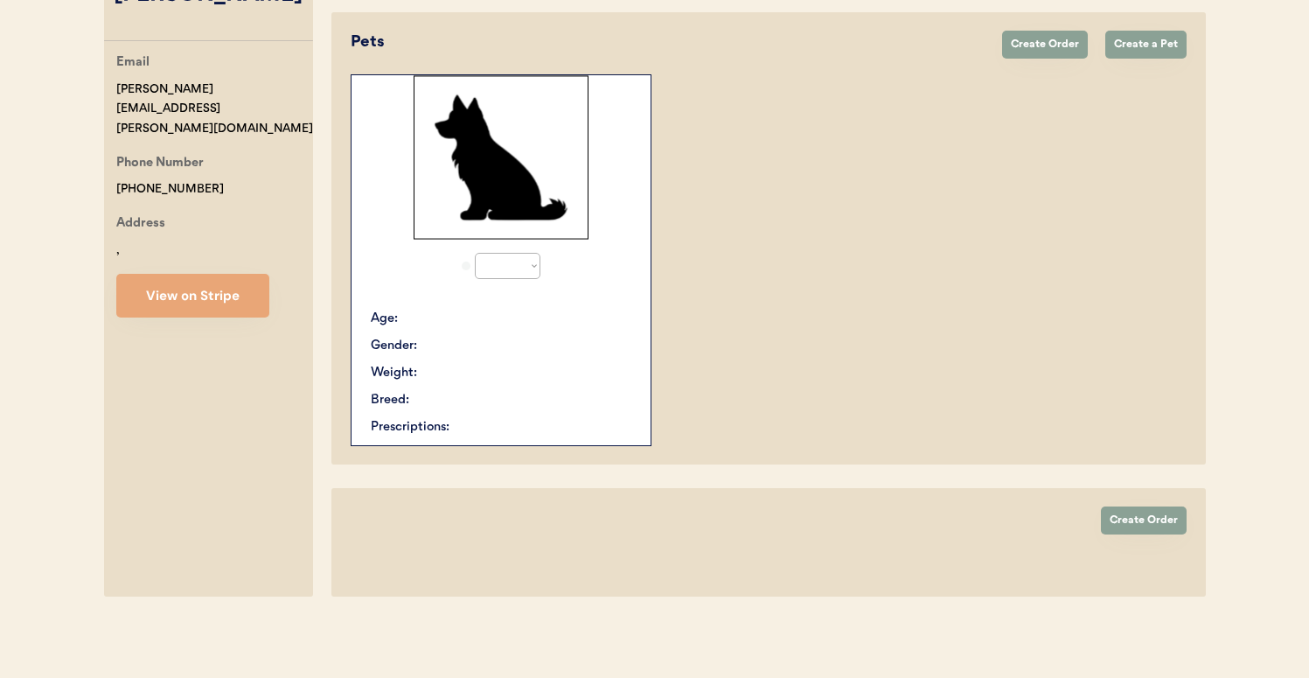
select select "true"
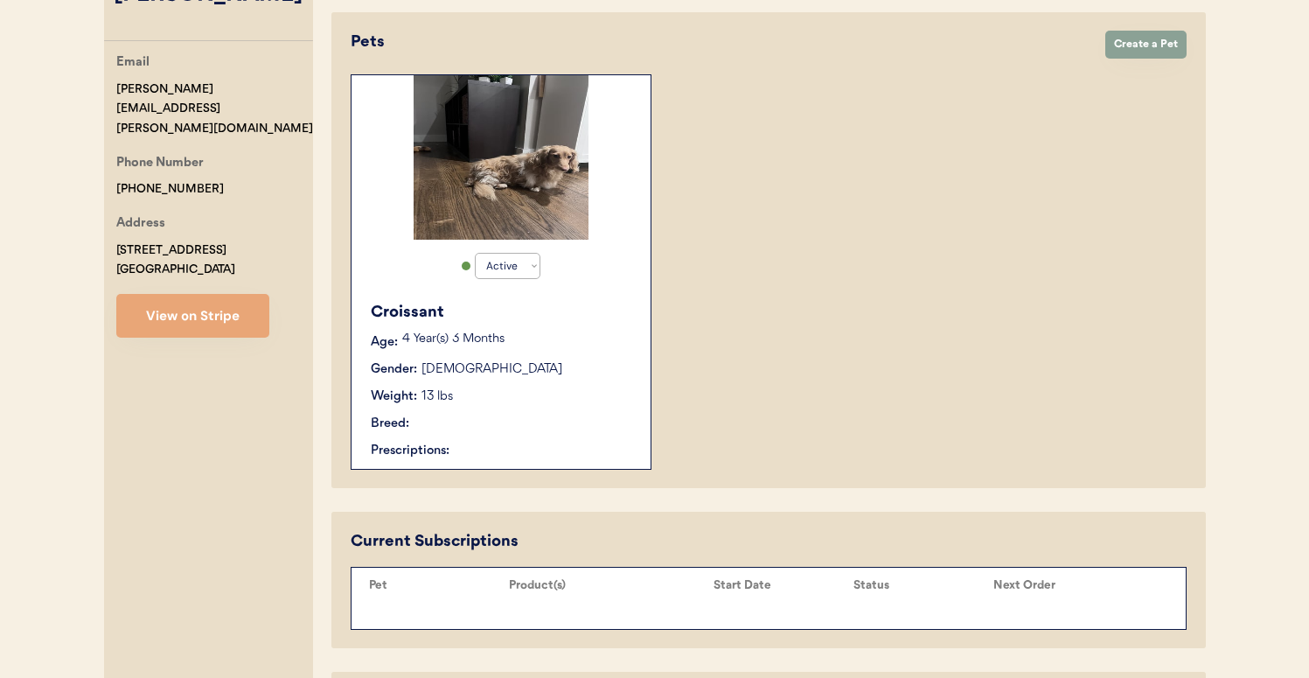
click at [520, 245] on div "Active Active Inactive Croissant Age: [DEMOGRAPHIC_DATA] Year(s) 3 Months Gende…" at bounding box center [501, 271] width 301 height 395
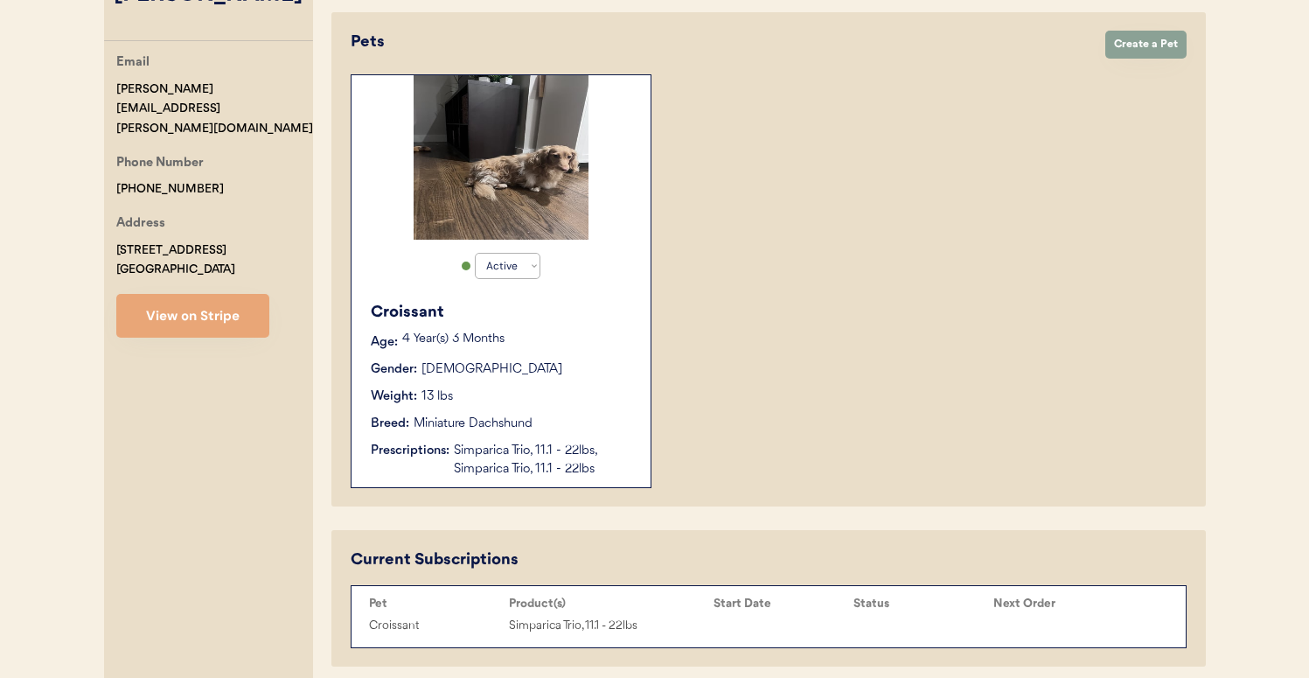
scroll to position [317, 0]
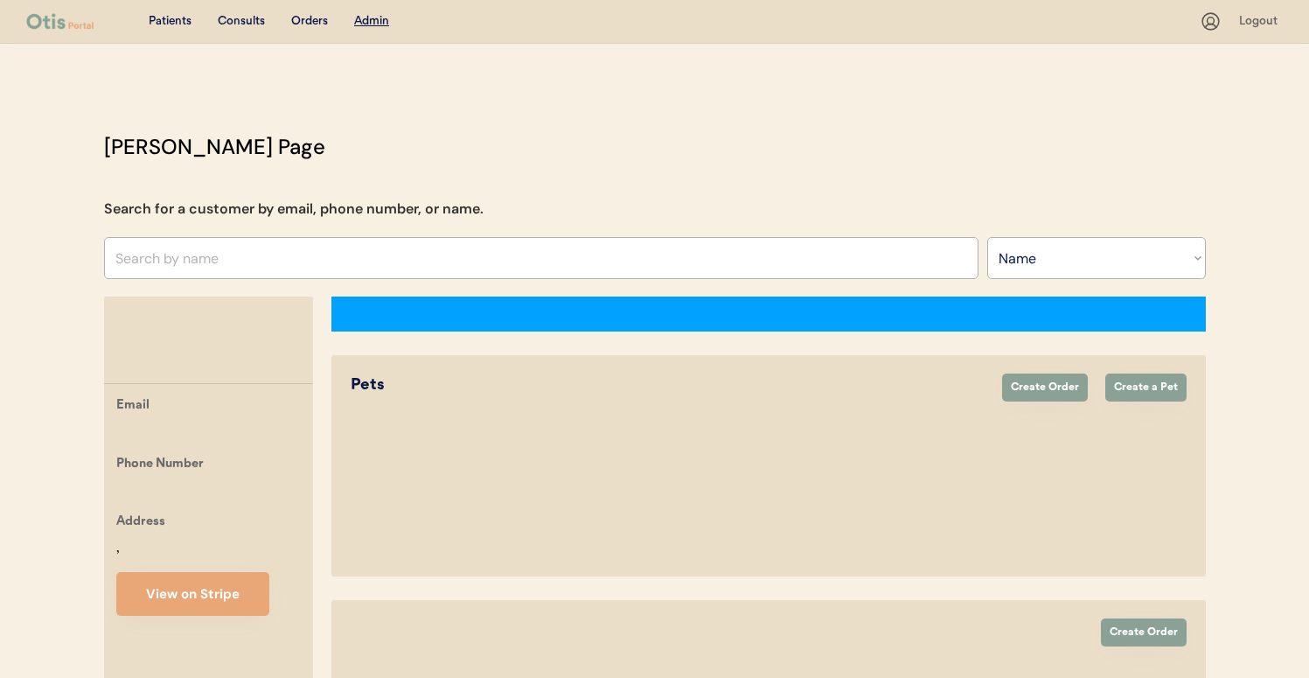
select select ""Name""
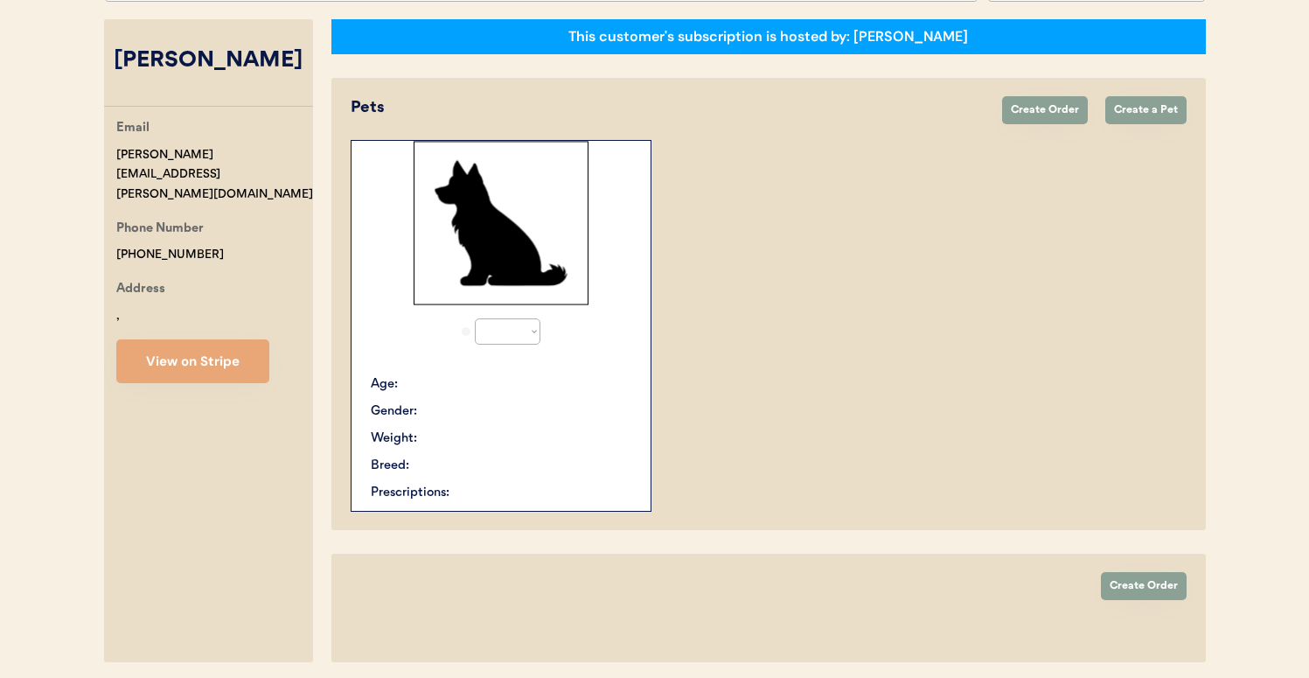
select select "true"
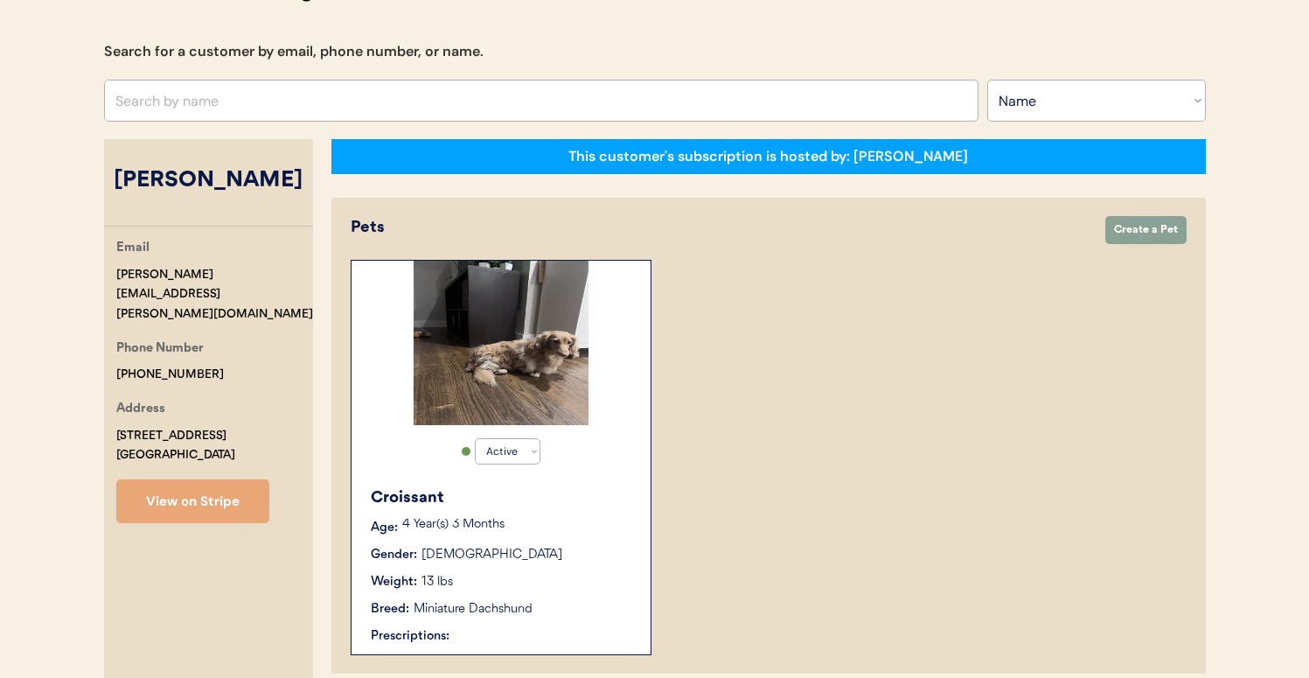
scroll to position [122, 0]
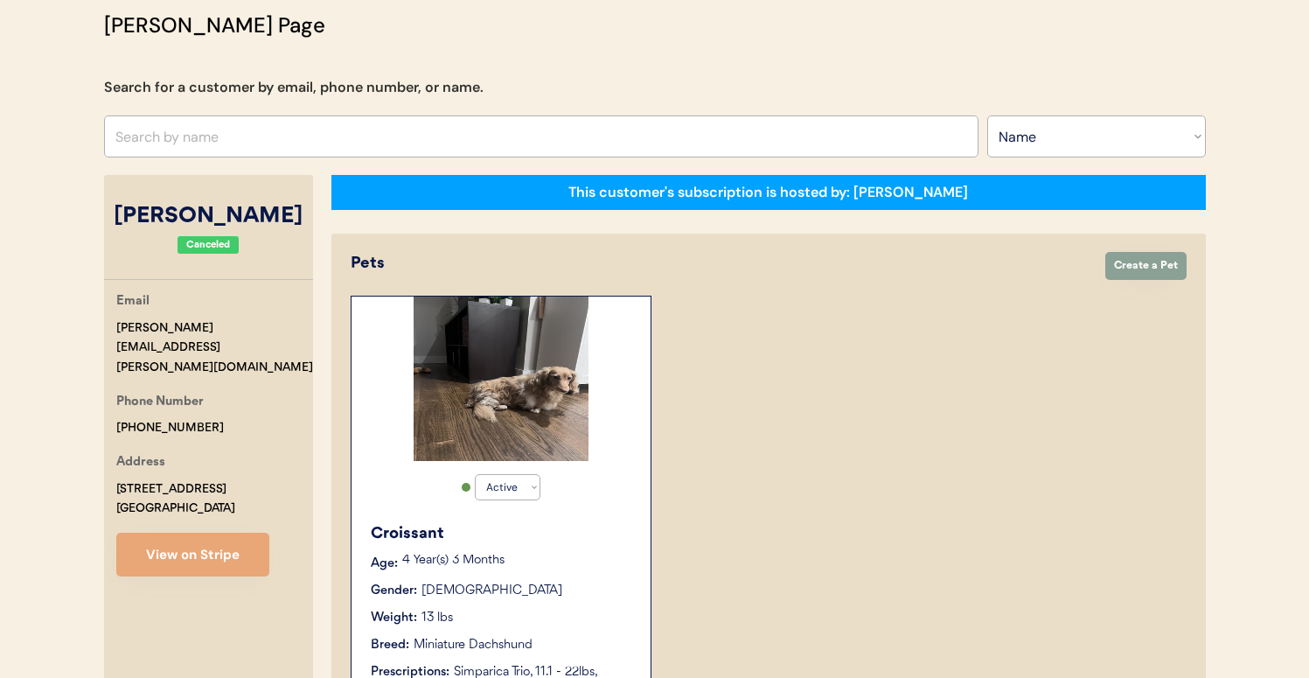
click at [511, 139] on input "text" at bounding box center [541, 136] width 875 height 42
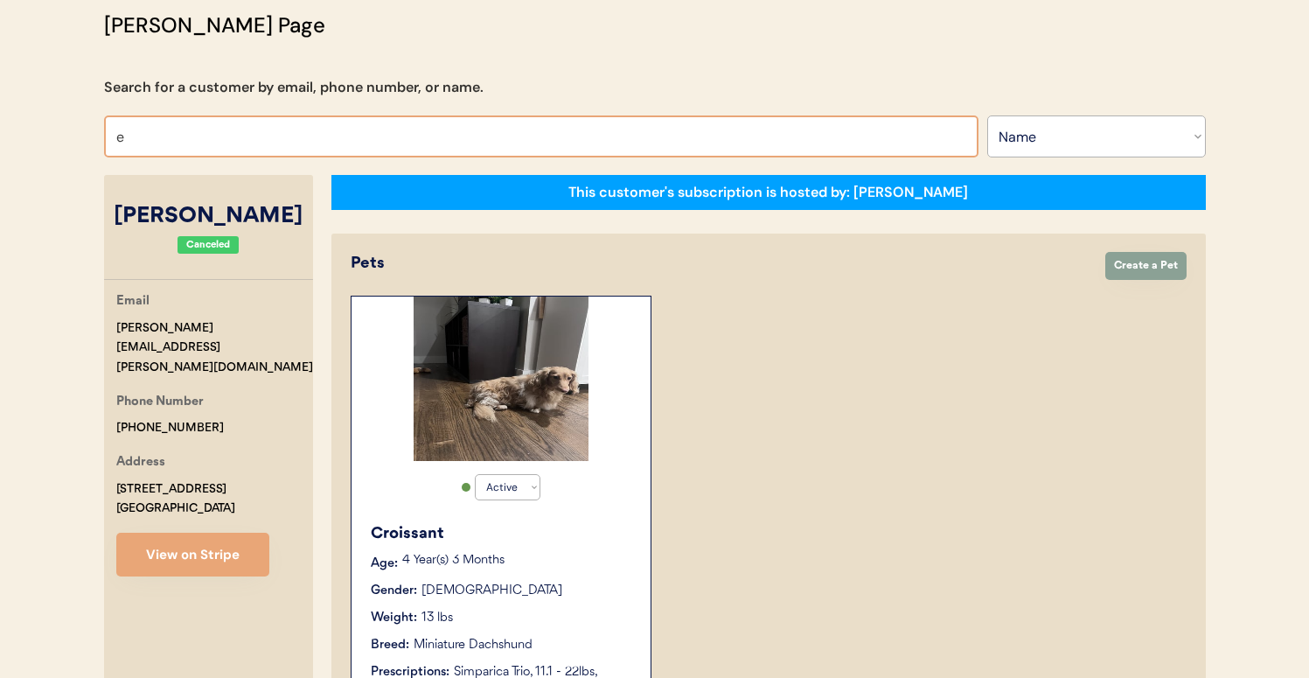
type input "em"
type input "emily Rosebush"
type input "emma l"
type input "emma lawler"
type input "emma law"
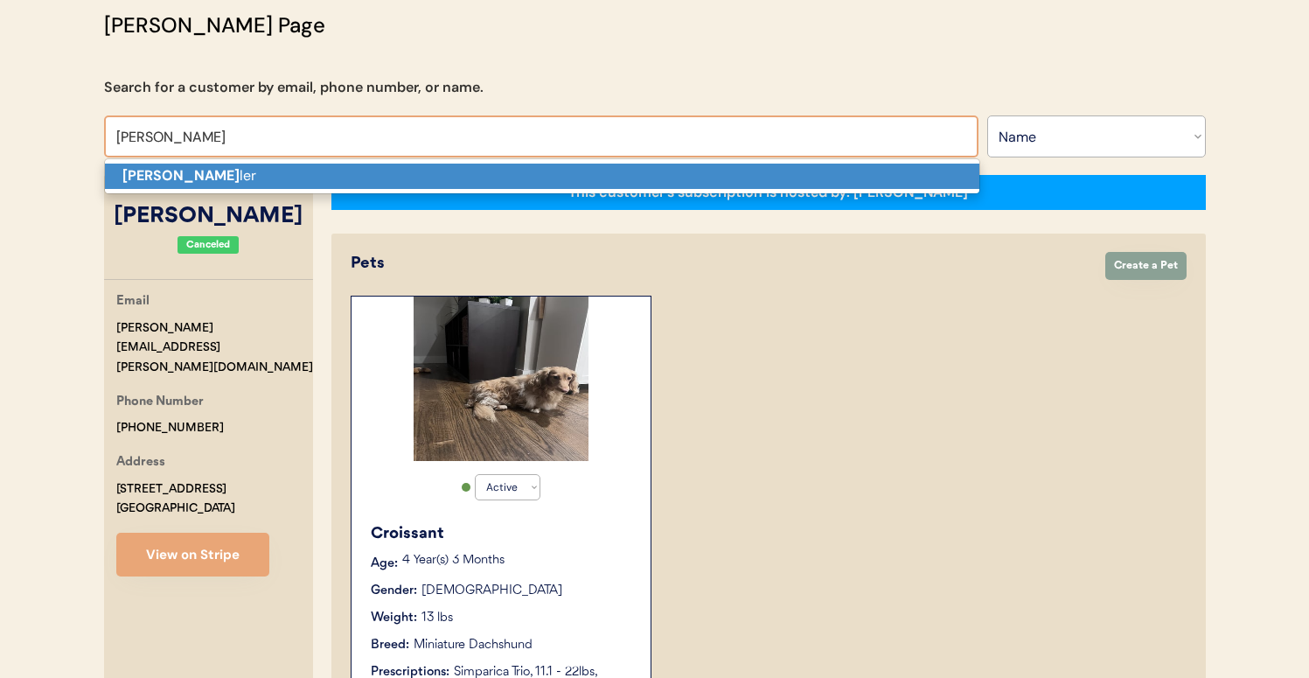
click at [500, 177] on p "Emma Law ler" at bounding box center [542, 176] width 875 height 25
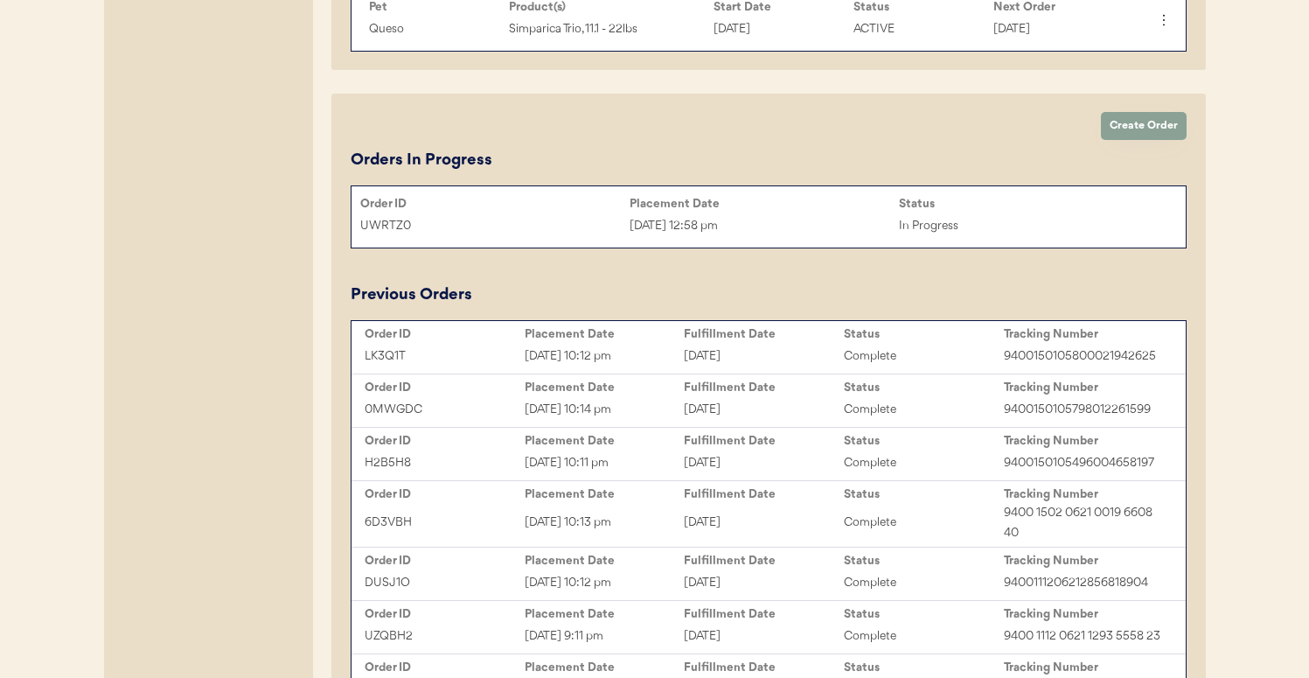
scroll to position [938, 0]
type input "Emma Lawler"
click at [782, 227] on div "Sep 17, 2025 12:58 pm" at bounding box center [764, 228] width 269 height 20
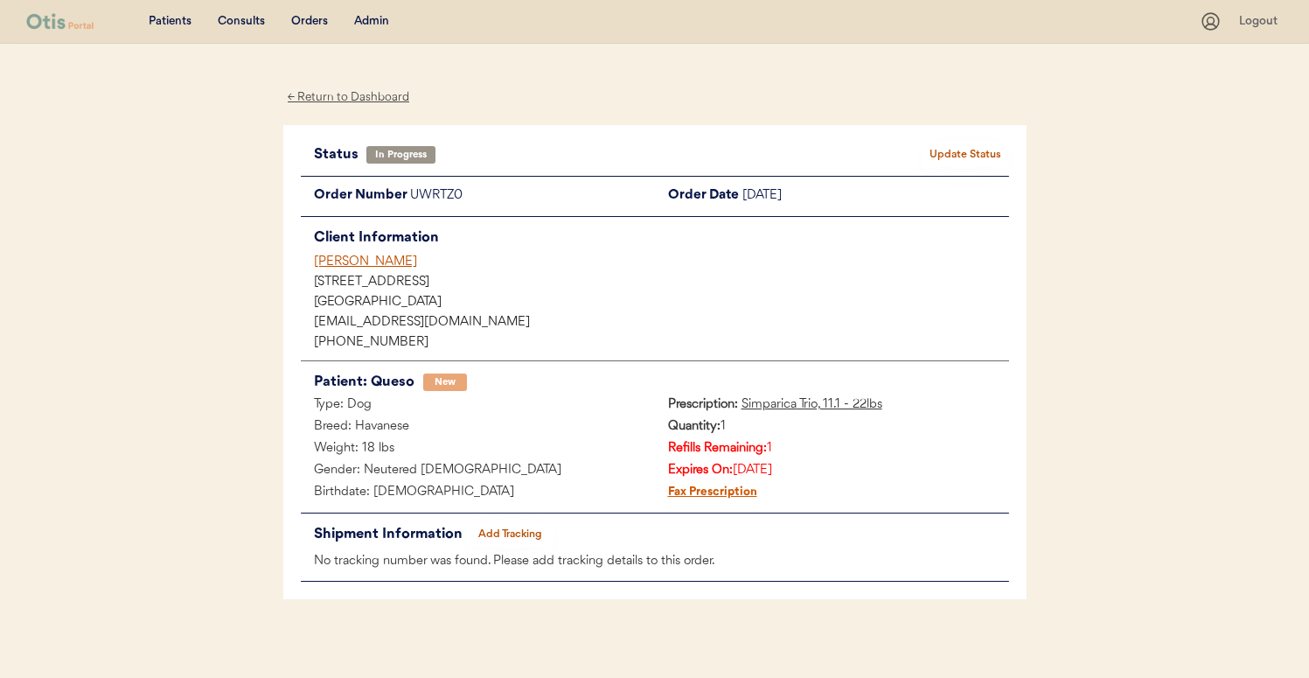
click at [375, 261] on div "[PERSON_NAME]" at bounding box center [661, 262] width 695 height 18
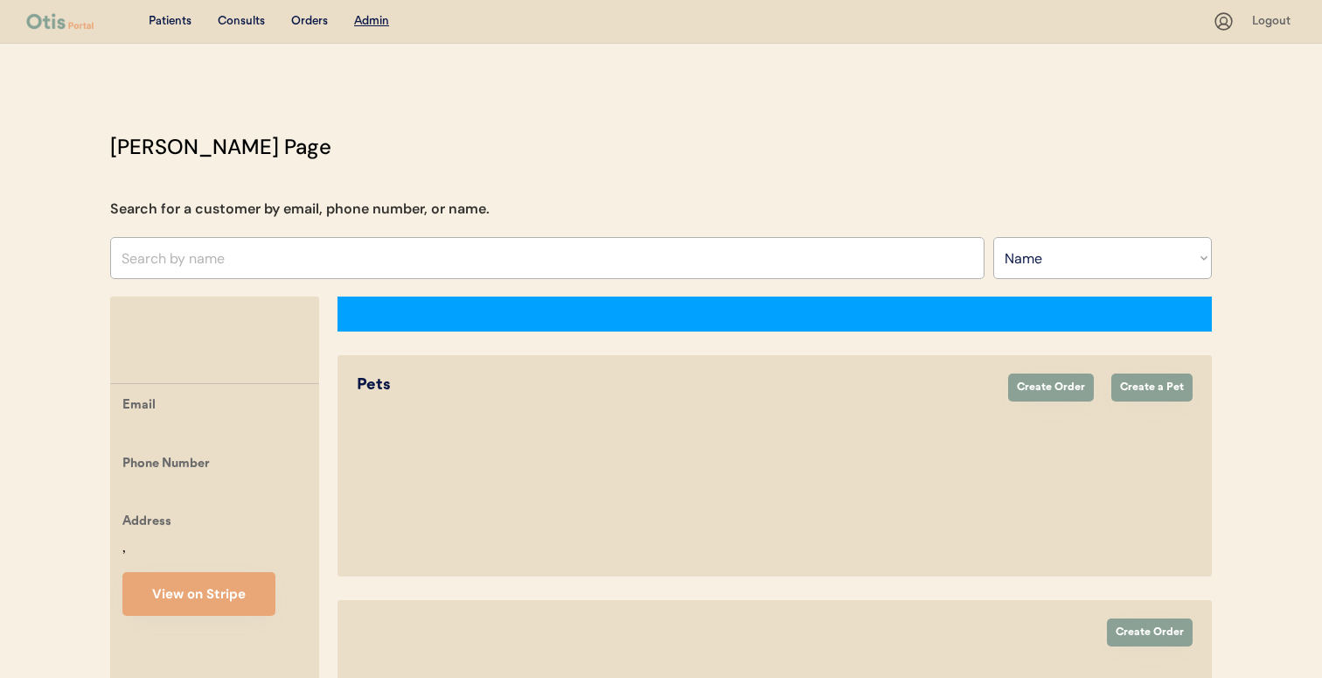
select select ""Name""
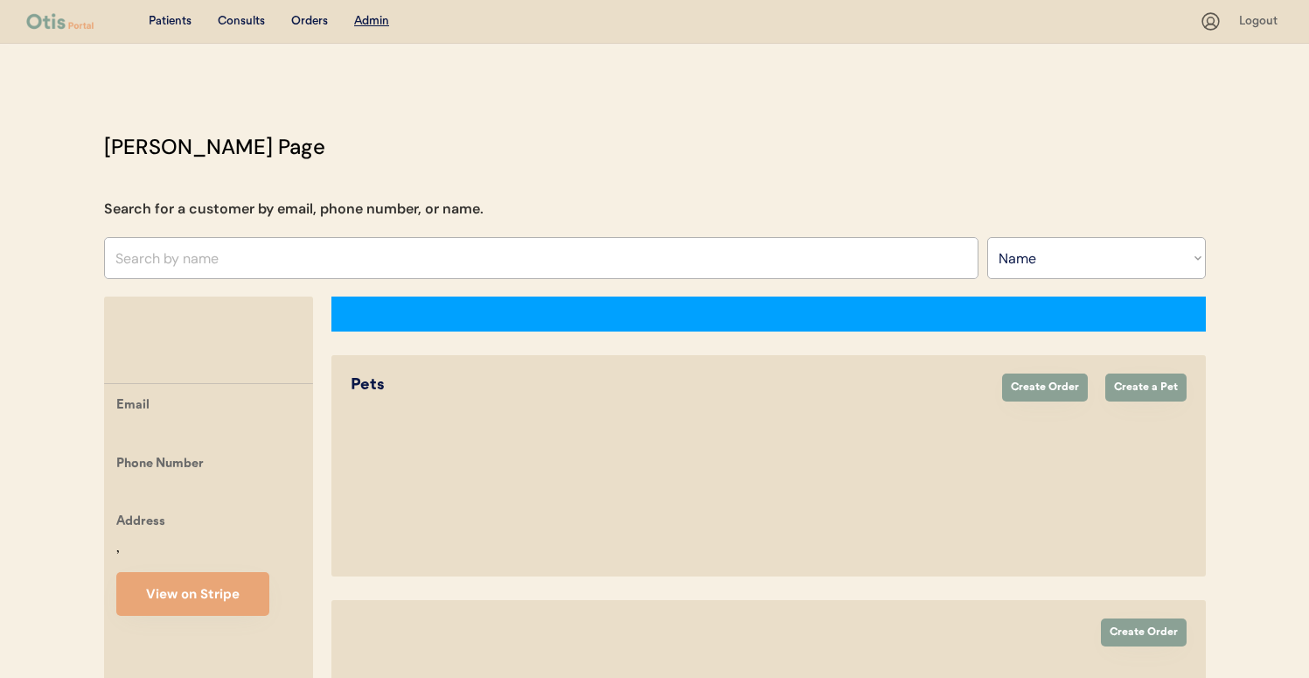
select select "true"
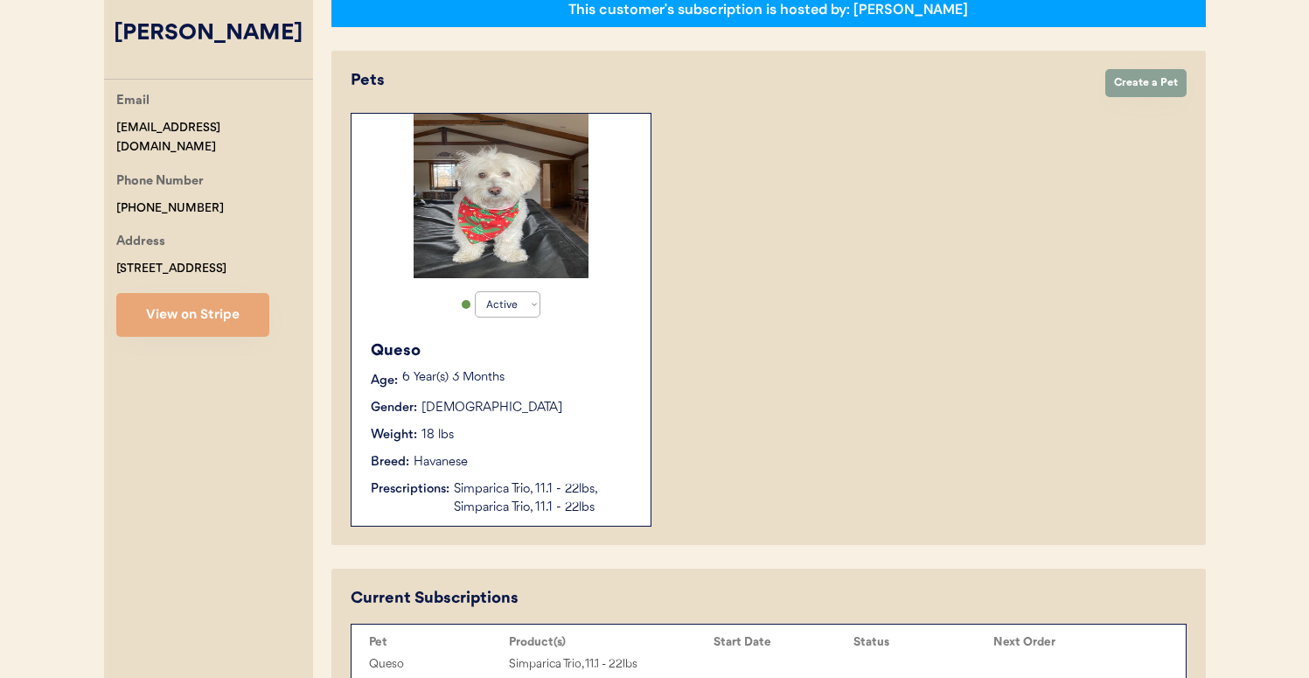
scroll to position [306, 0]
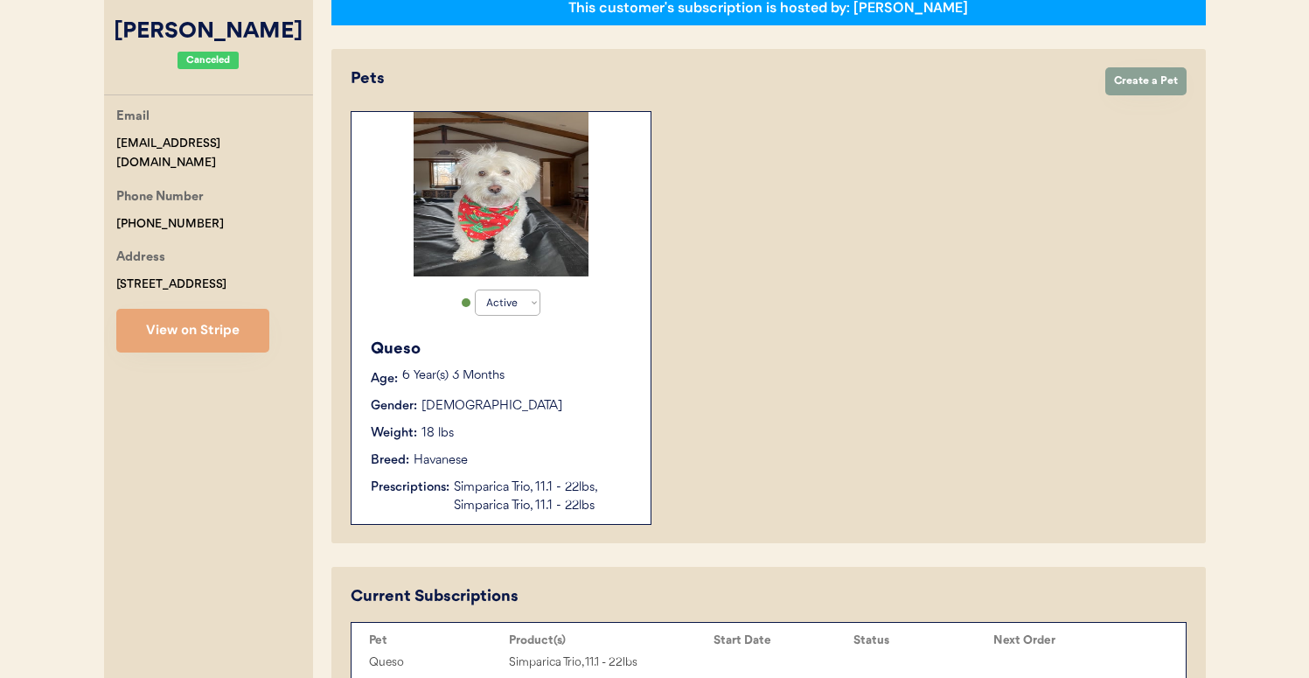
click at [613, 390] on div "Queso Age: [DEMOGRAPHIC_DATA] Year(s) 3 Months Gender: [DEMOGRAPHIC_DATA] Weigh…" at bounding box center [501, 426] width 282 height 195
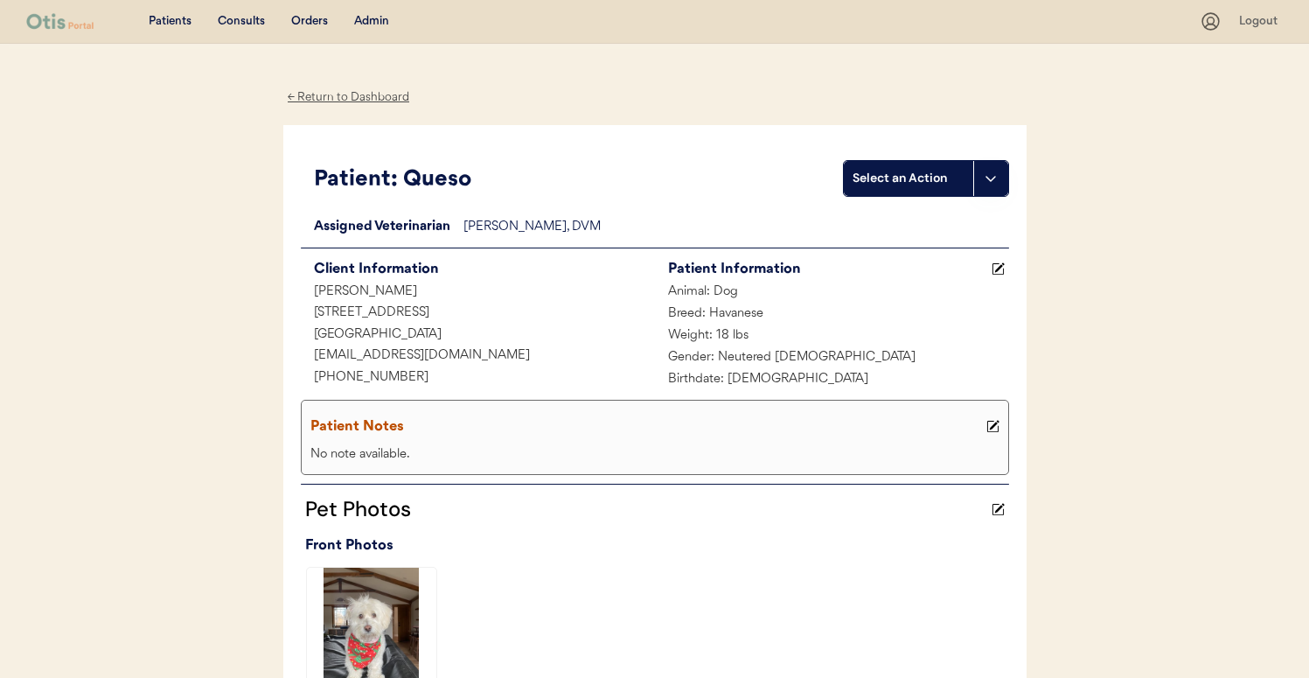
scroll to position [1, 0]
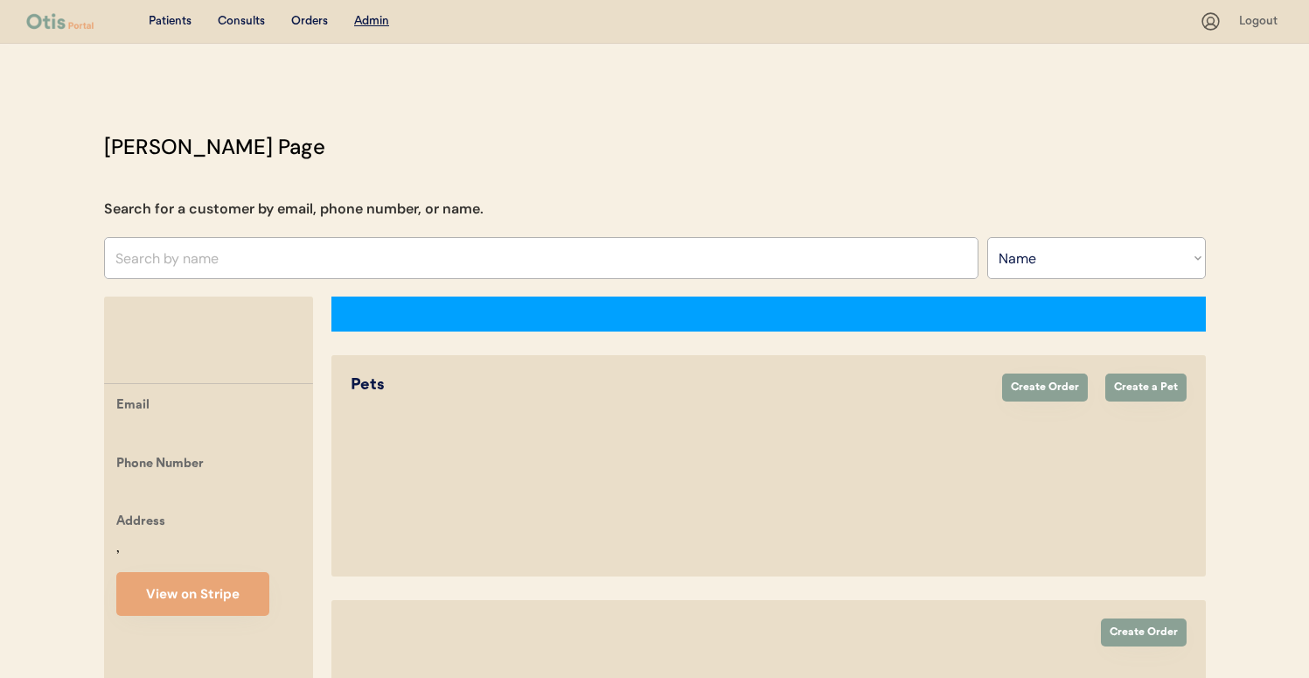
select select ""Name""
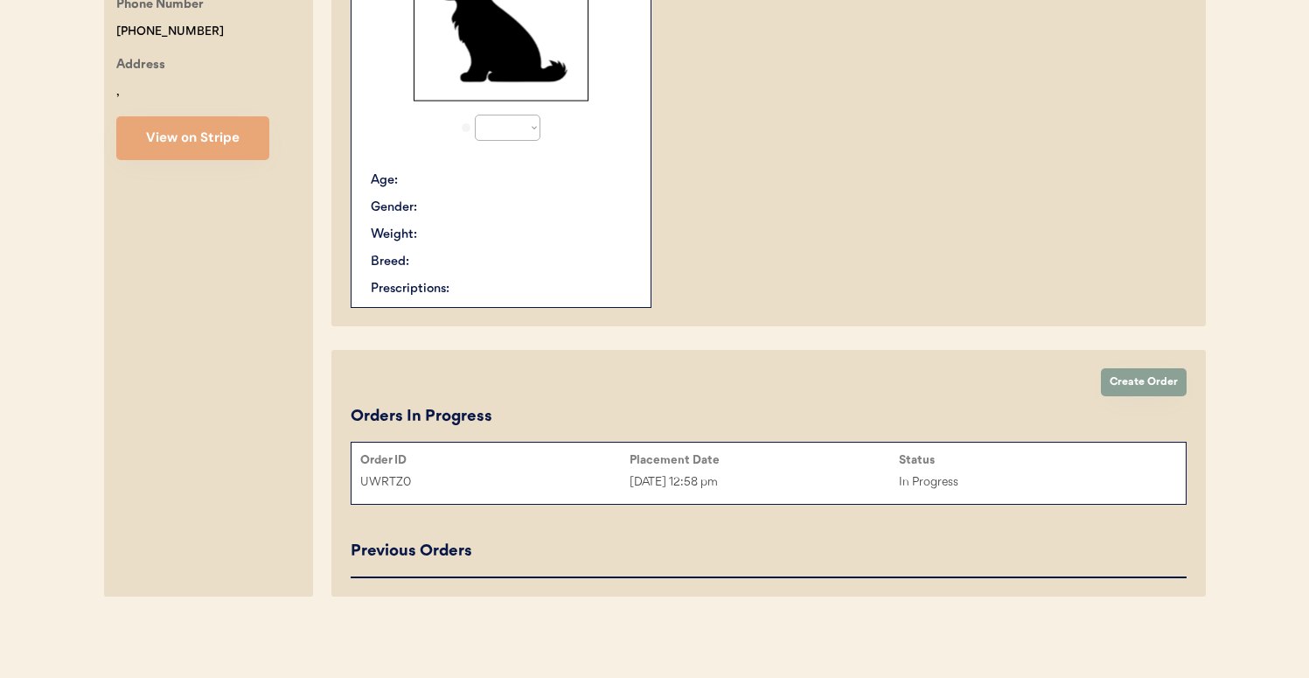
select select "true"
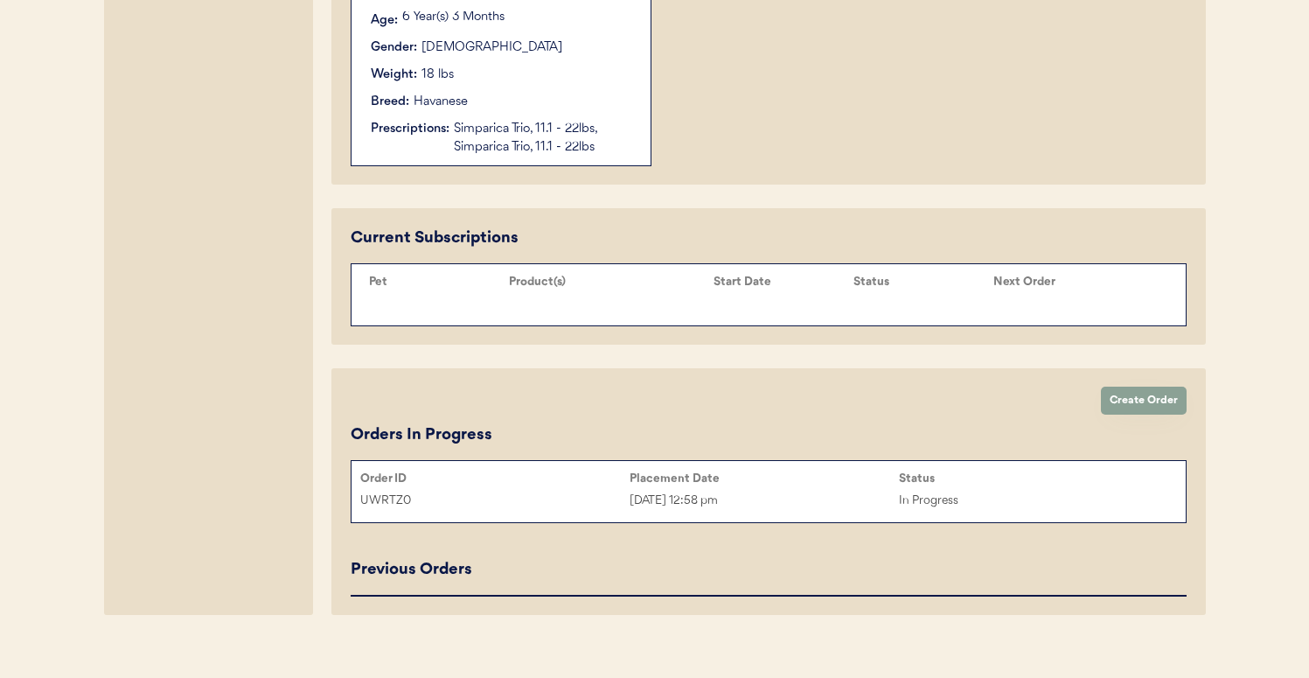
scroll to position [677, 0]
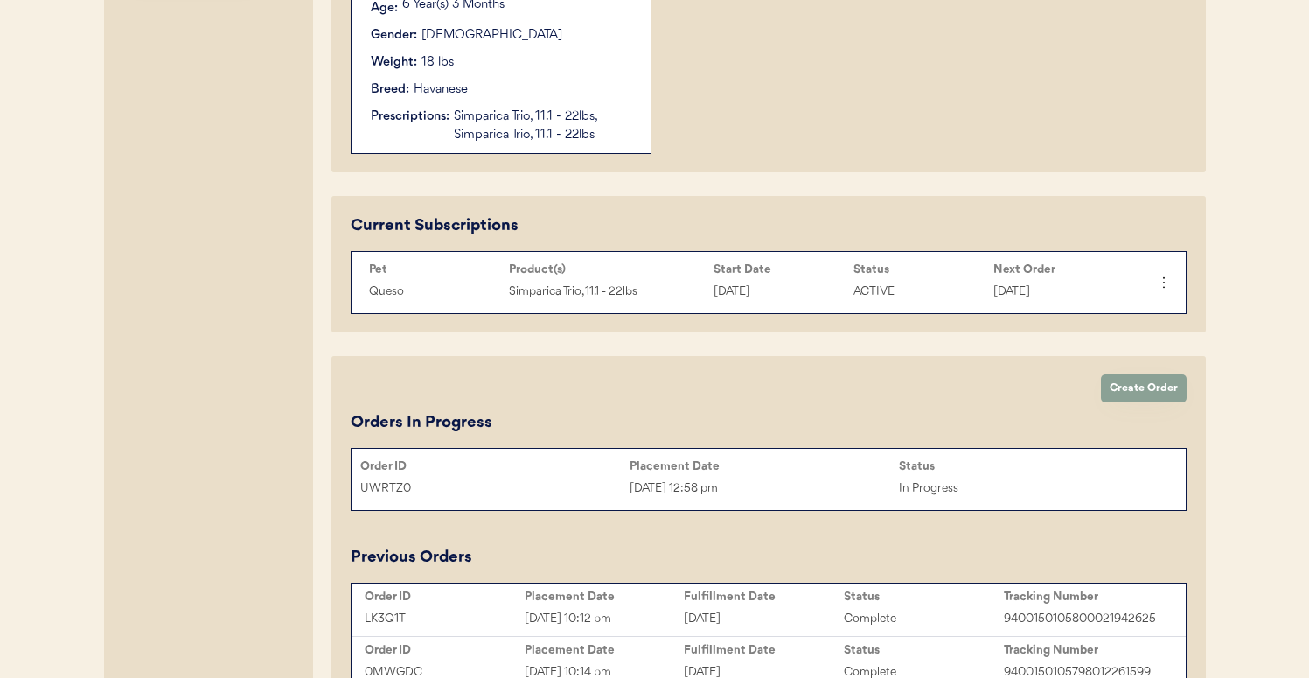
click at [626, 480] on div "UWRTZ0" at bounding box center [494, 488] width 269 height 20
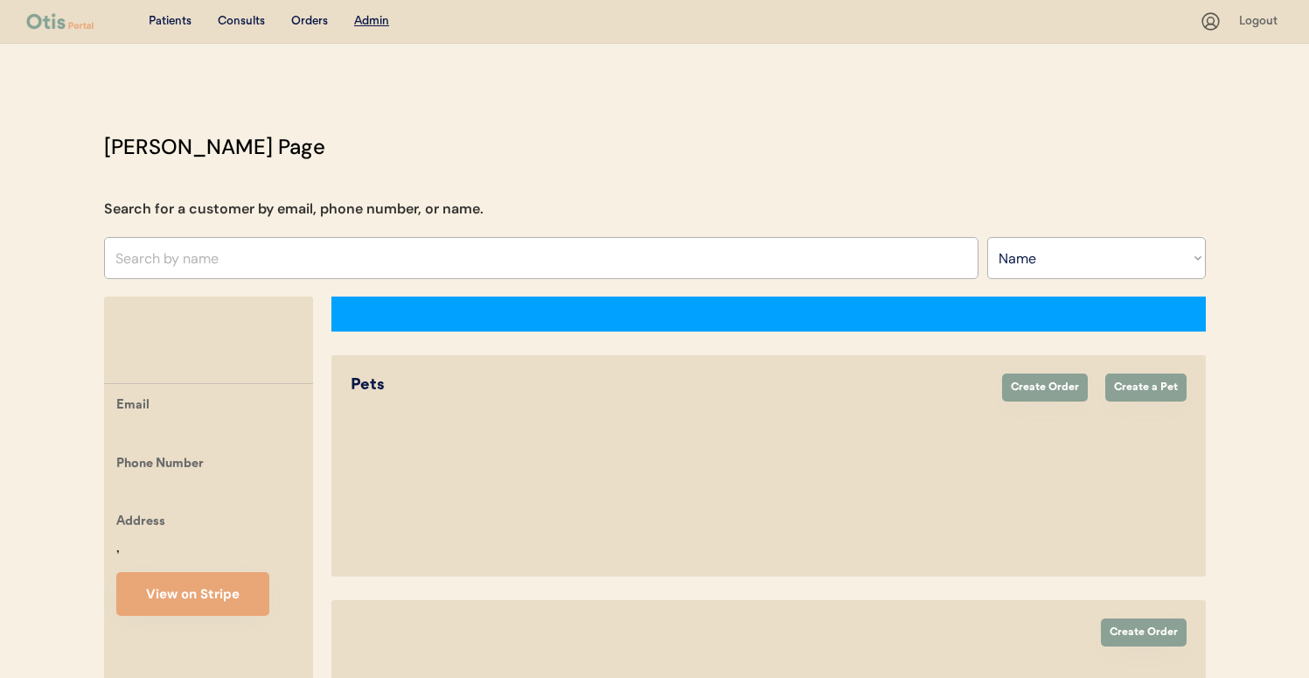
select select ""Name""
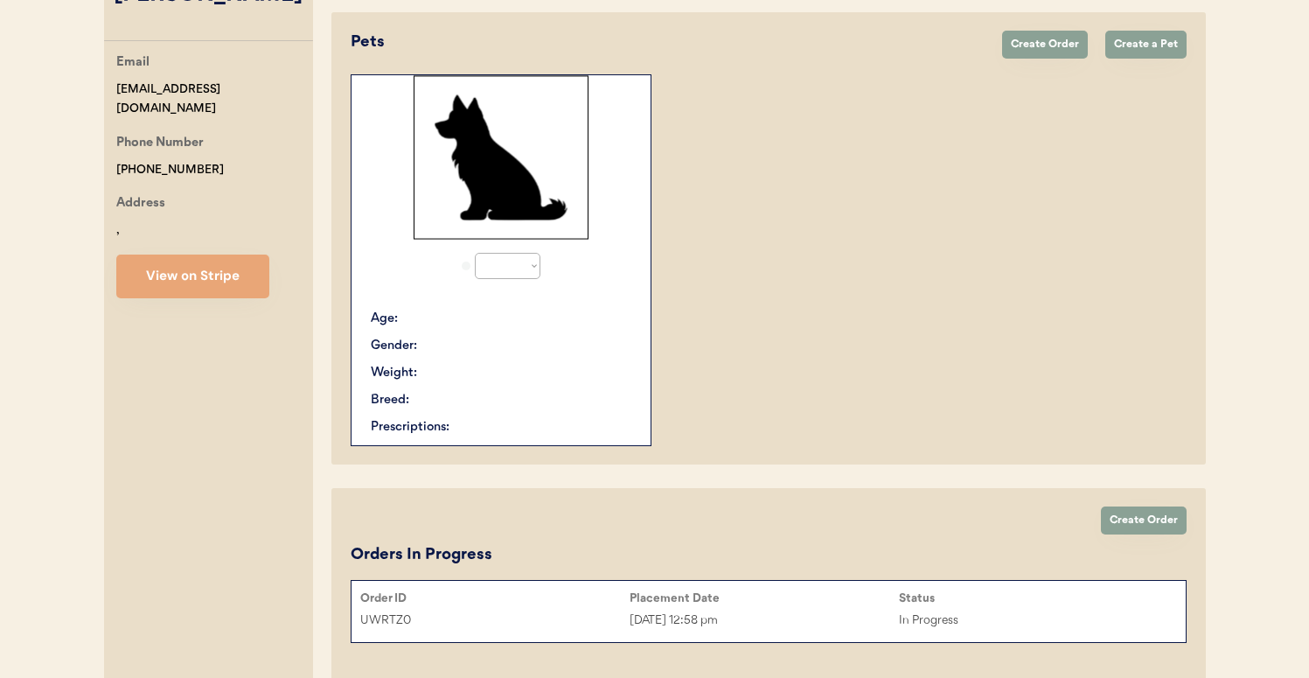
select select "true"
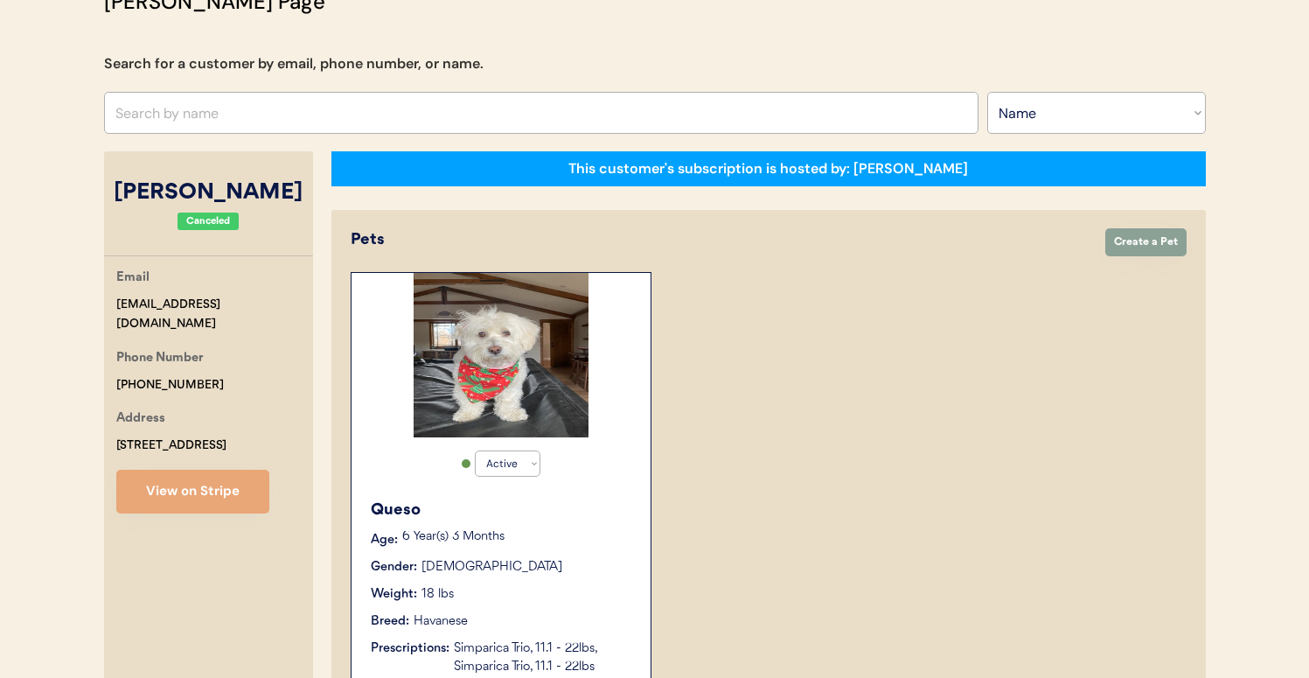
scroll to position [0, 0]
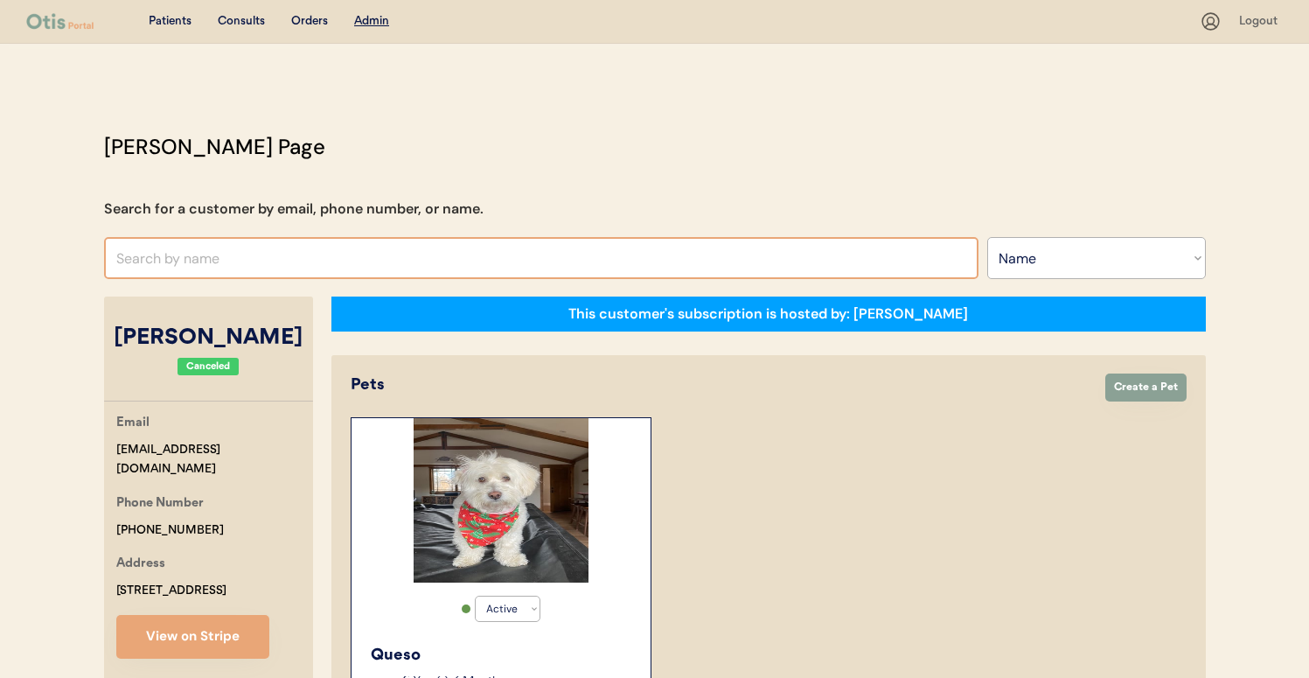
click at [410, 254] on input "text" at bounding box center [541, 258] width 875 height 42
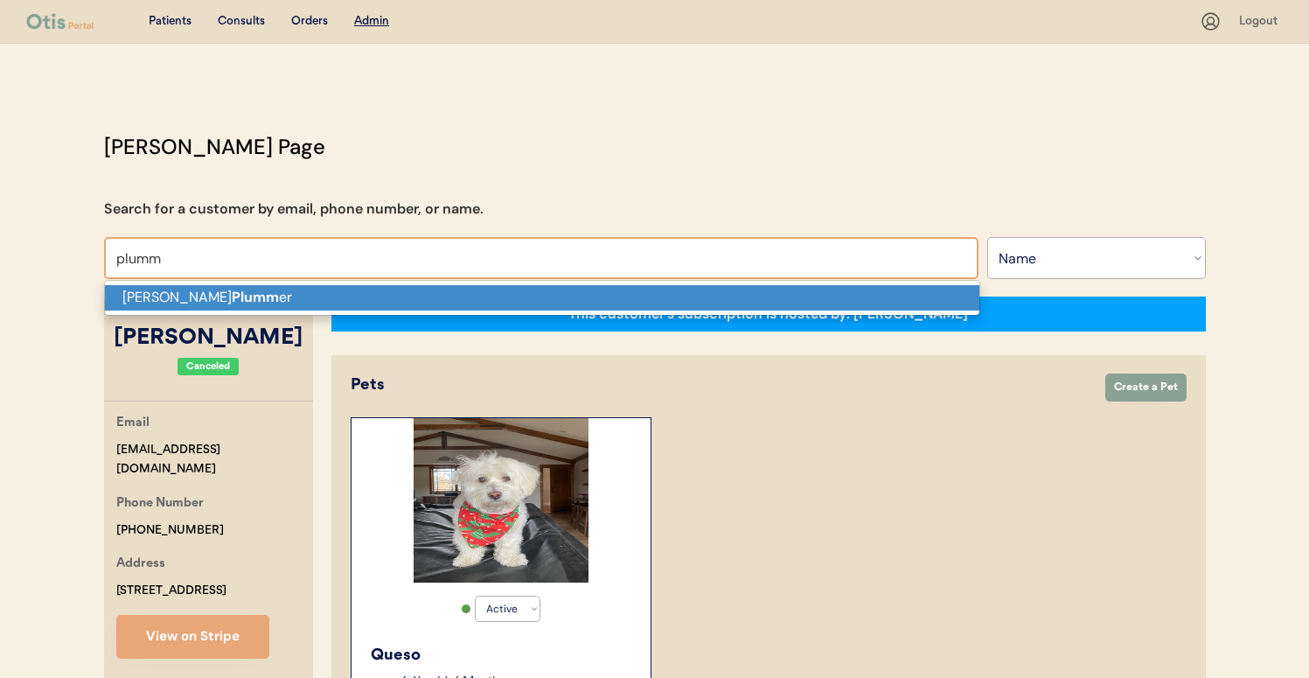
click at [398, 293] on p "Michael Plumm er" at bounding box center [542, 297] width 875 height 25
type input "Michael Plummer"
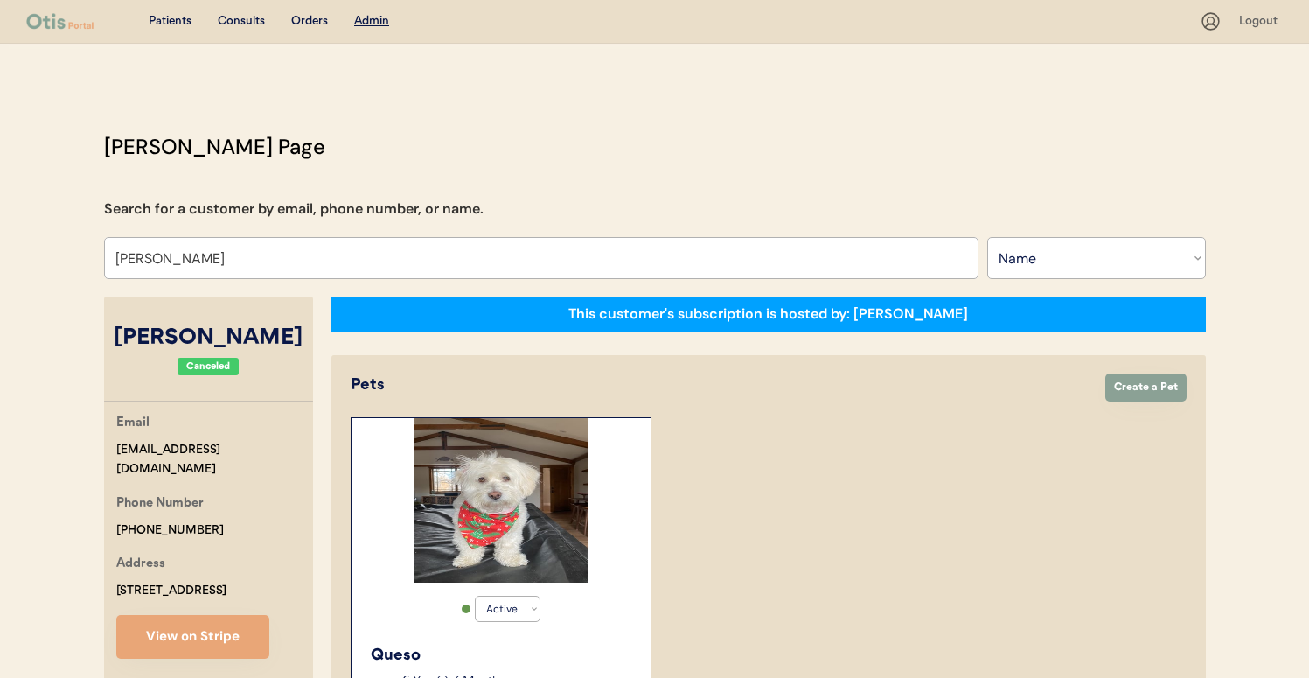
select select "true"
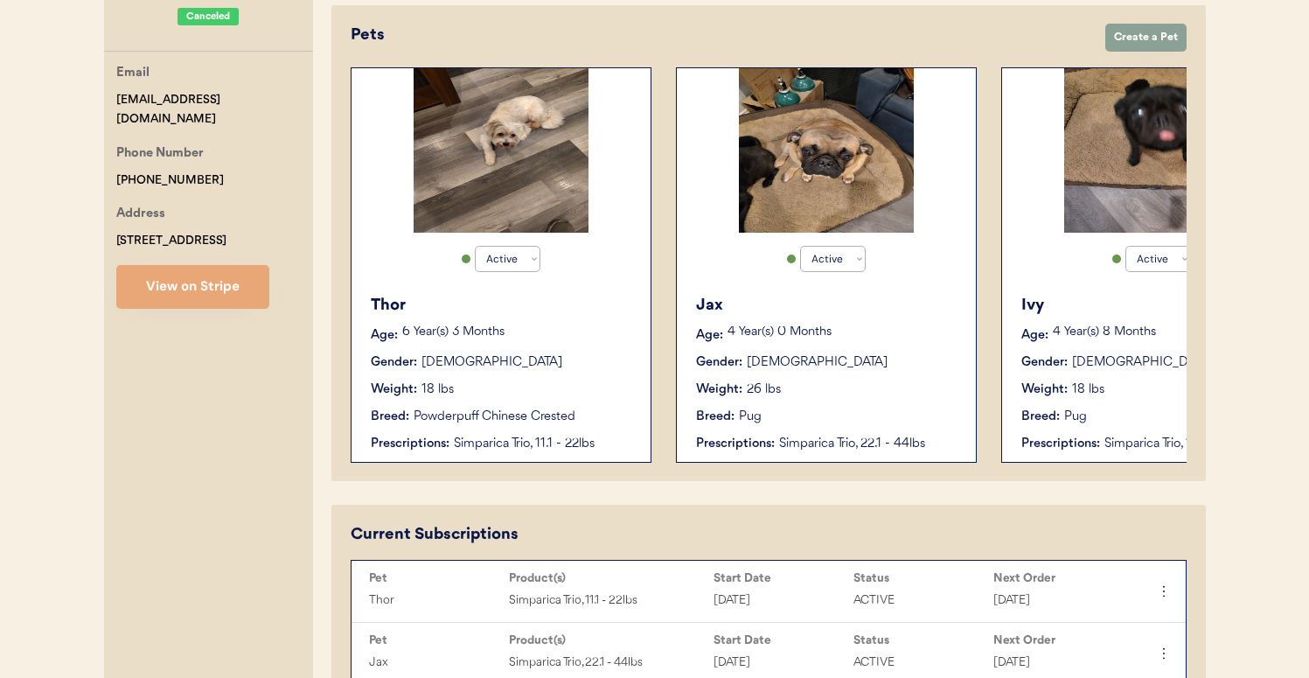
scroll to position [350, 0]
click at [211, 282] on button "View on Stripe" at bounding box center [192, 287] width 153 height 44
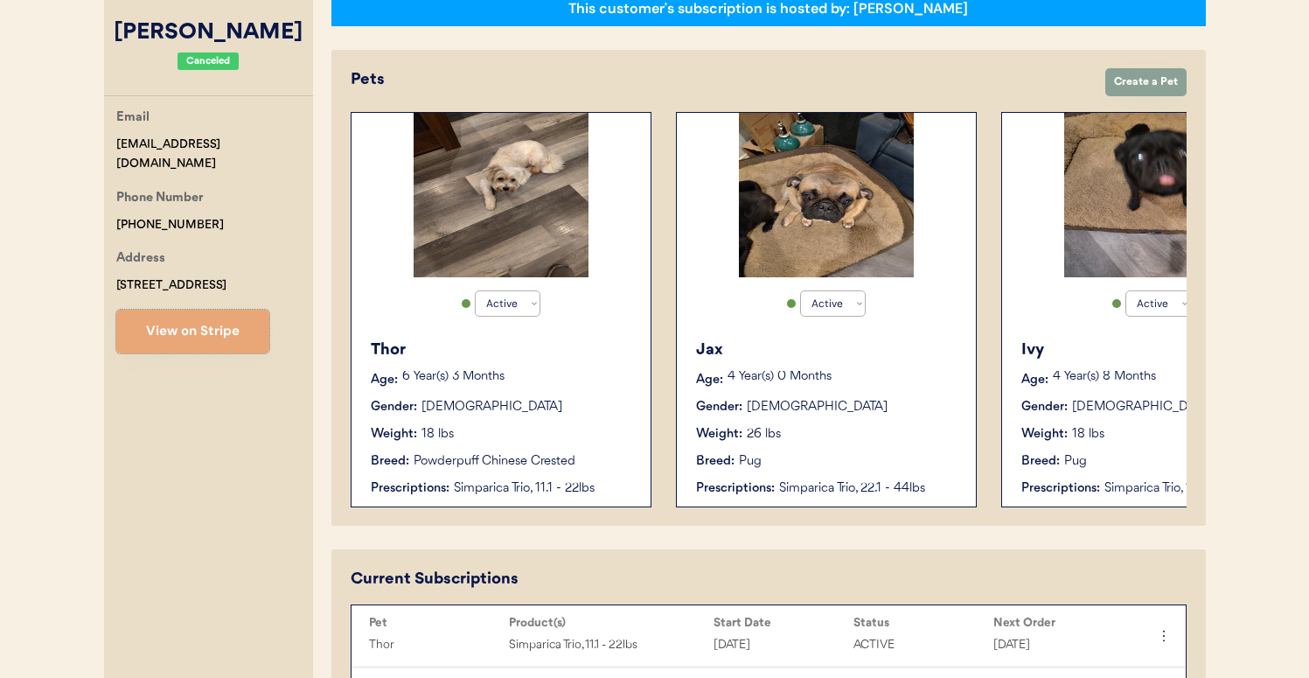
scroll to position [0, 0]
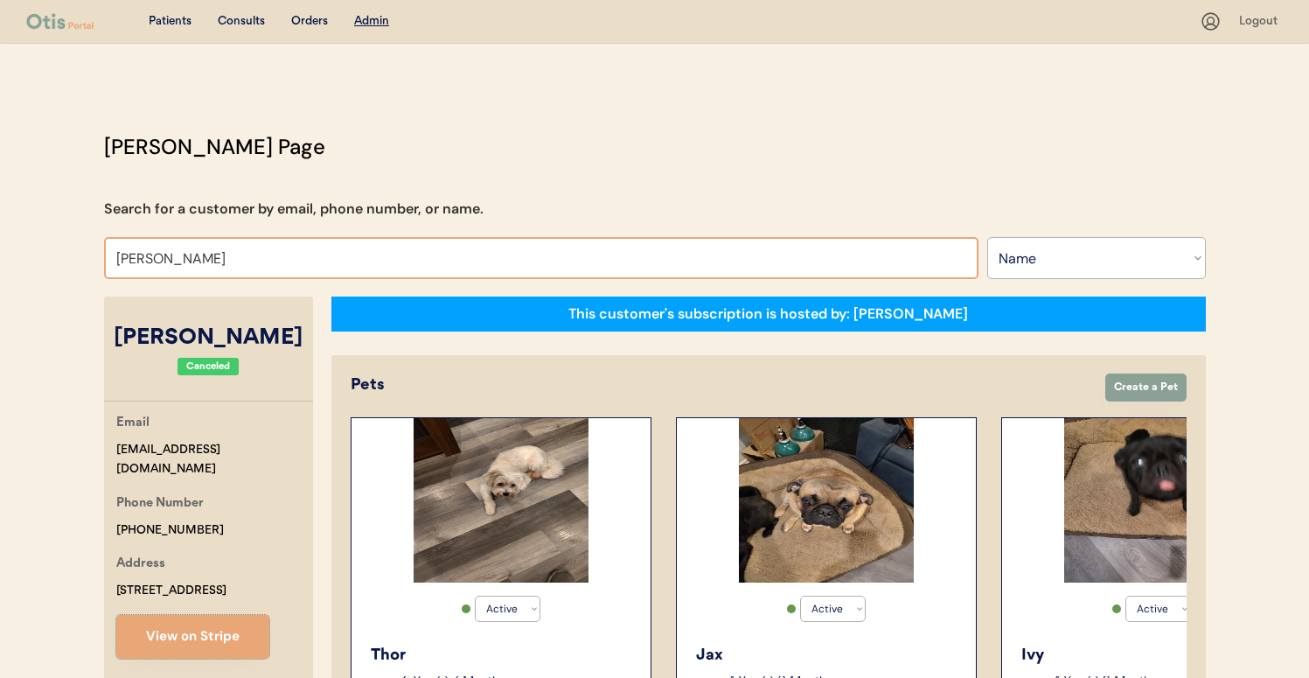
click at [463, 247] on input "Michael Plummer" at bounding box center [541, 258] width 875 height 42
type input "reb"
type input "rebecca Taylor-Hunt"
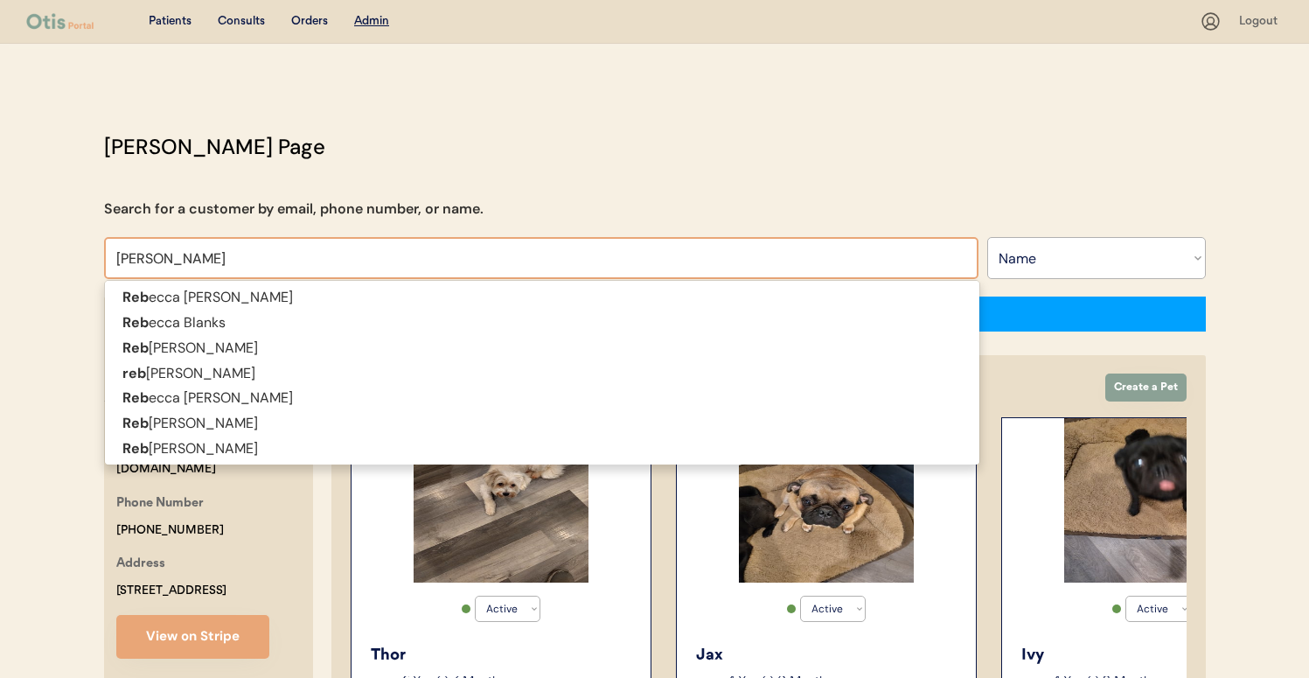
type input "rebecca"
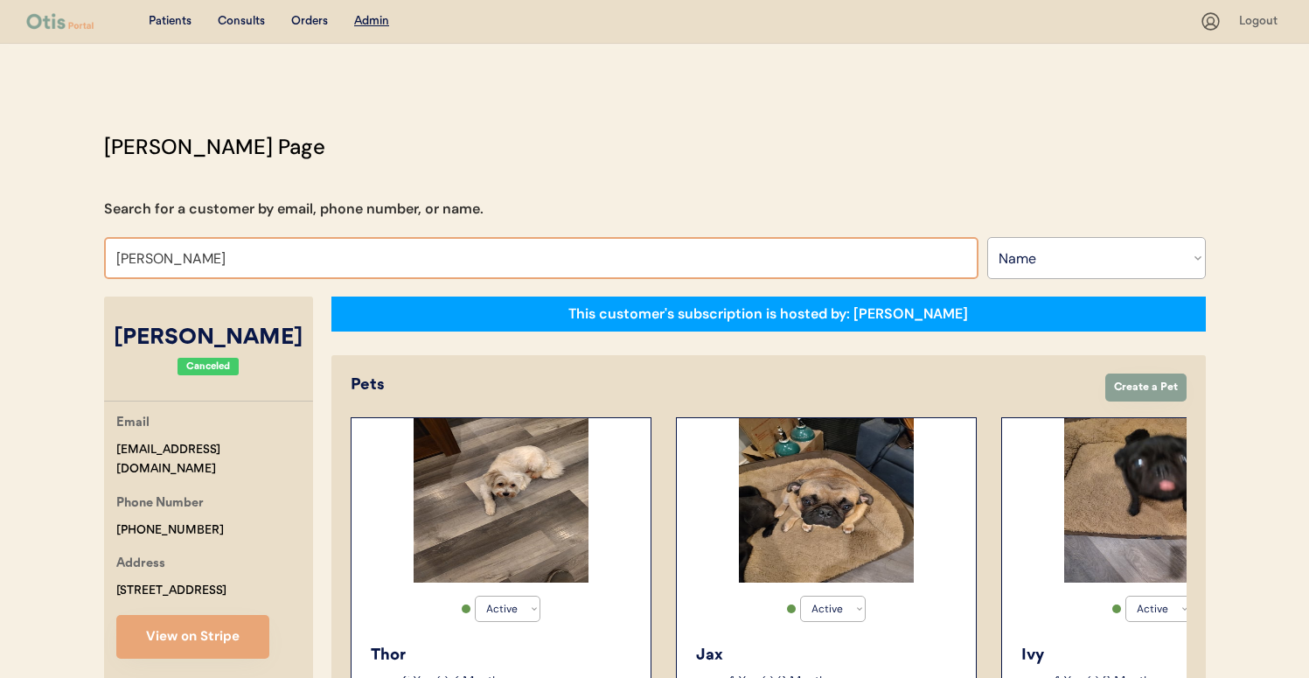
type input "rebecca gon"
type input "rebecca gonzalez"
type input "rebecca gonz"
type input "rebecca gonzalez"
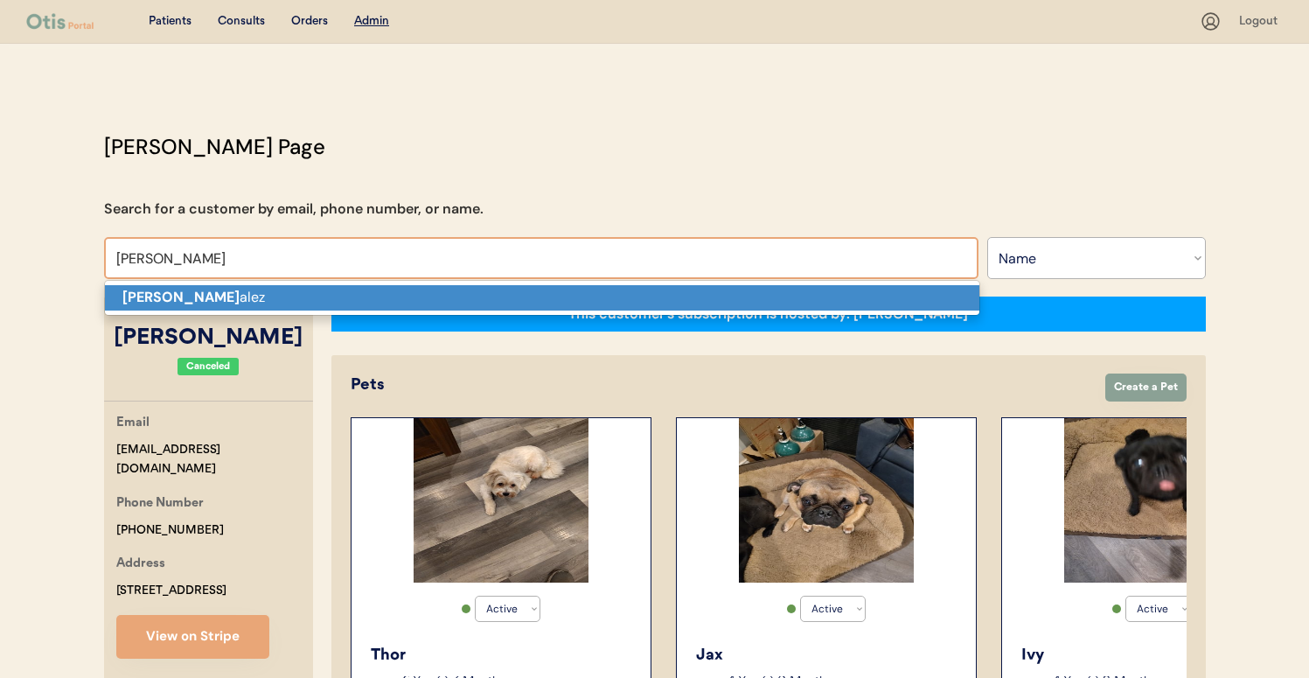
click at [423, 303] on p "Rebecca Gonz alez" at bounding box center [542, 297] width 875 height 25
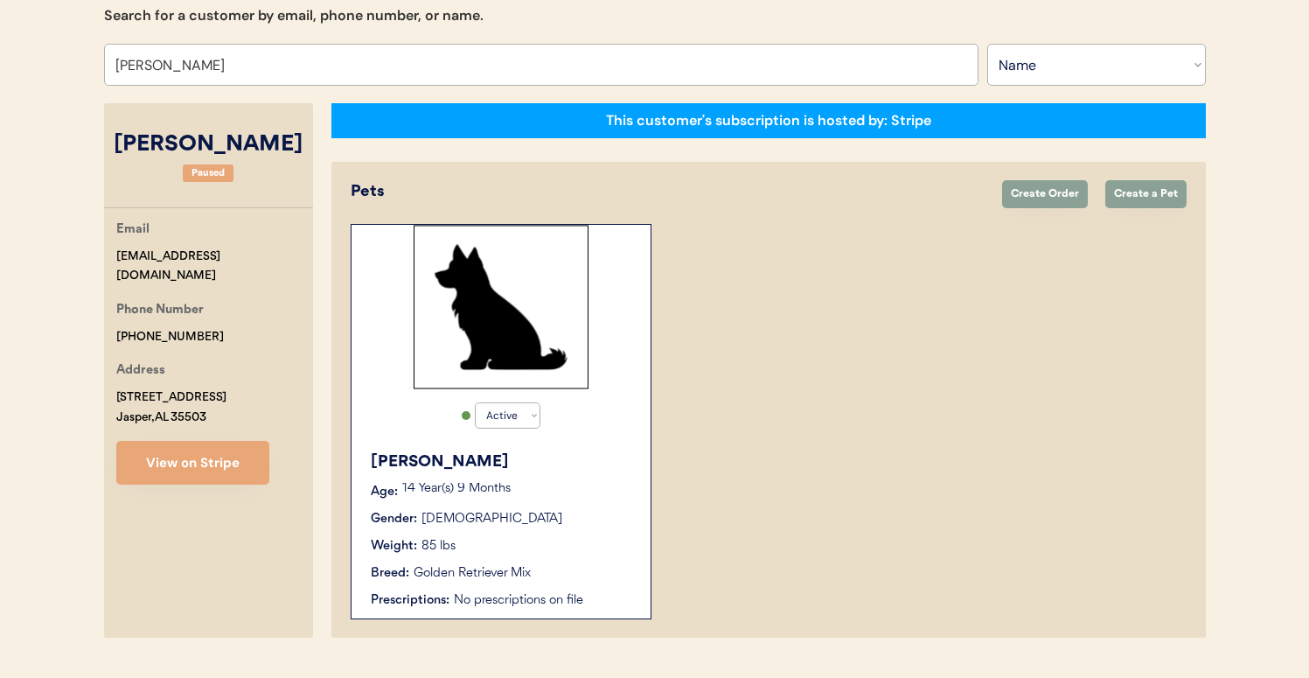
scroll to position [234, 0]
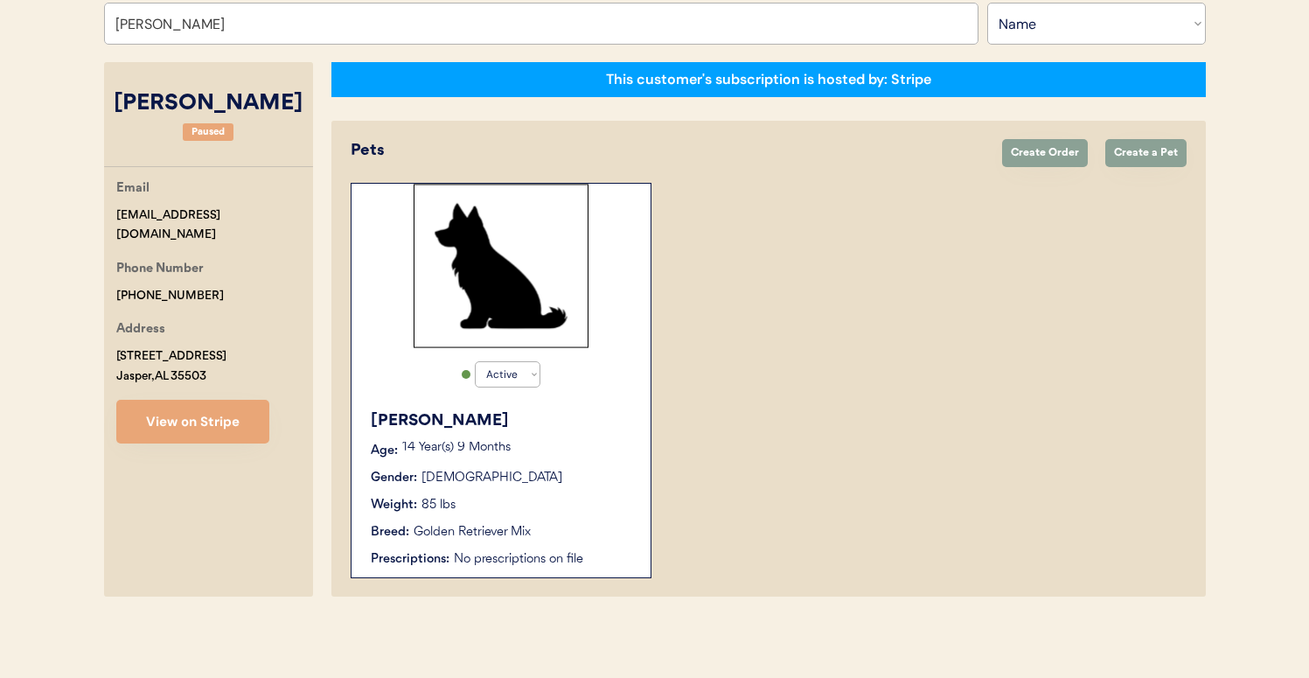
type input "Rebecca Gonzalez"
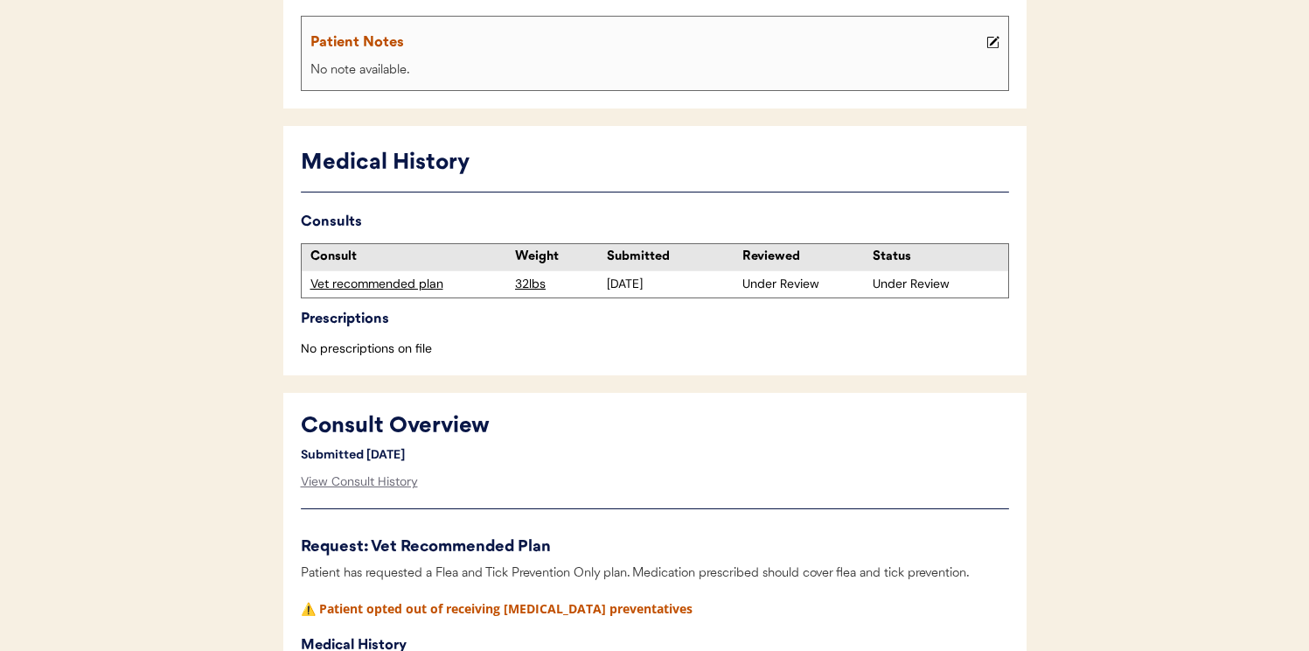
scroll to position [83, 0]
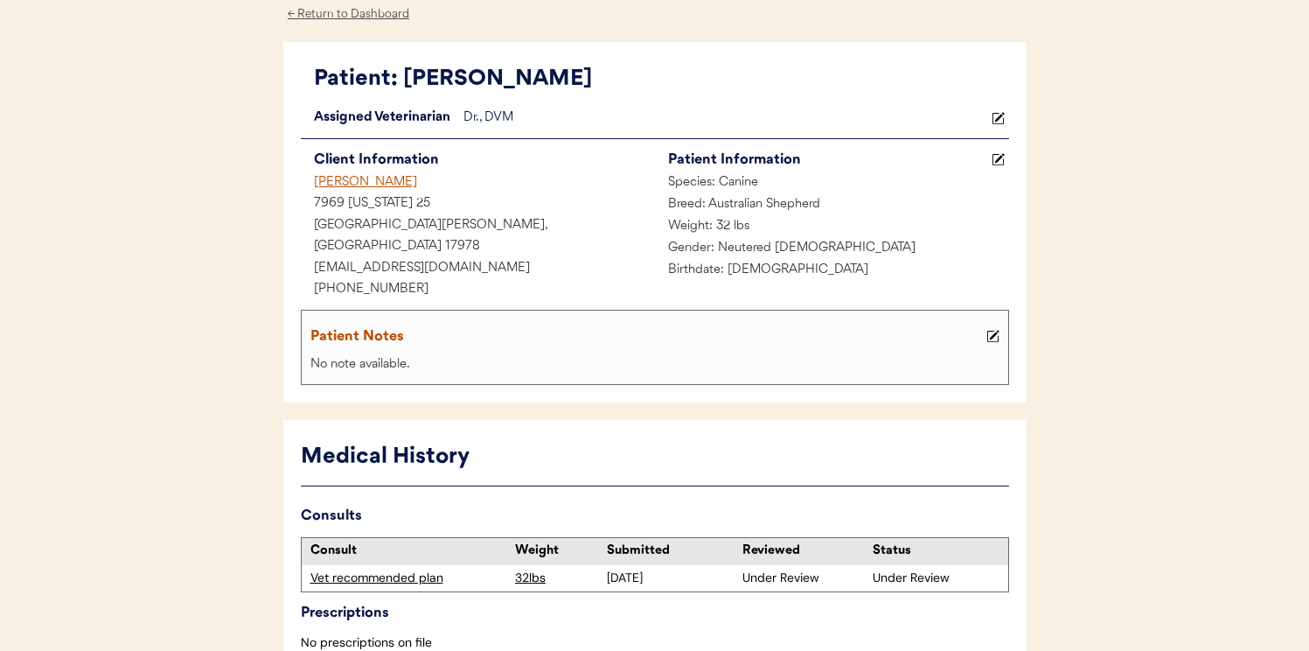
click at [376, 186] on div "[PERSON_NAME]" at bounding box center [478, 183] width 354 height 22
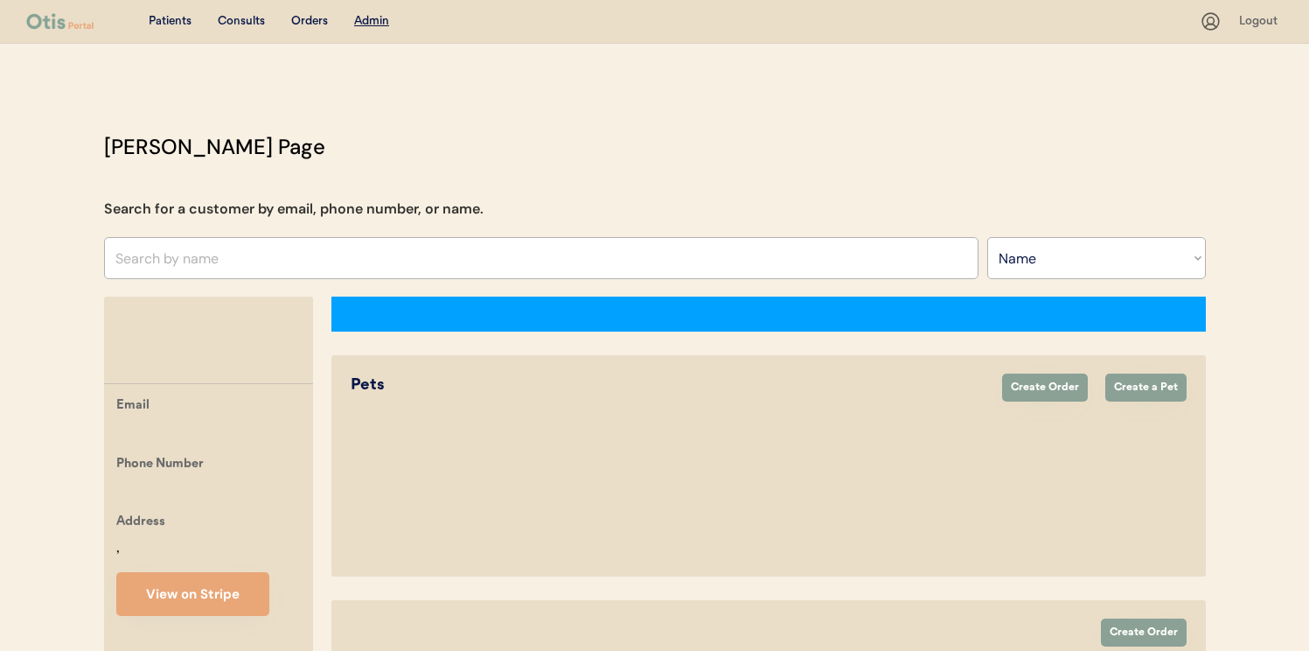
select select ""Name""
select select "true"
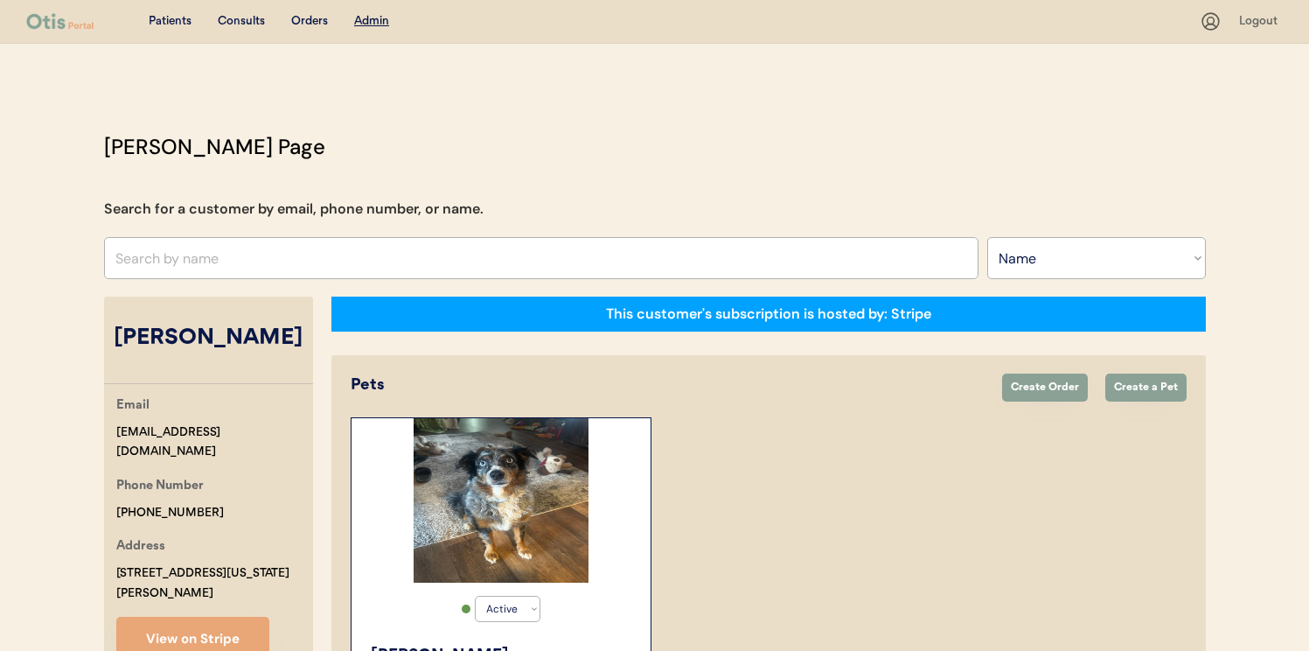
drag, startPoint x: 318, startPoint y: 431, endPoint x: 292, endPoint y: 430, distance: 26.3
click at [299, 431] on div "angiesbeautyboutique@yahoo.com" at bounding box center [214, 442] width 197 height 40
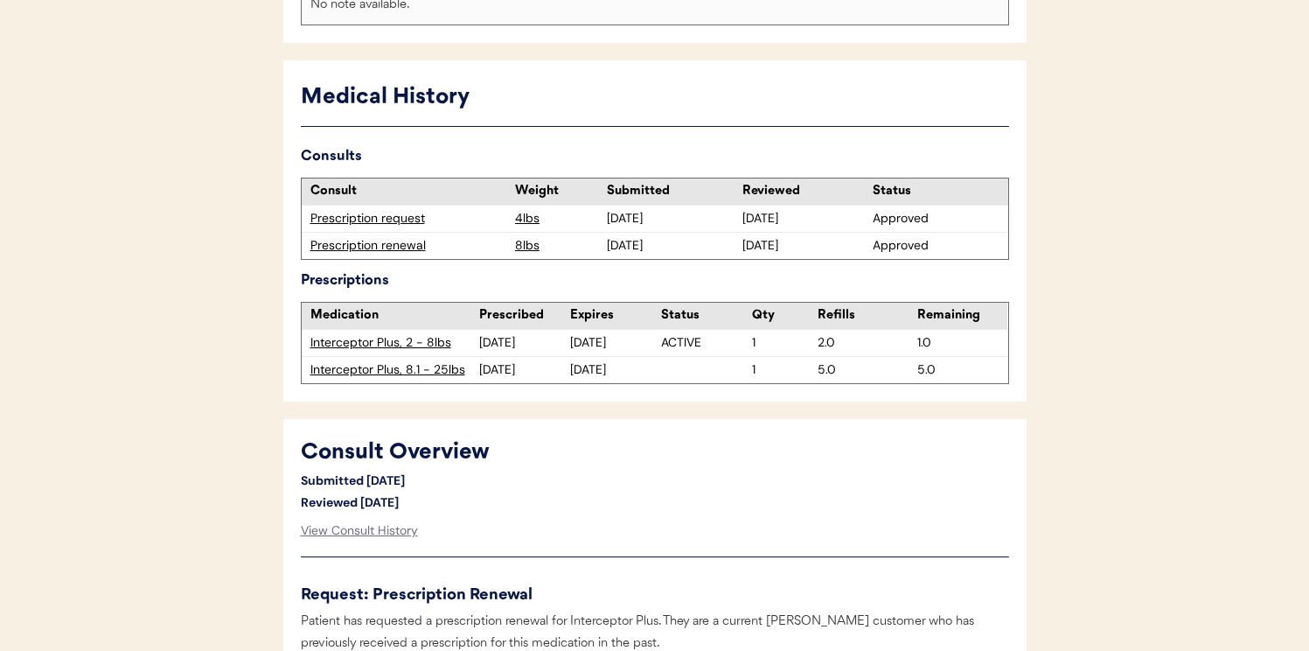
scroll to position [479, 0]
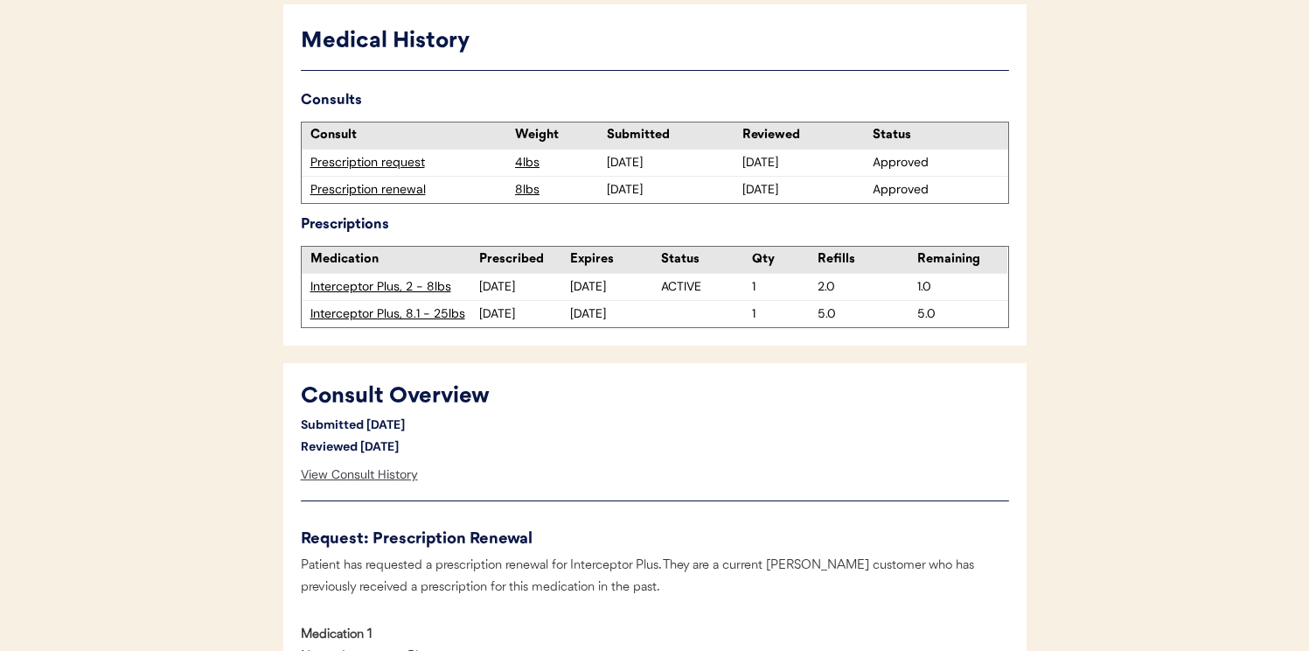
click at [375, 479] on div "View Consult History" at bounding box center [359, 474] width 117 height 35
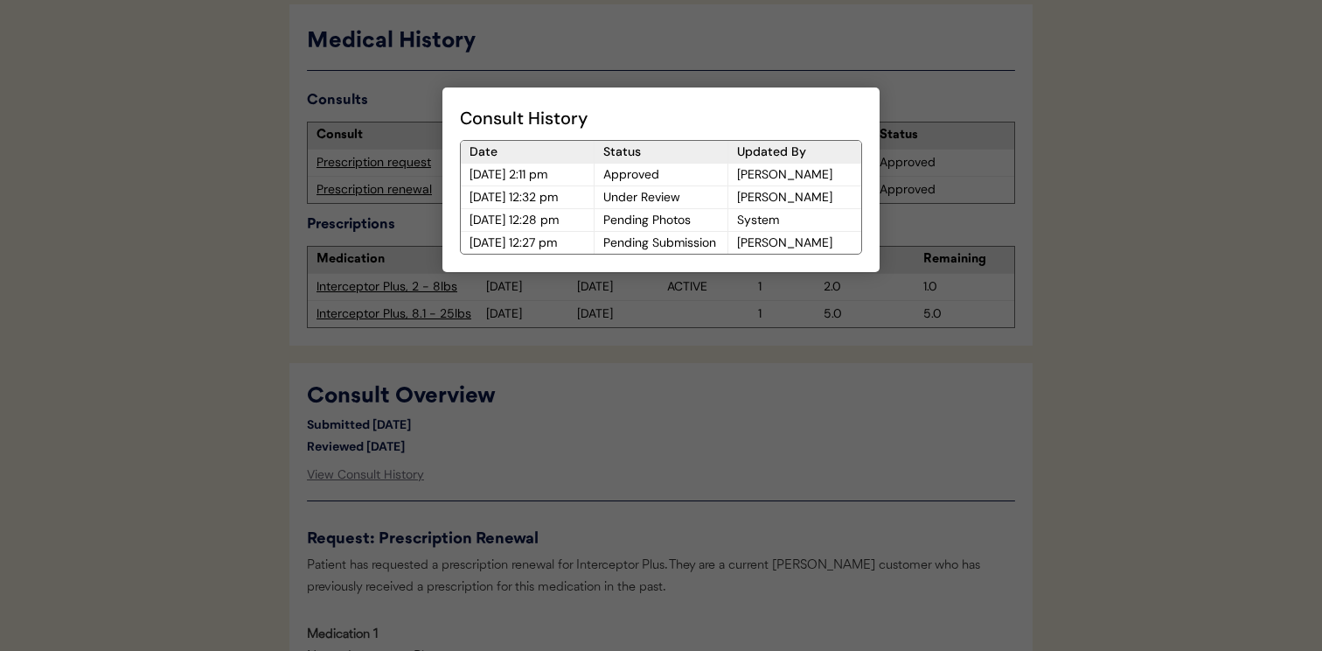
click at [569, 464] on div at bounding box center [661, 325] width 1322 height 651
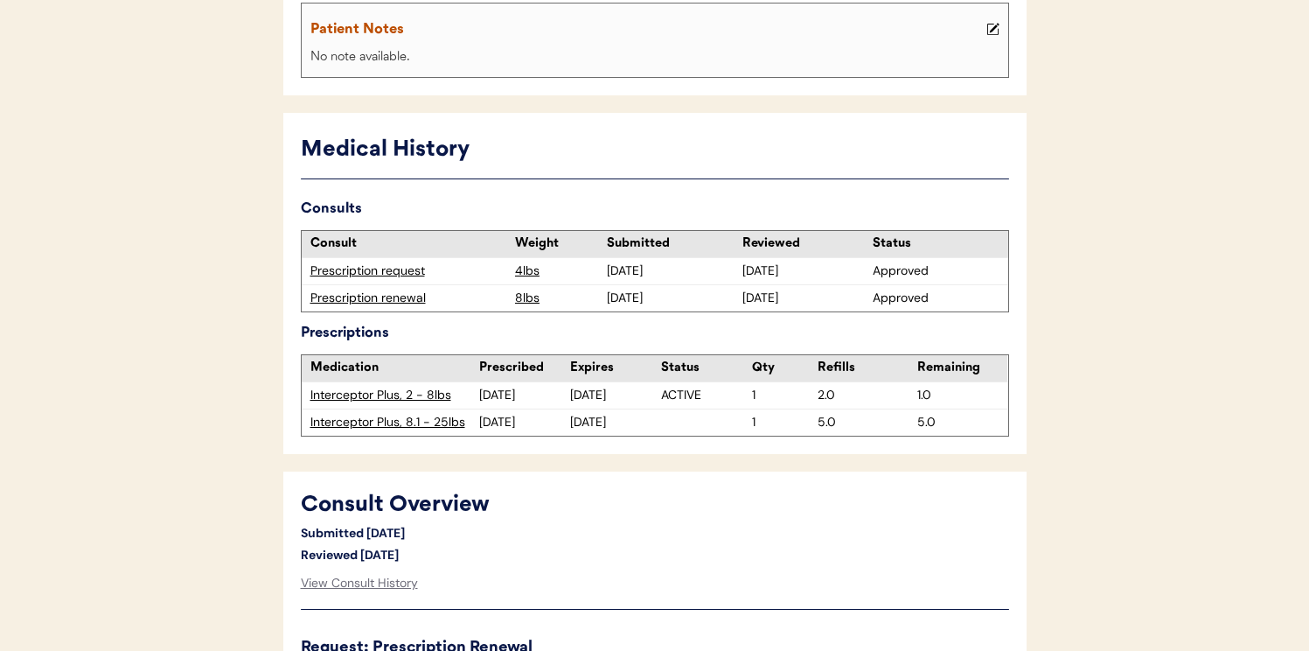
scroll to position [402, 0]
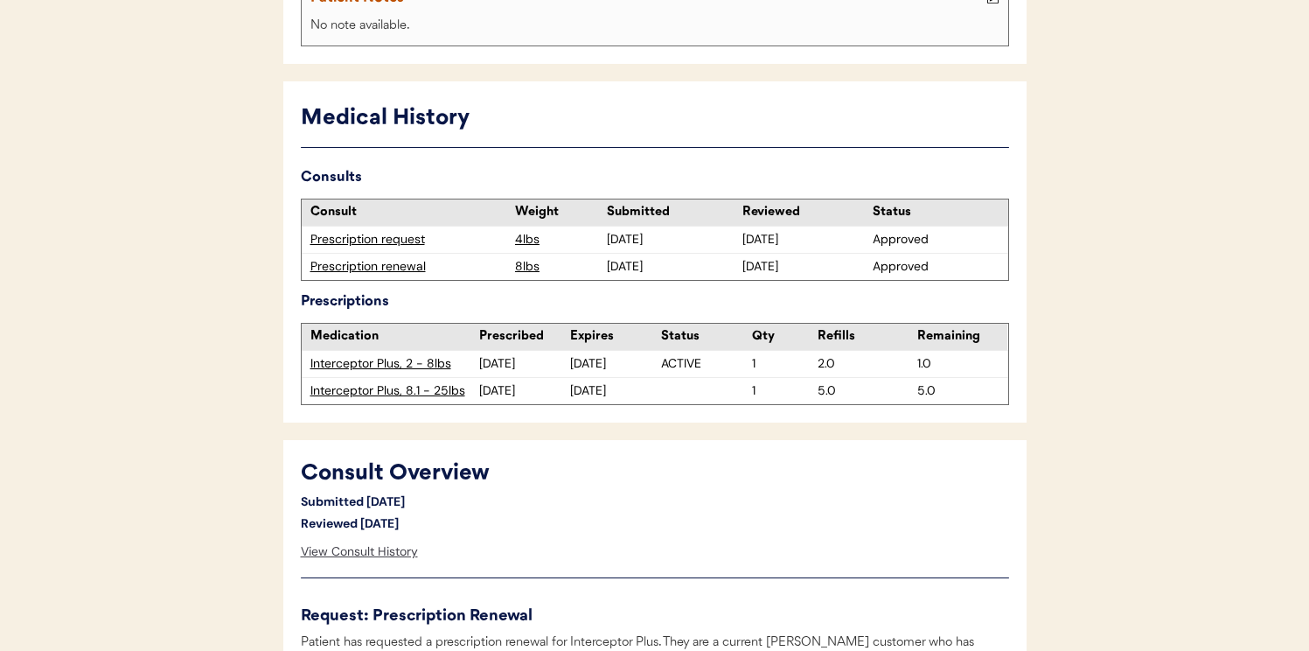
click at [387, 555] on div "View Consult History" at bounding box center [359, 551] width 117 height 35
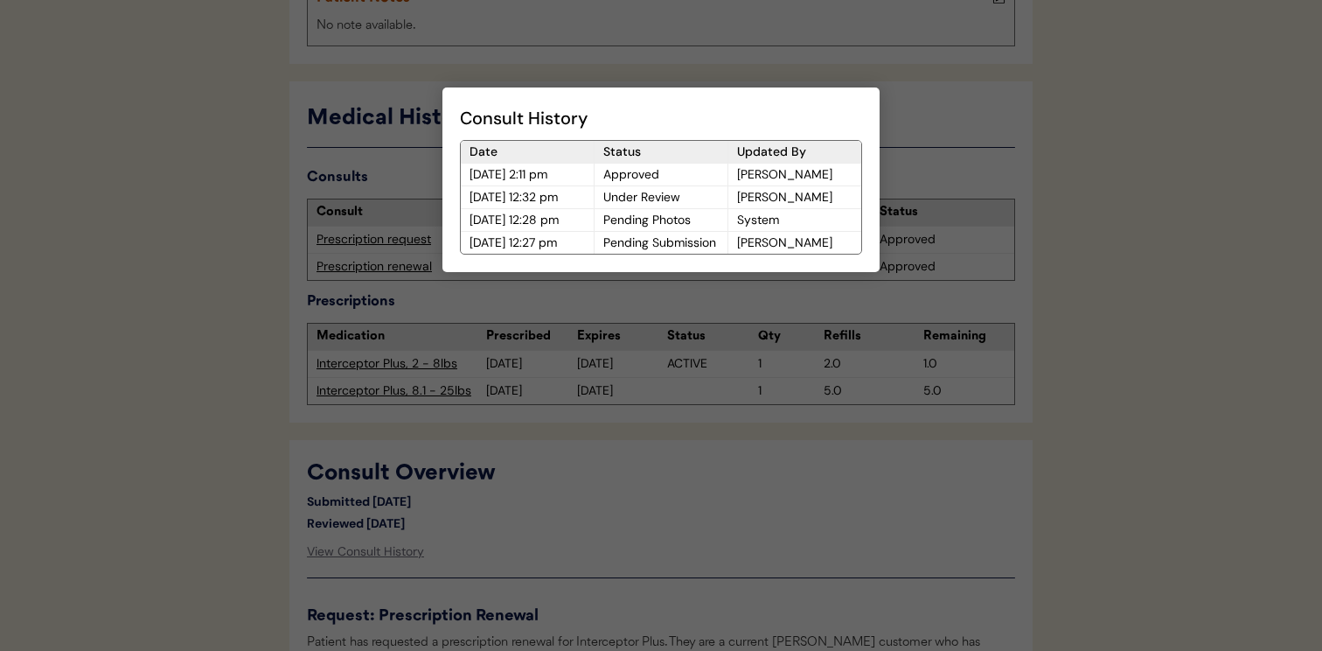
click at [652, 548] on div at bounding box center [661, 325] width 1322 height 651
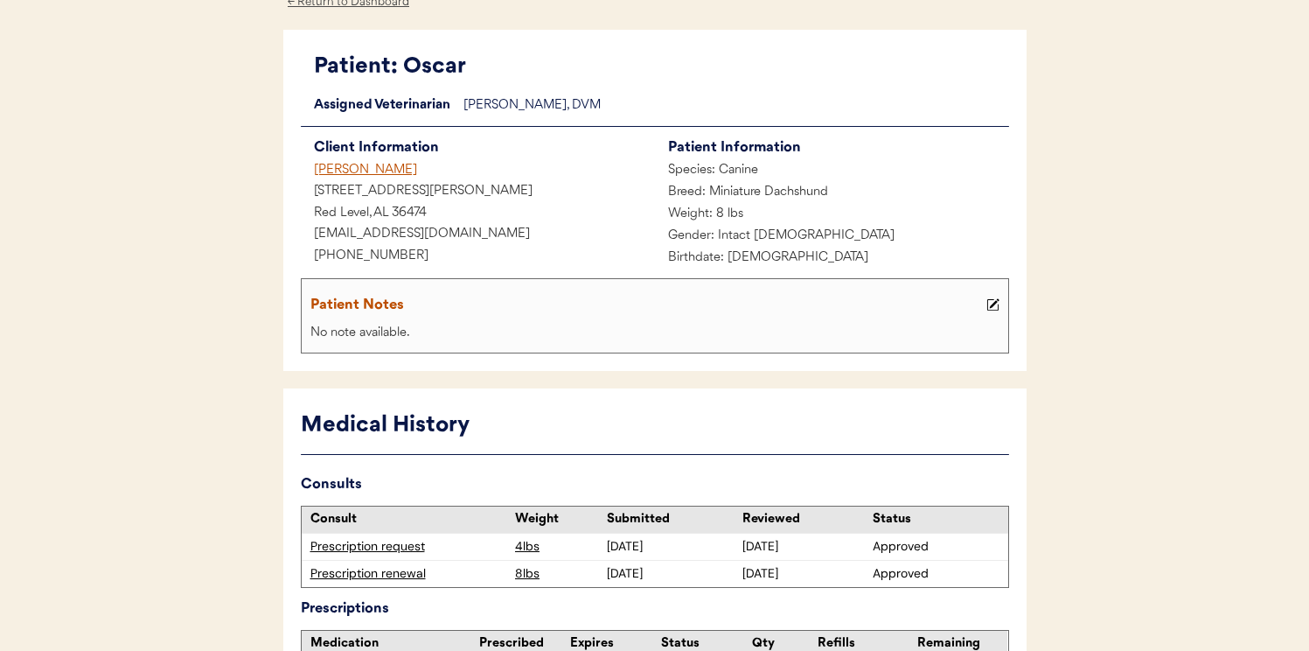
scroll to position [0, 0]
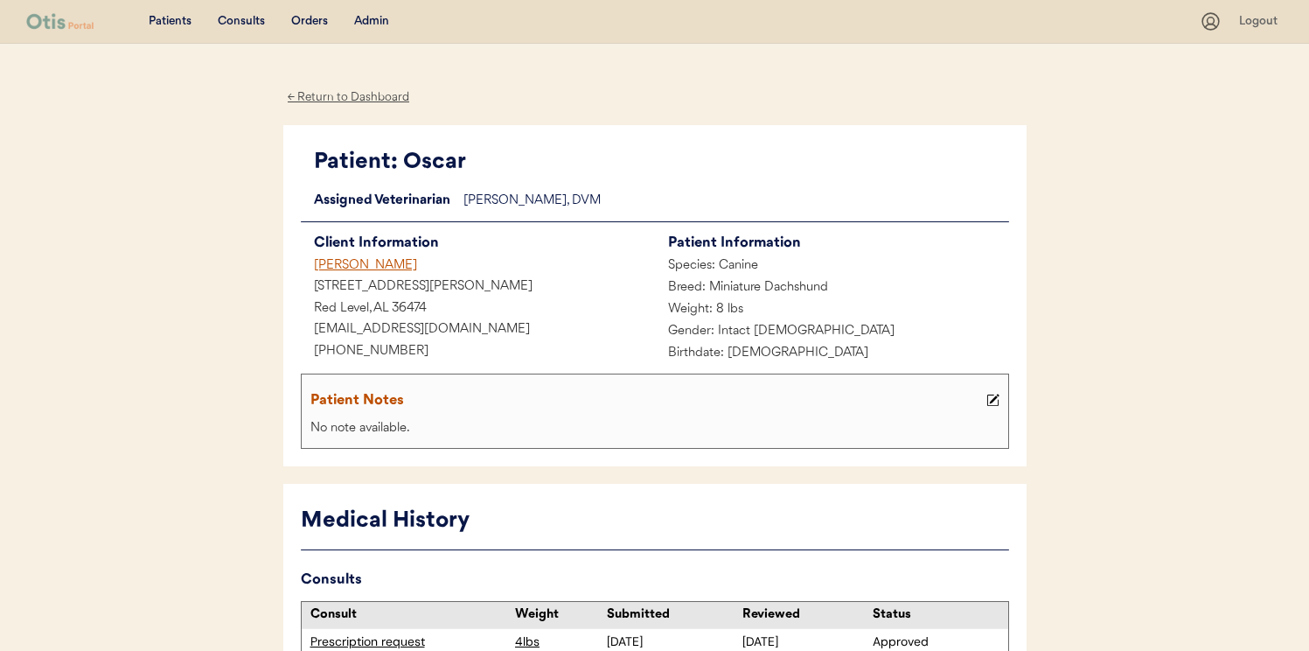
click at [380, 262] on div "[PERSON_NAME]" at bounding box center [478, 266] width 354 height 22
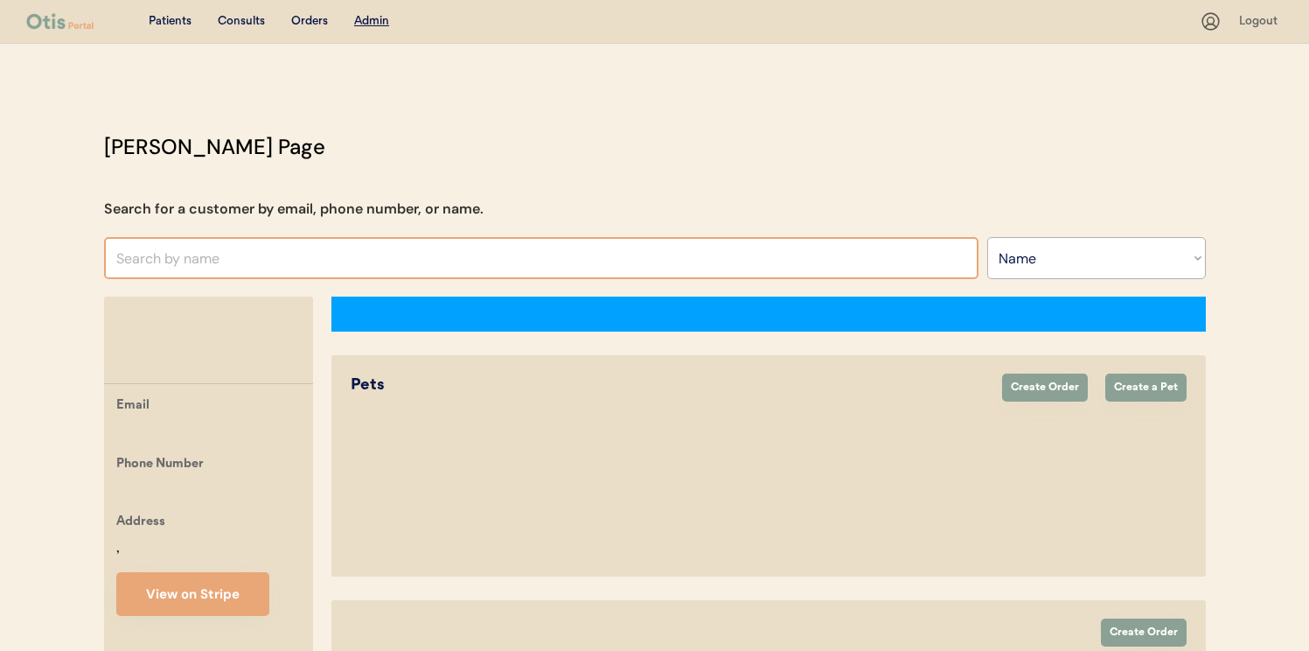
select select ""Name""
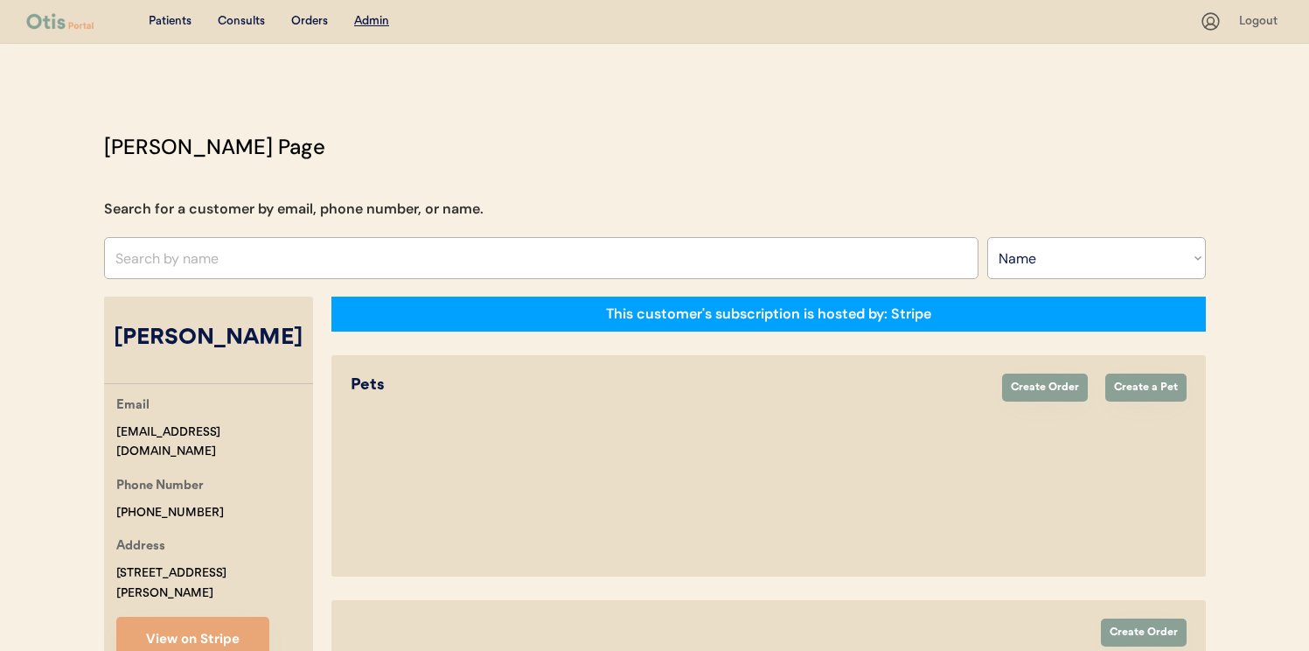
select select "true"
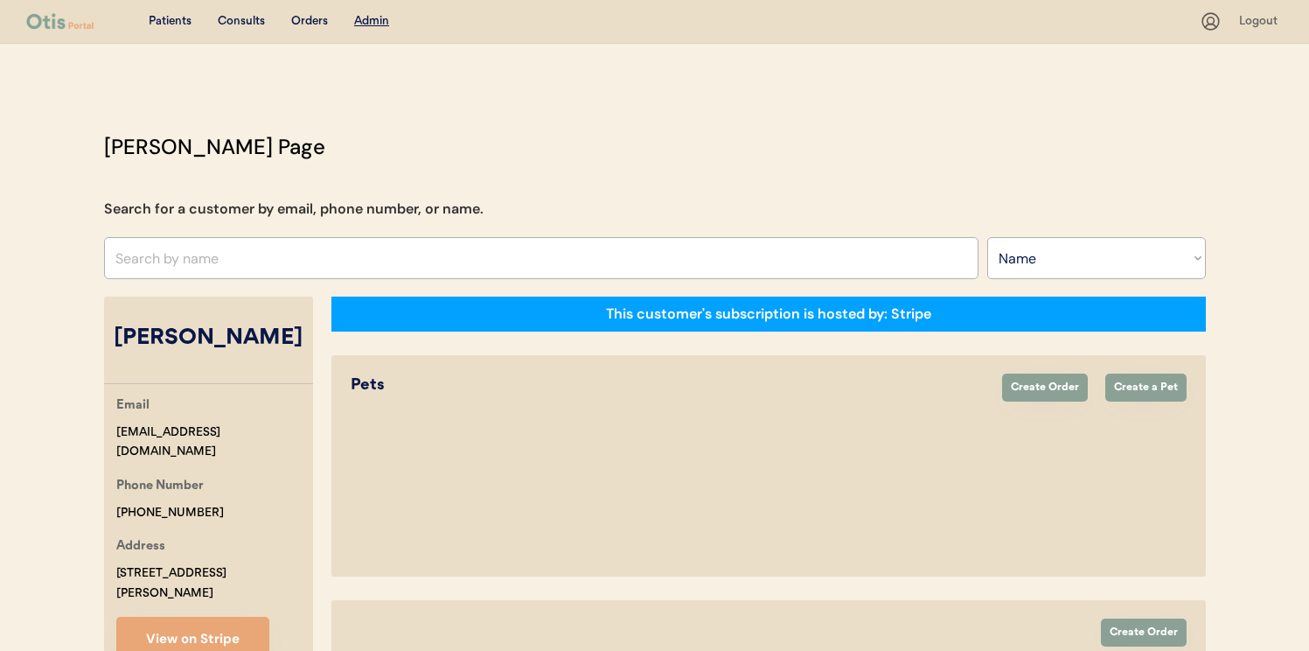
select select "false"
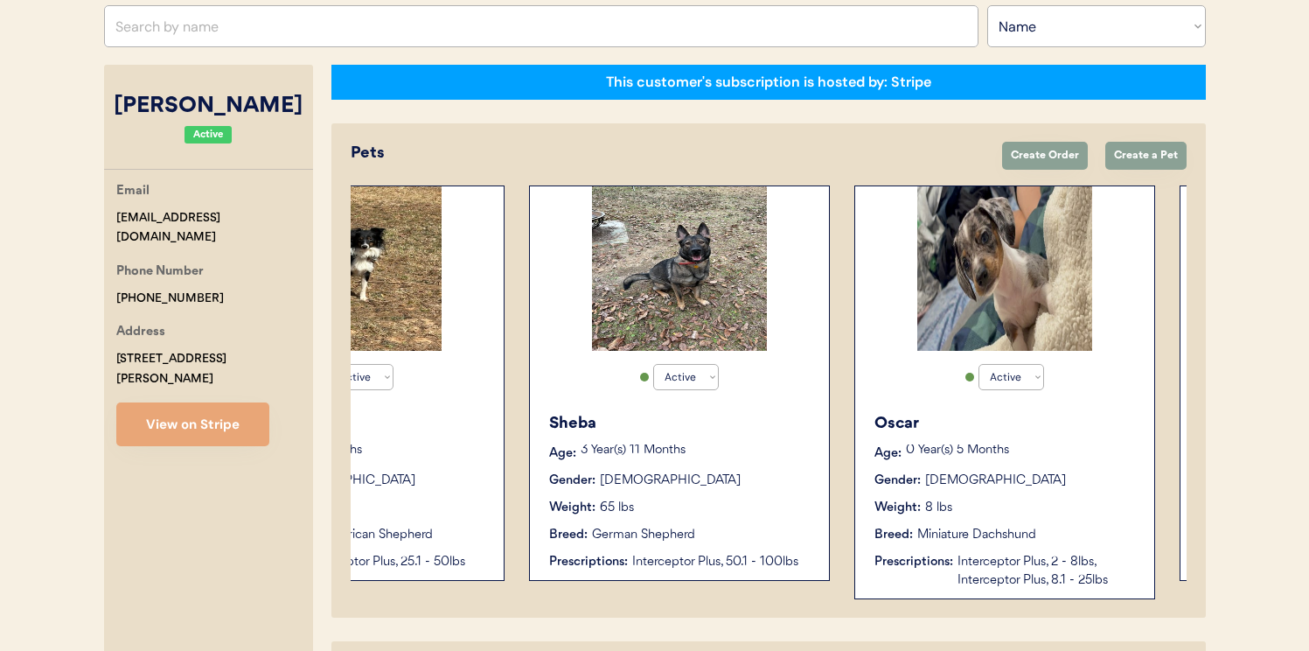
scroll to position [0, 492]
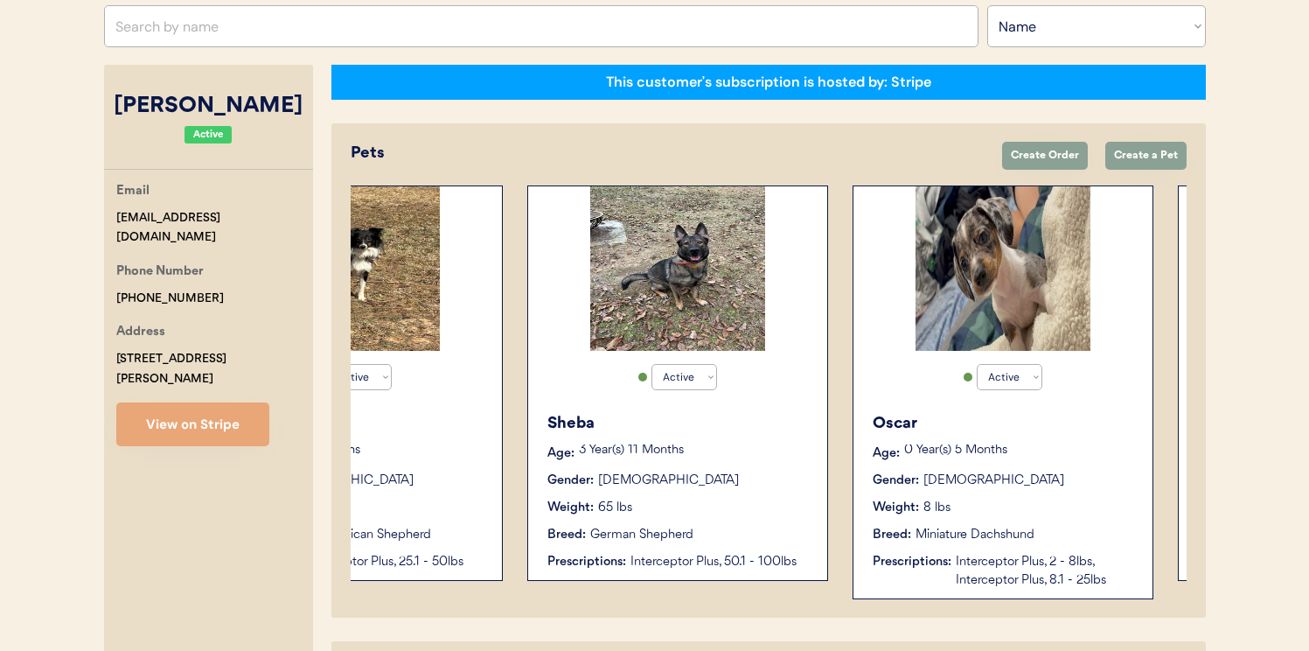
click at [921, 429] on div "Oscar" at bounding box center [1004, 424] width 262 height 24
